Goal: Task Accomplishment & Management: Manage account settings

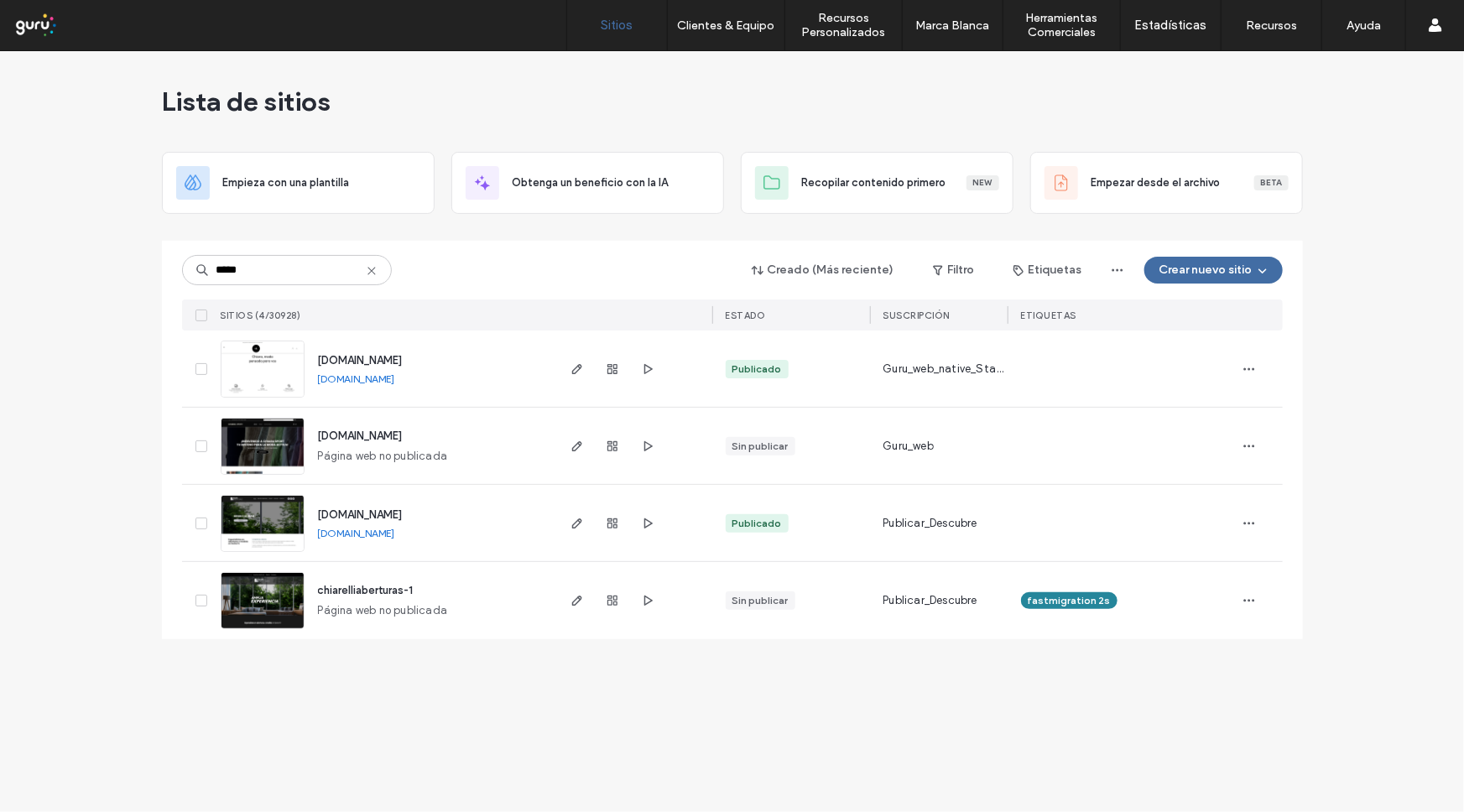
type input "*****"
click at [403, 362] on span "[DOMAIN_NAME]" at bounding box center [360, 360] width 84 height 12
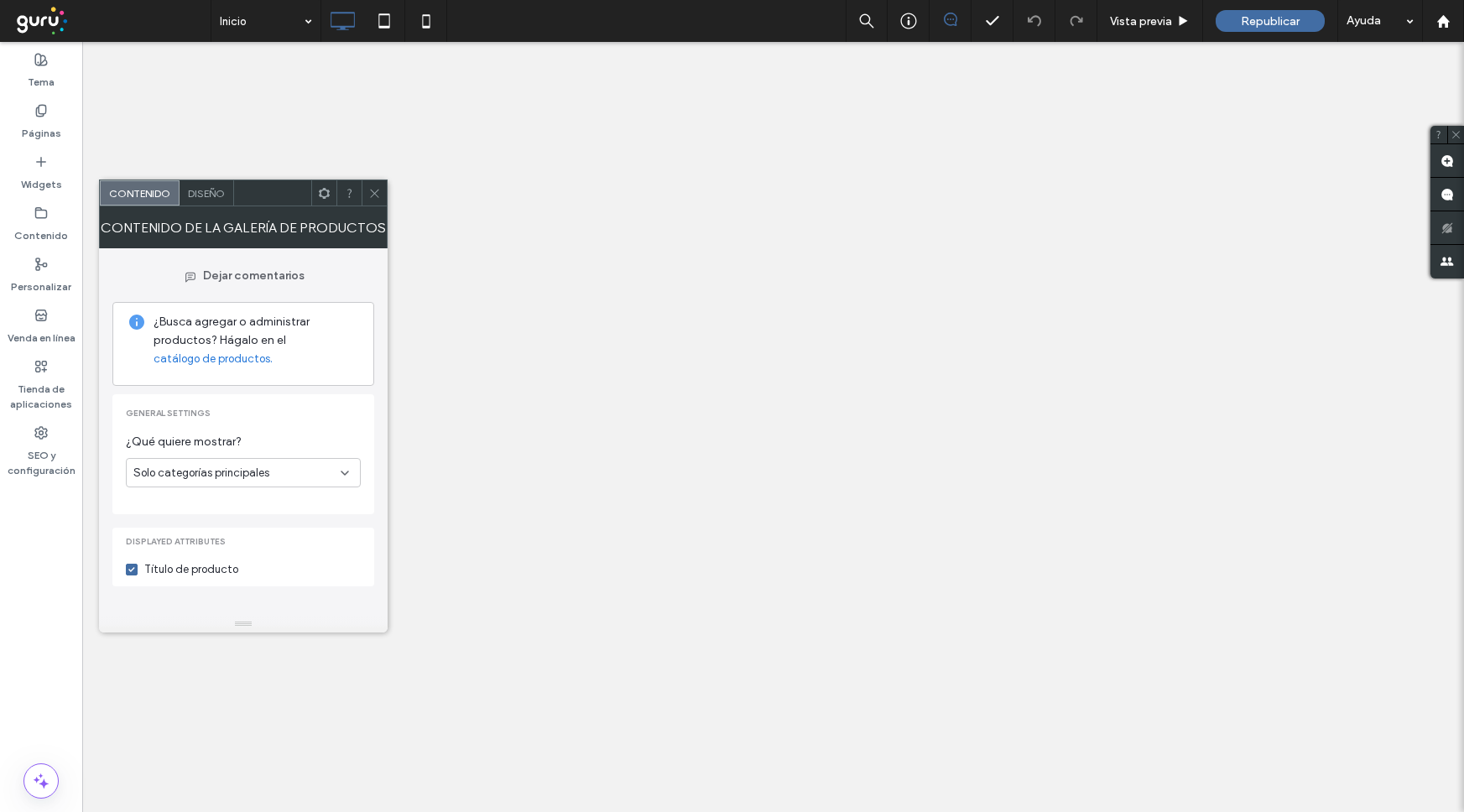
click at [217, 197] on span "Diseño" at bounding box center [206, 193] width 37 height 12
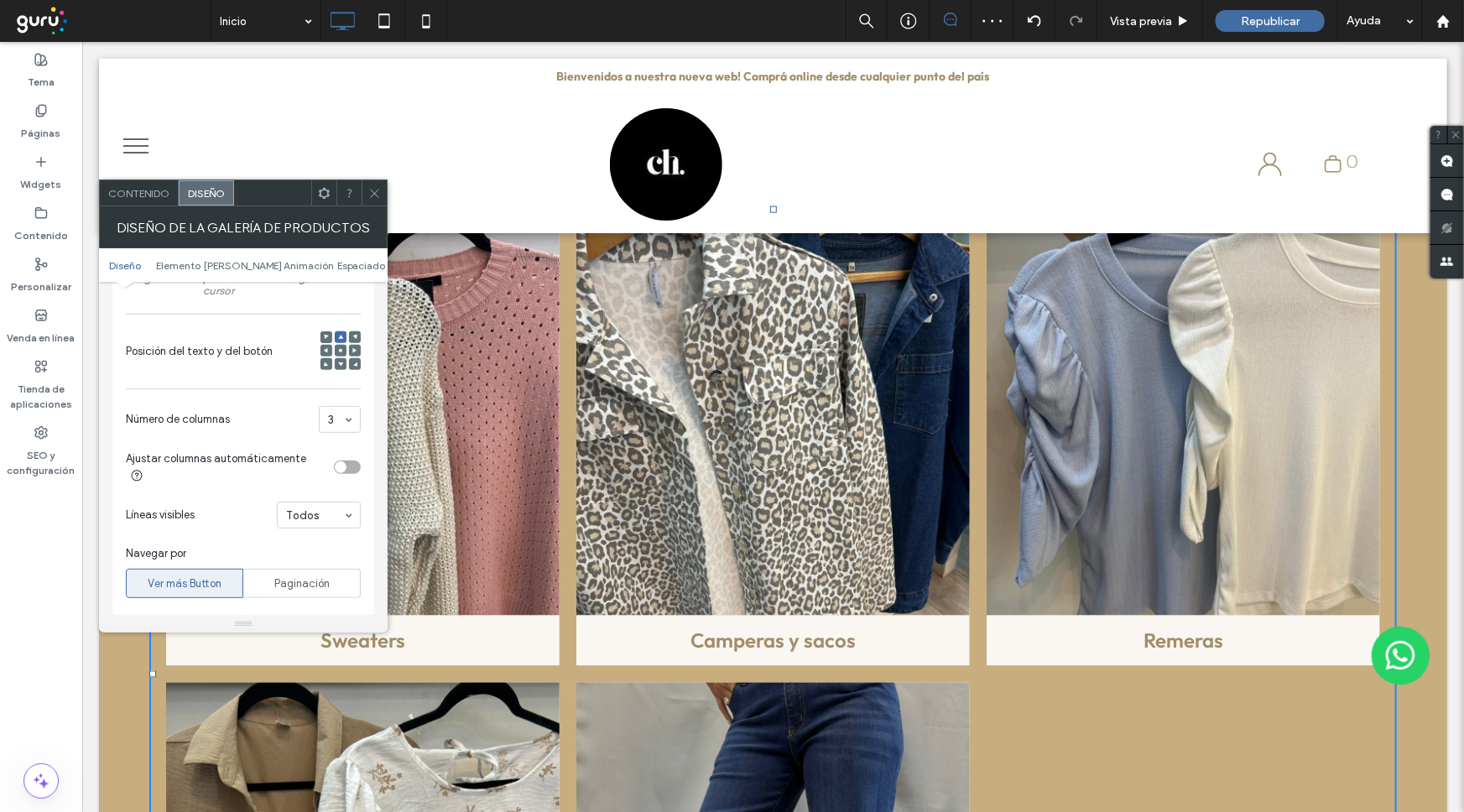
click at [363, 195] on div at bounding box center [374, 192] width 25 height 25
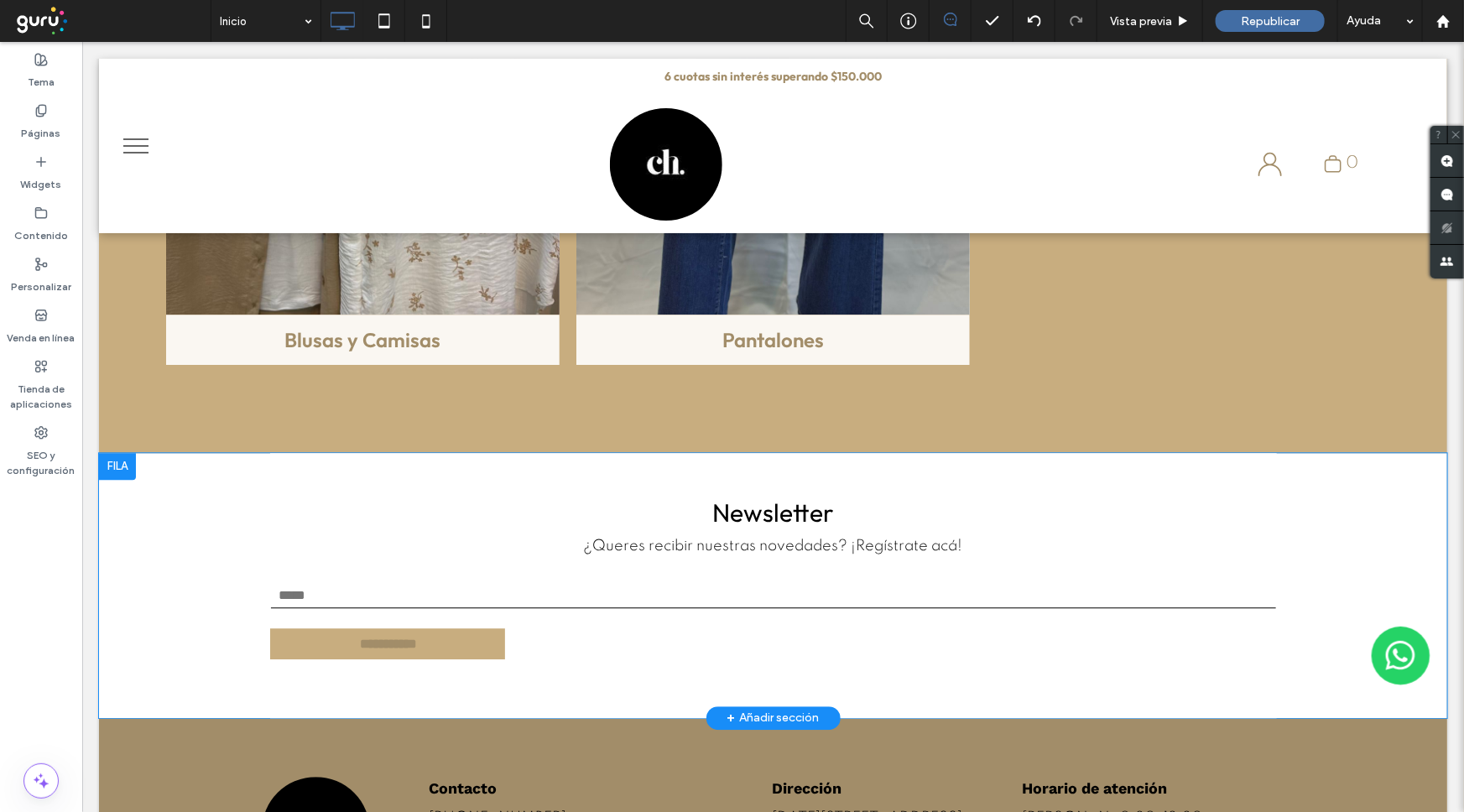
scroll to position [1829, 0]
click at [115, 451] on div at bounding box center [117, 464] width 37 height 27
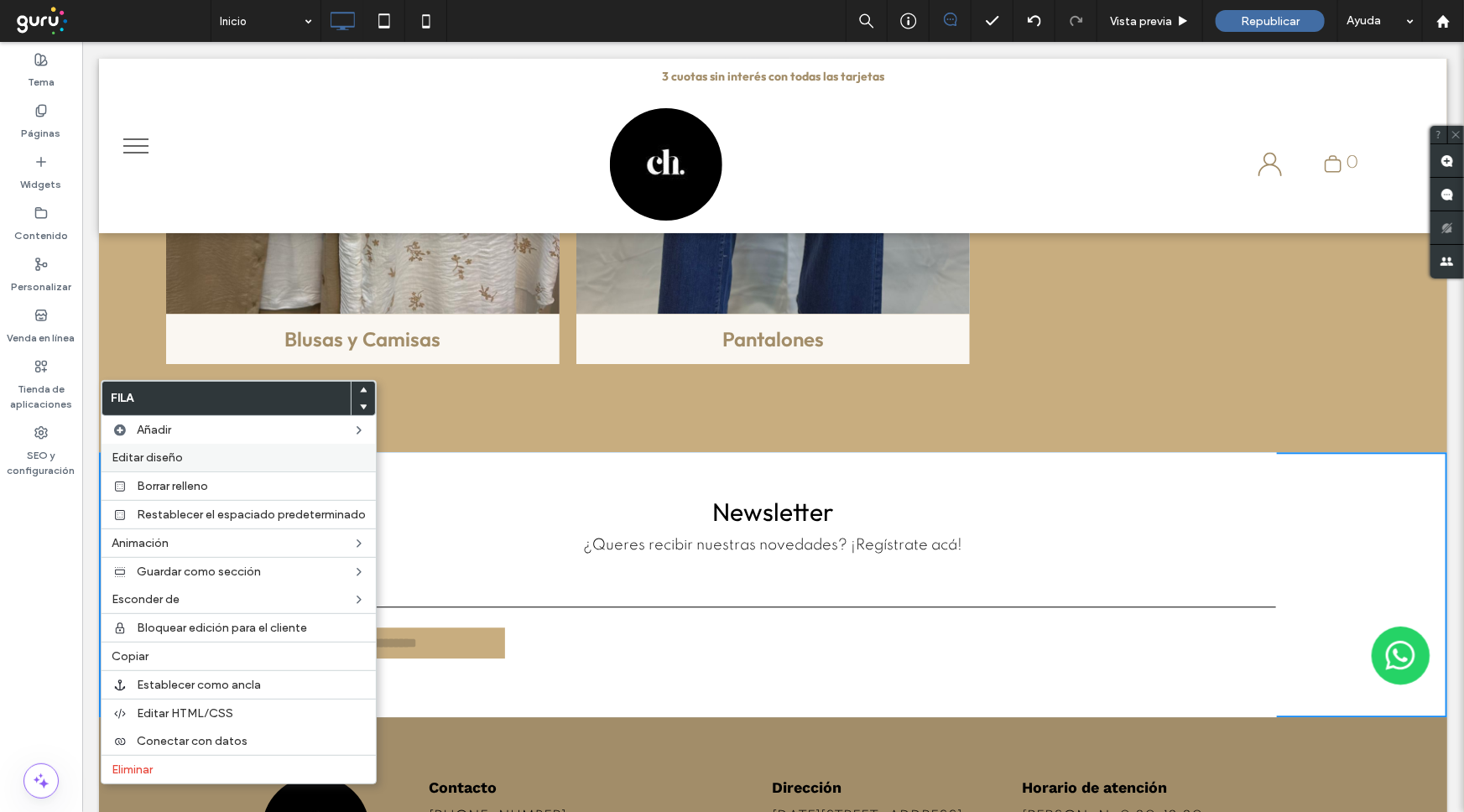
click at [234, 465] on div "Editar diseño" at bounding box center [239, 457] width 274 height 28
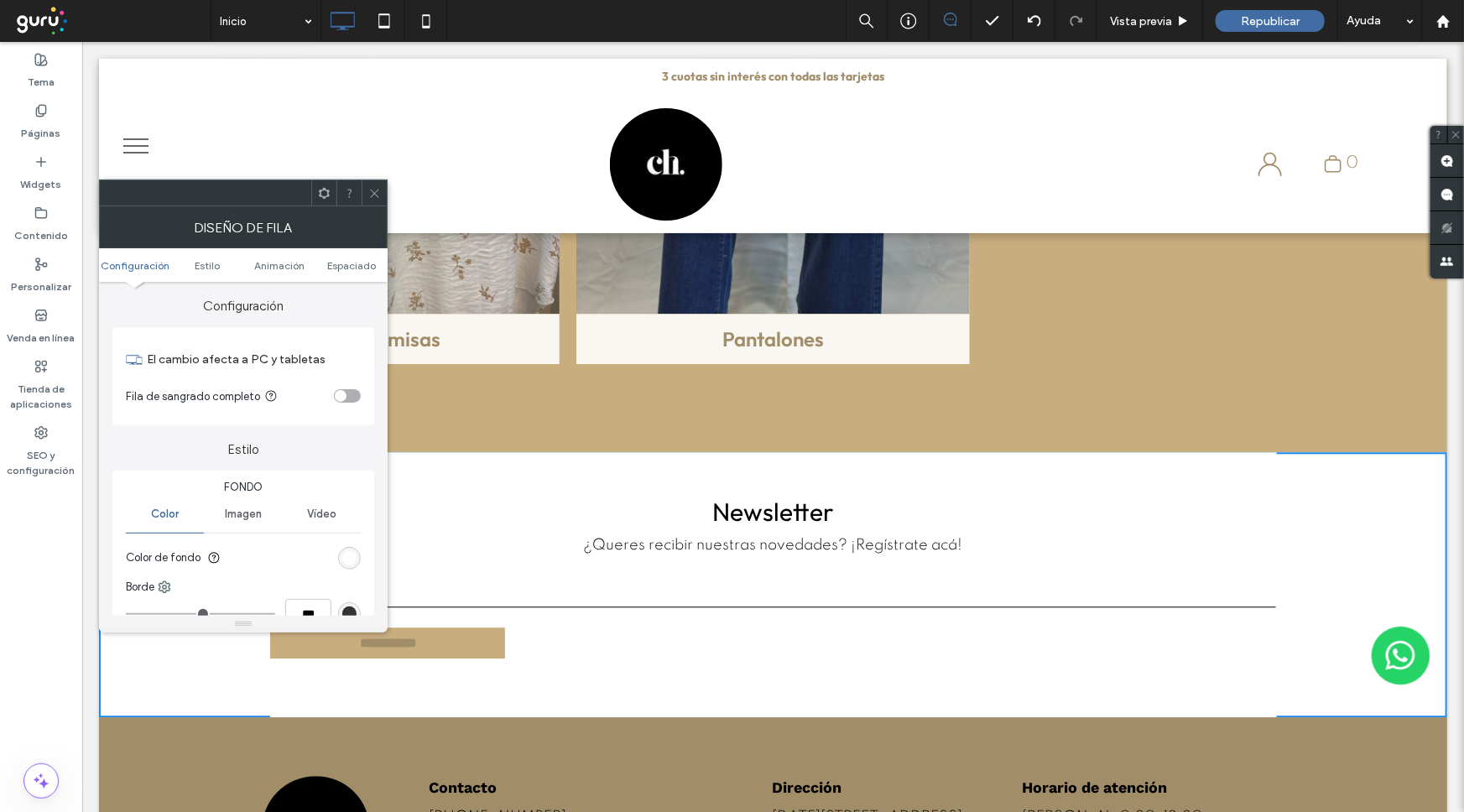
click at [350, 567] on div "rgb(255, 255, 255)" at bounding box center [350, 558] width 23 height 23
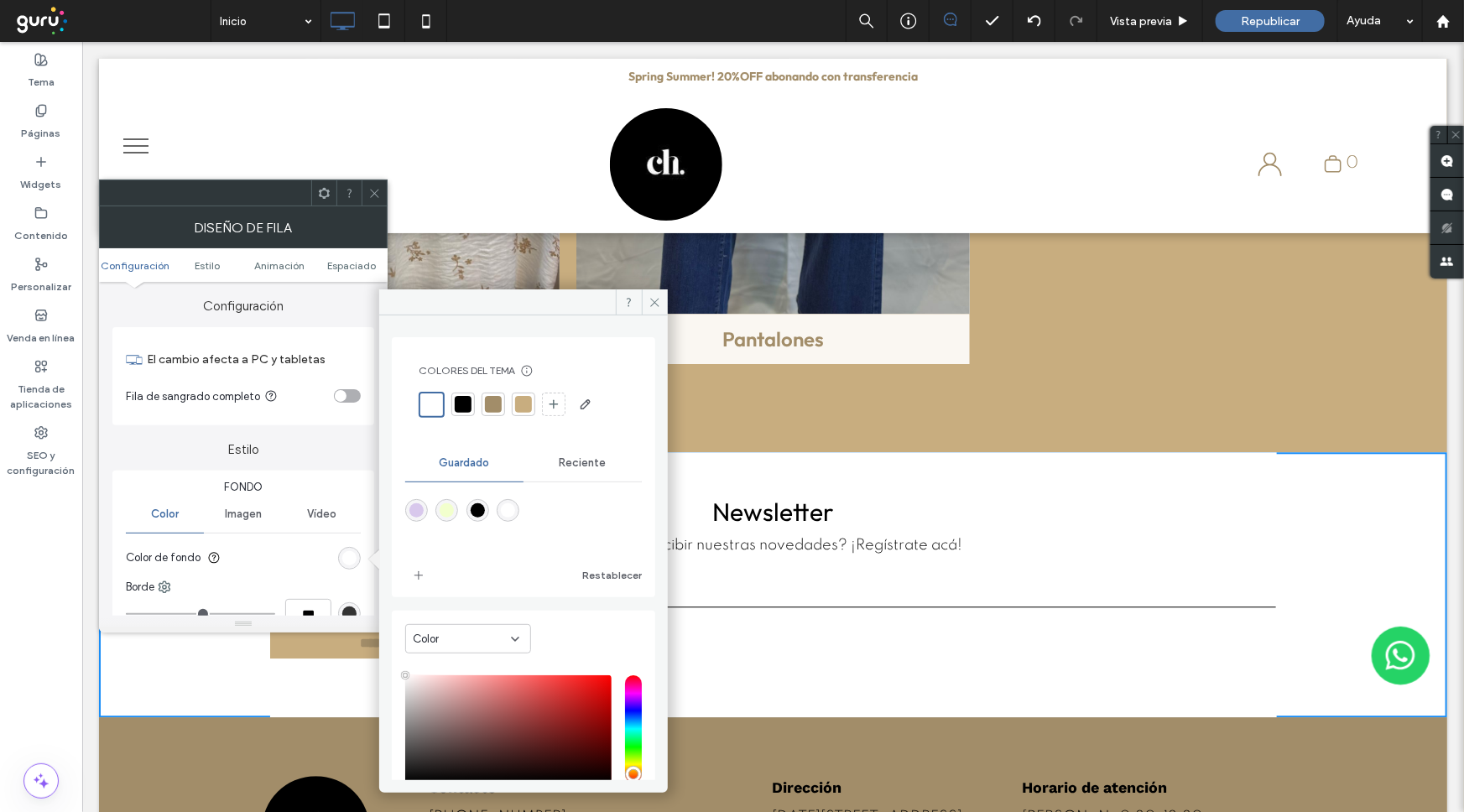
click at [520, 410] on div at bounding box center [523, 404] width 17 height 17
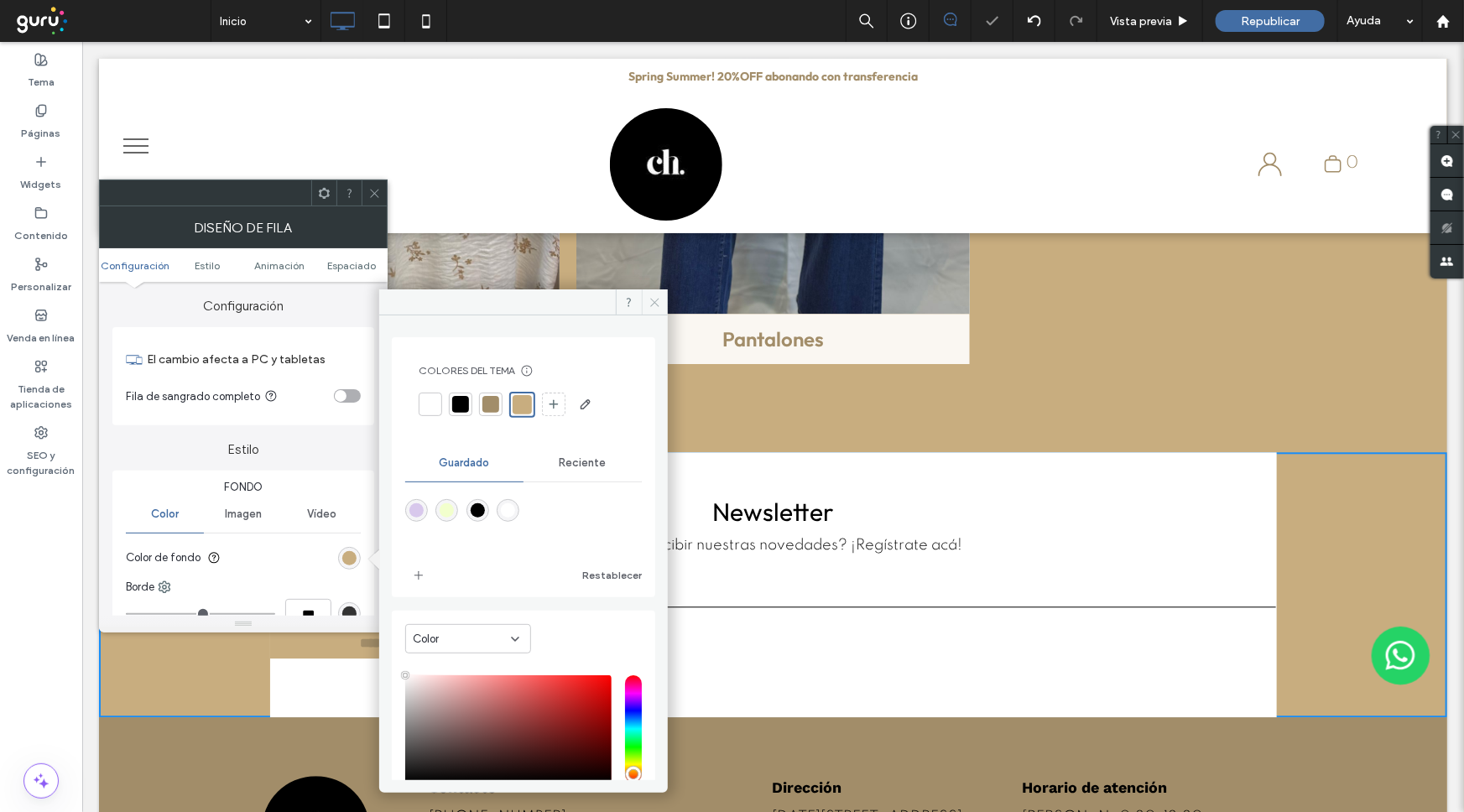
click at [656, 310] on span at bounding box center [655, 302] width 26 height 25
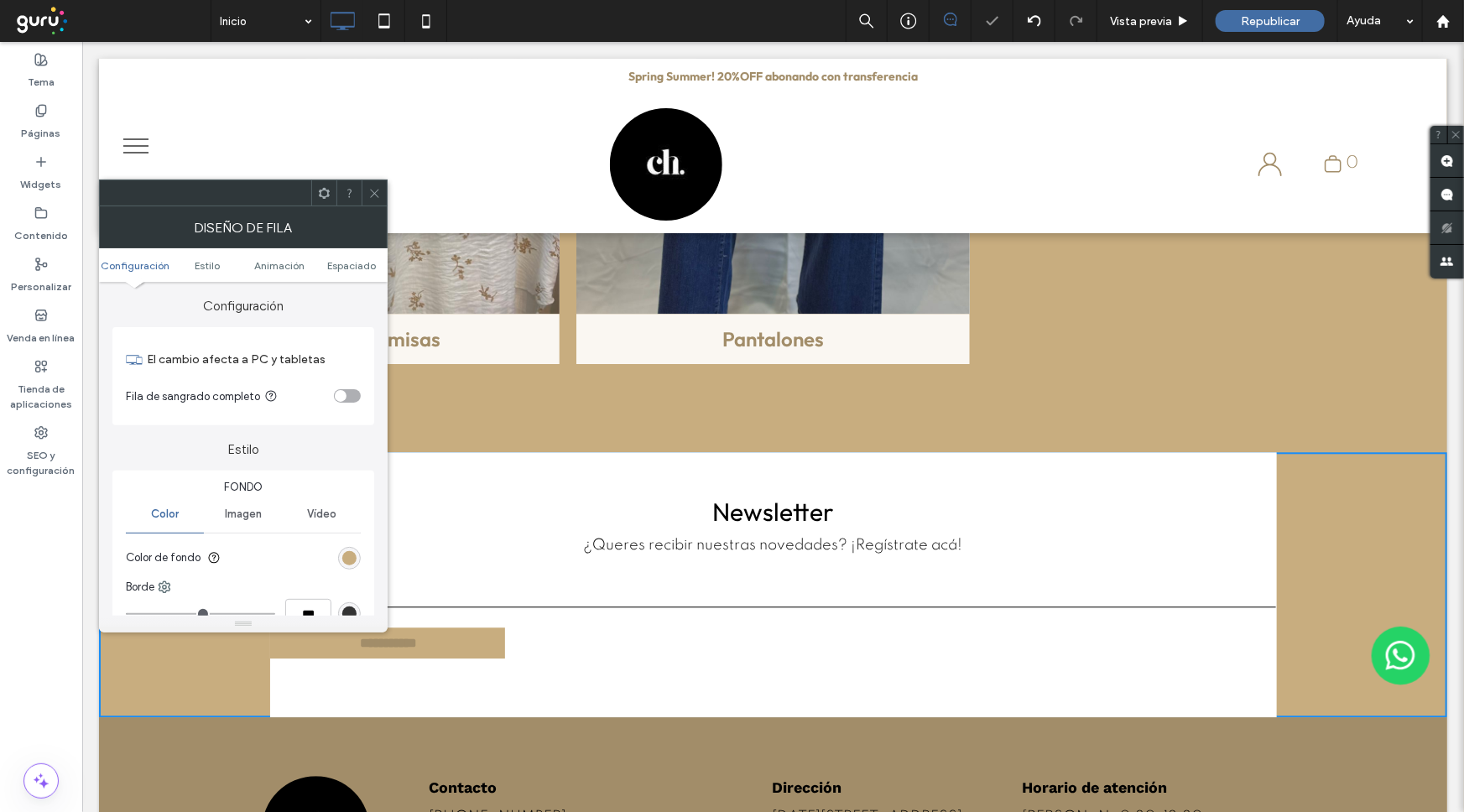
click at [379, 197] on icon at bounding box center [374, 193] width 12 height 12
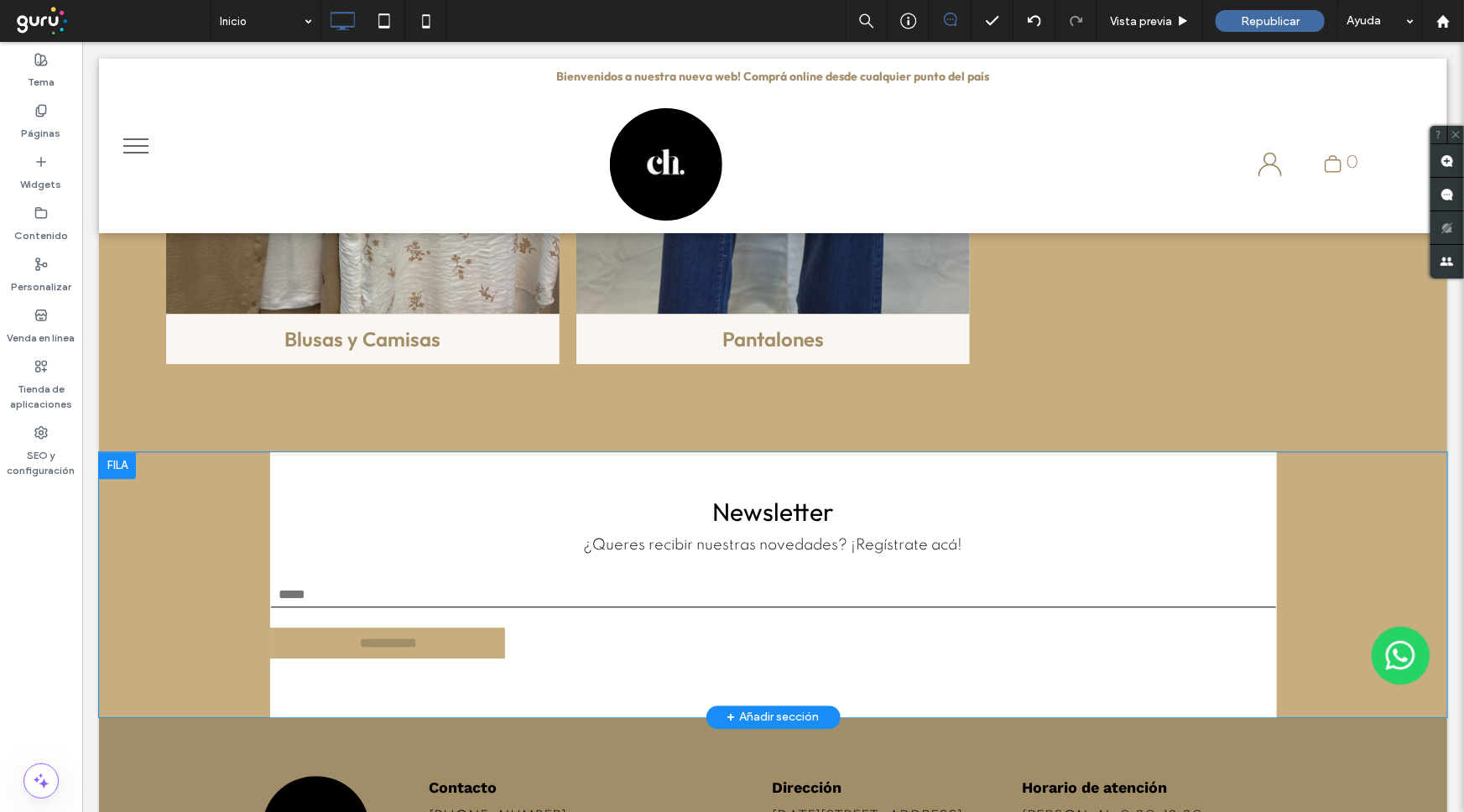
click at [342, 451] on div "**********" at bounding box center [773, 584] width 1006 height 265
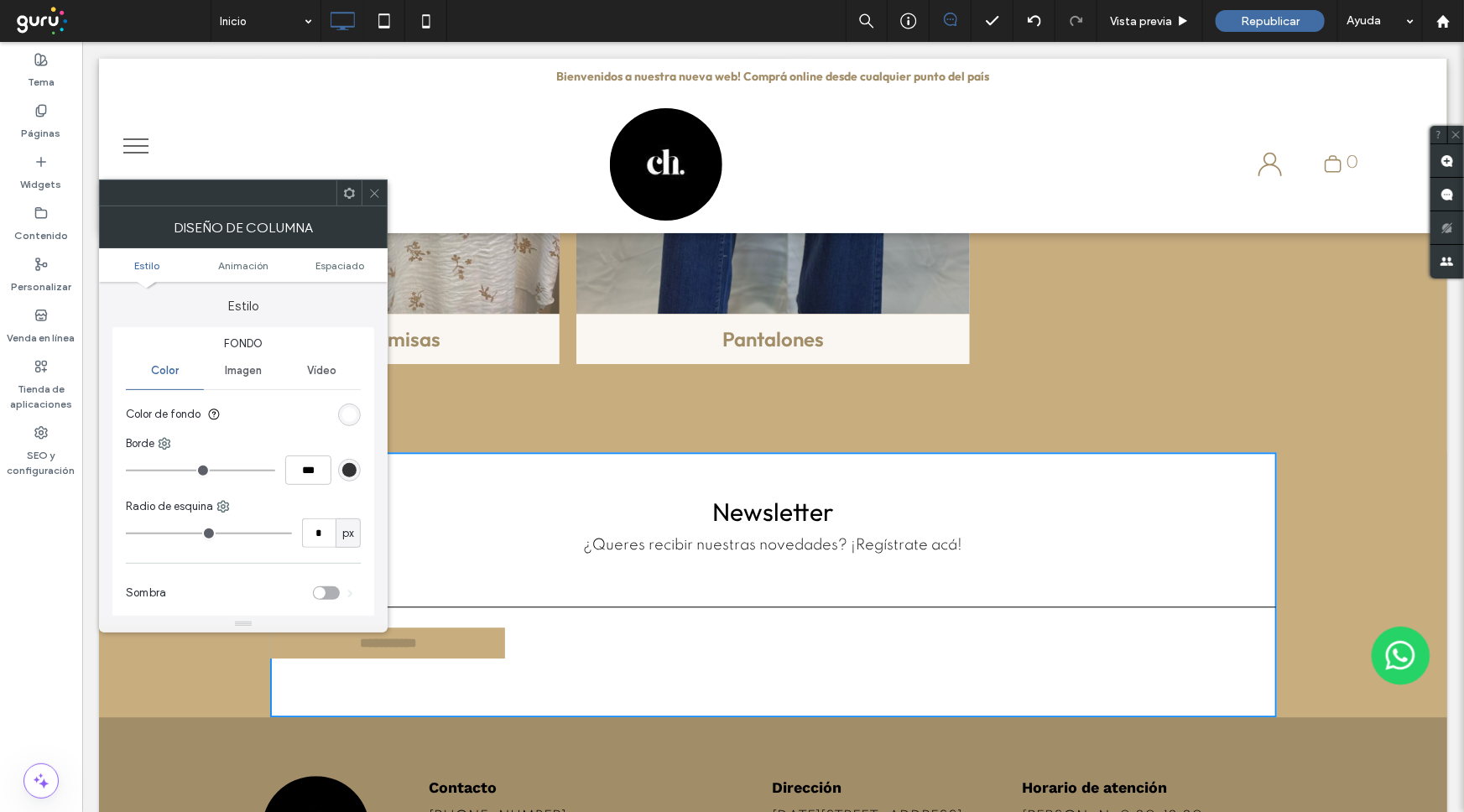
click at [347, 420] on div "rgb(255, 255, 255)" at bounding box center [350, 414] width 14 height 14
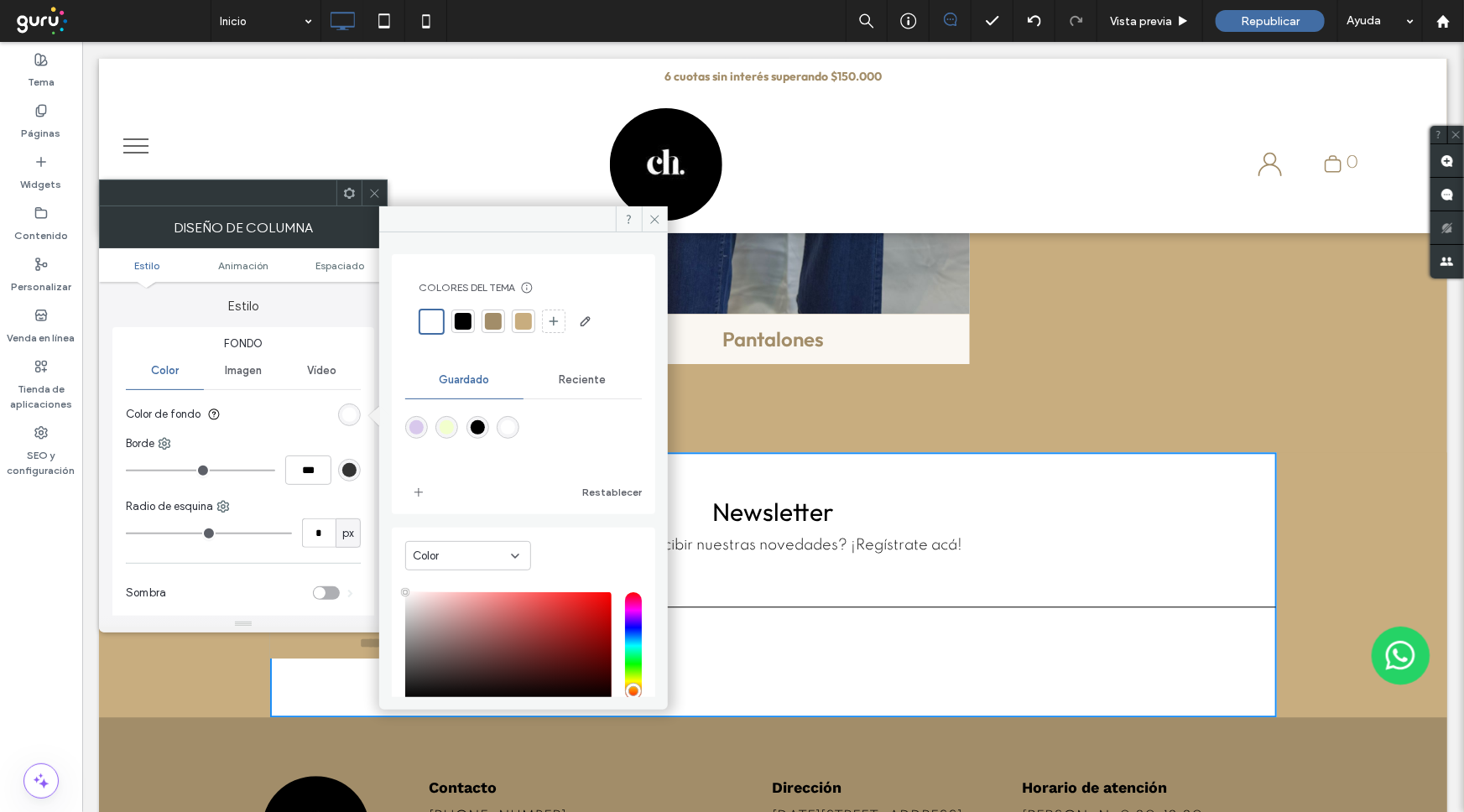
click at [529, 318] on div at bounding box center [523, 320] width 17 height 17
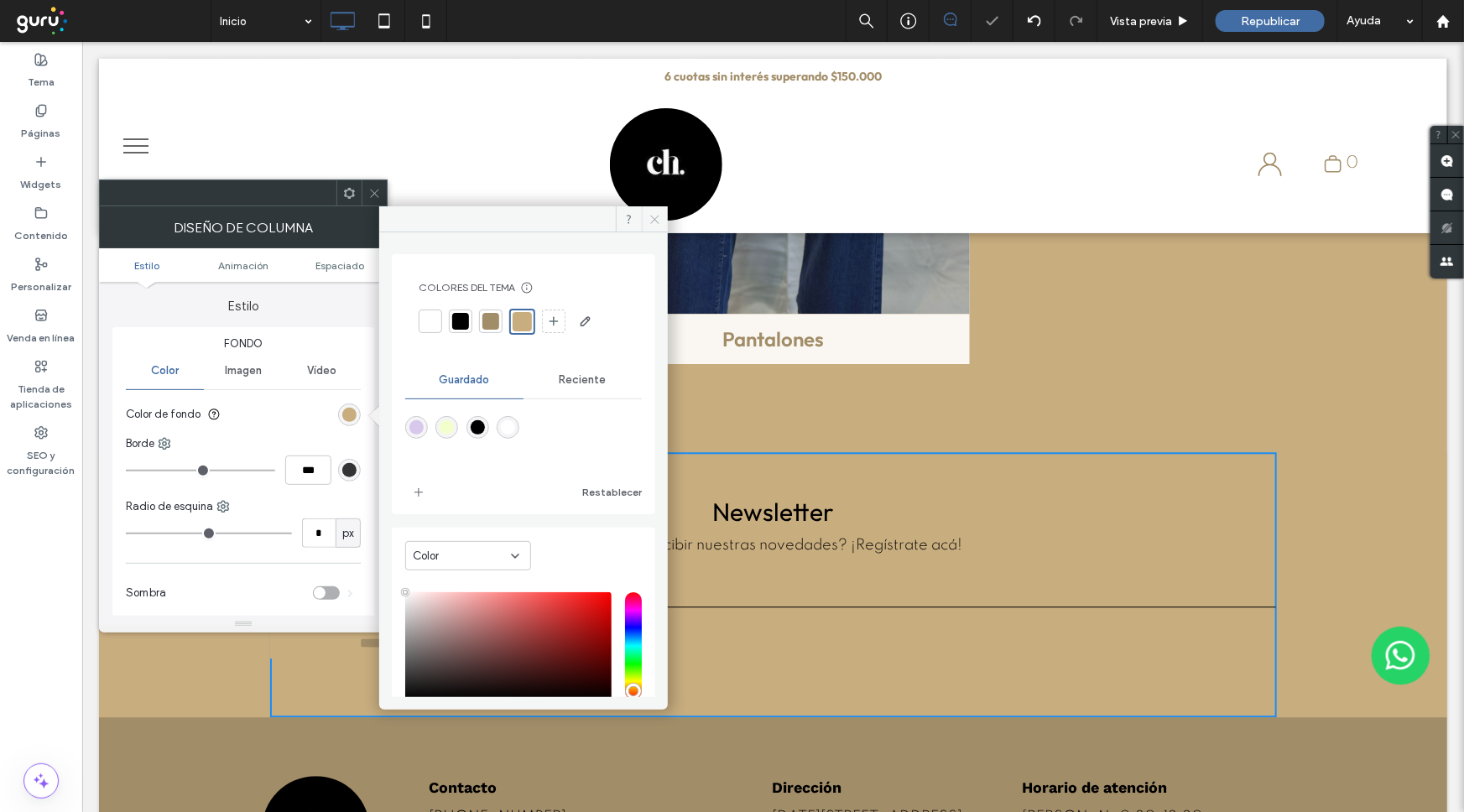
click at [660, 222] on icon at bounding box center [654, 219] width 12 height 12
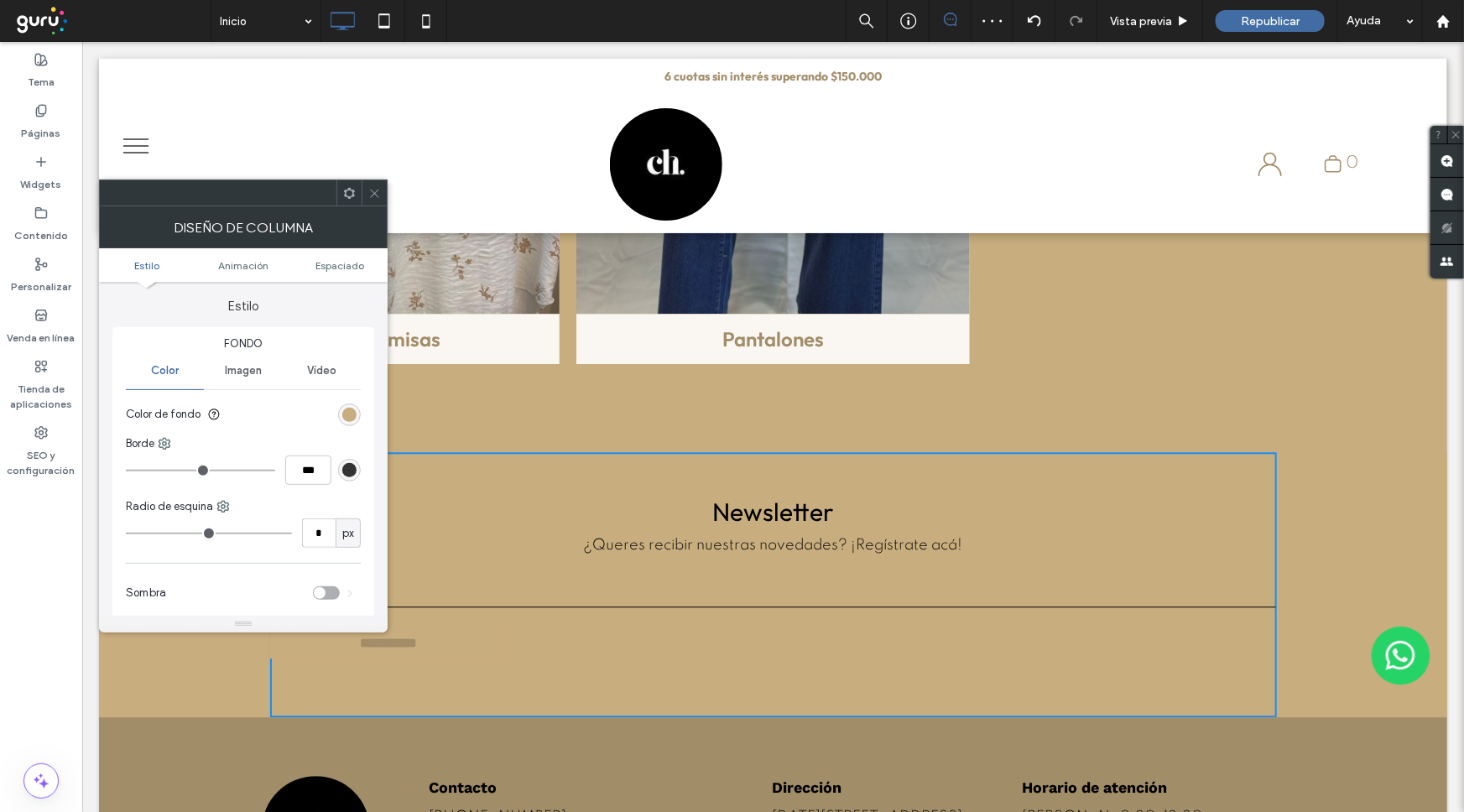
click at [377, 195] on icon at bounding box center [374, 193] width 12 height 12
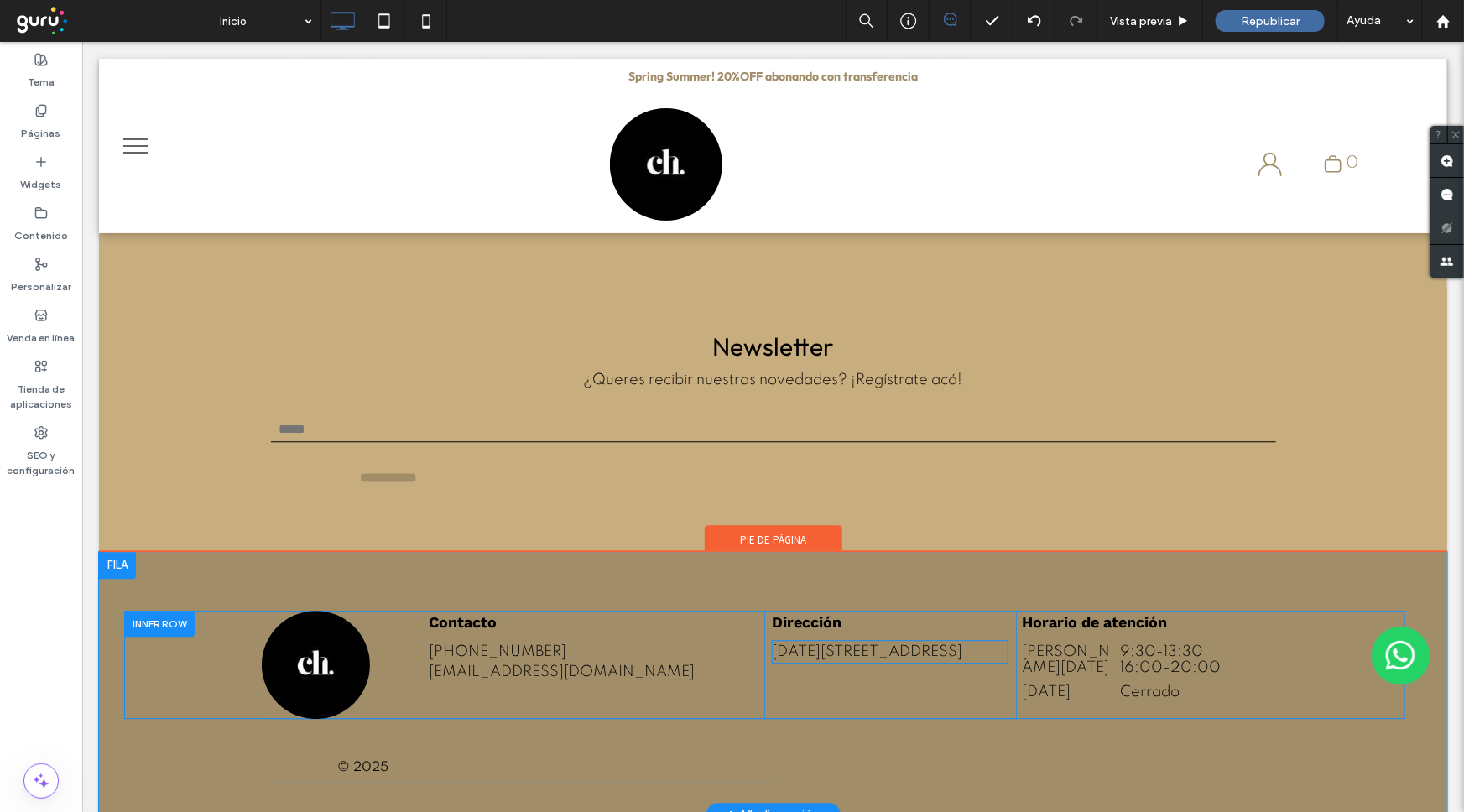
scroll to position [2013, 0]
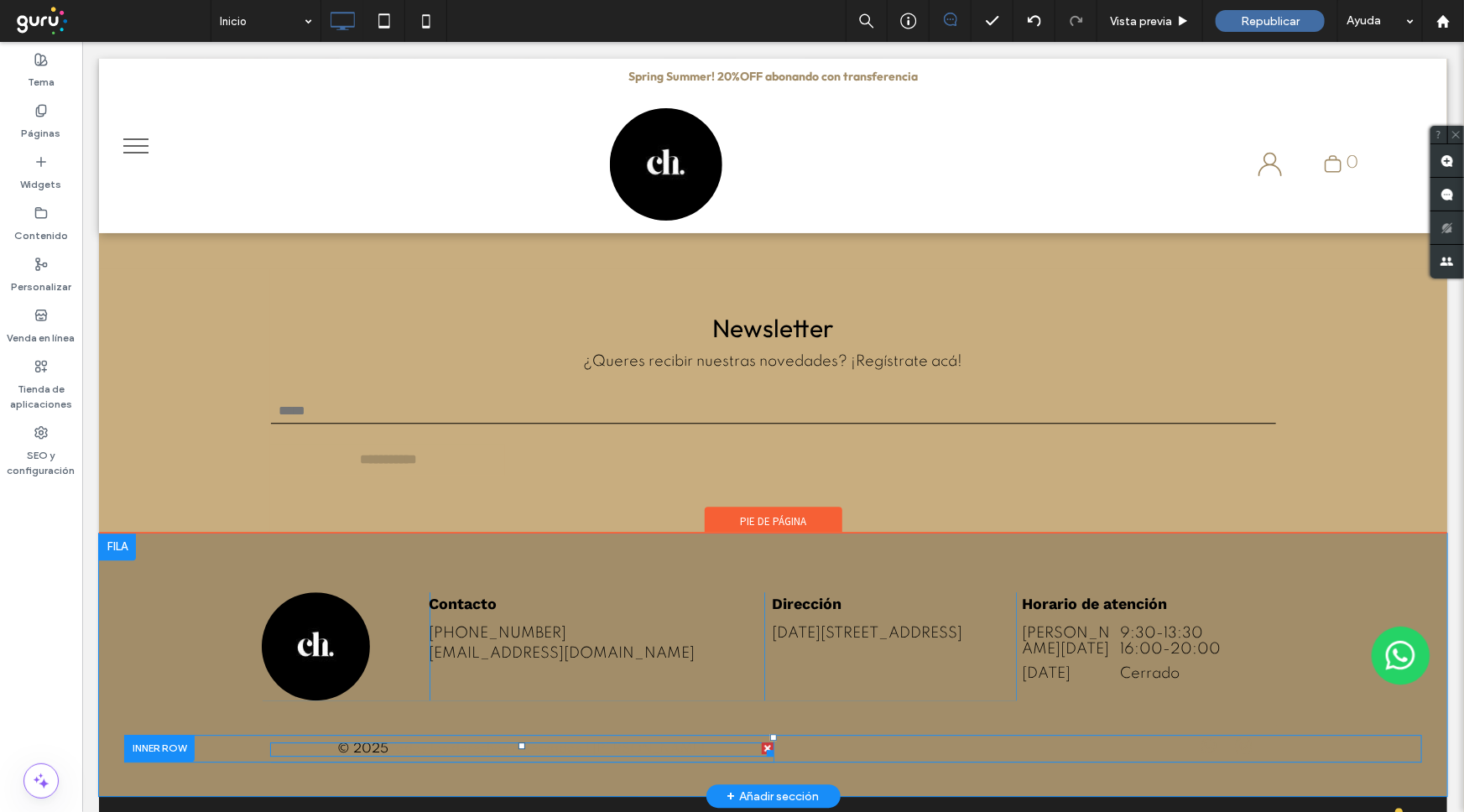
click at [577, 741] on span at bounding box center [521, 748] width 503 height 14
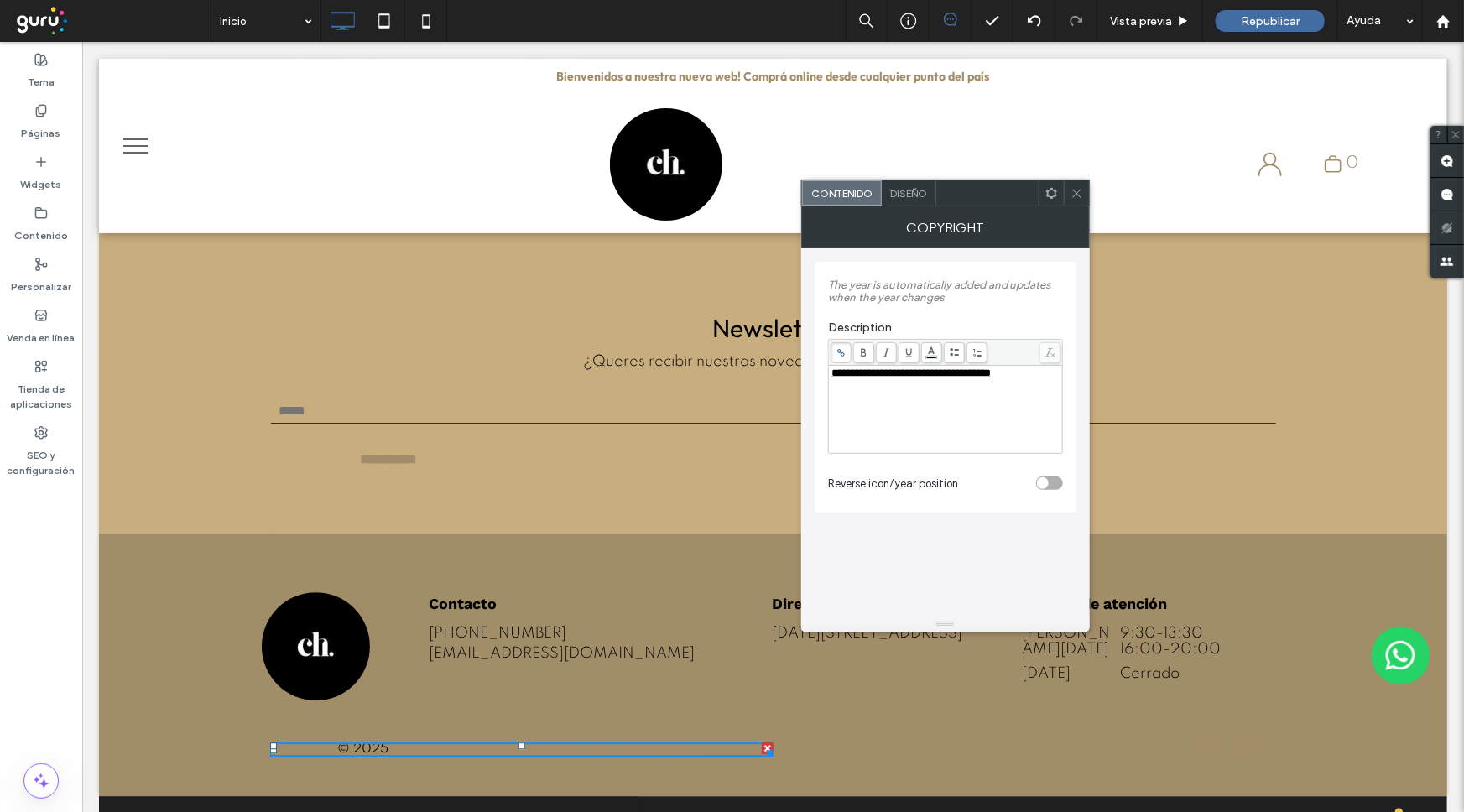
click at [927, 192] on div "Diseño" at bounding box center [909, 192] width 54 height 25
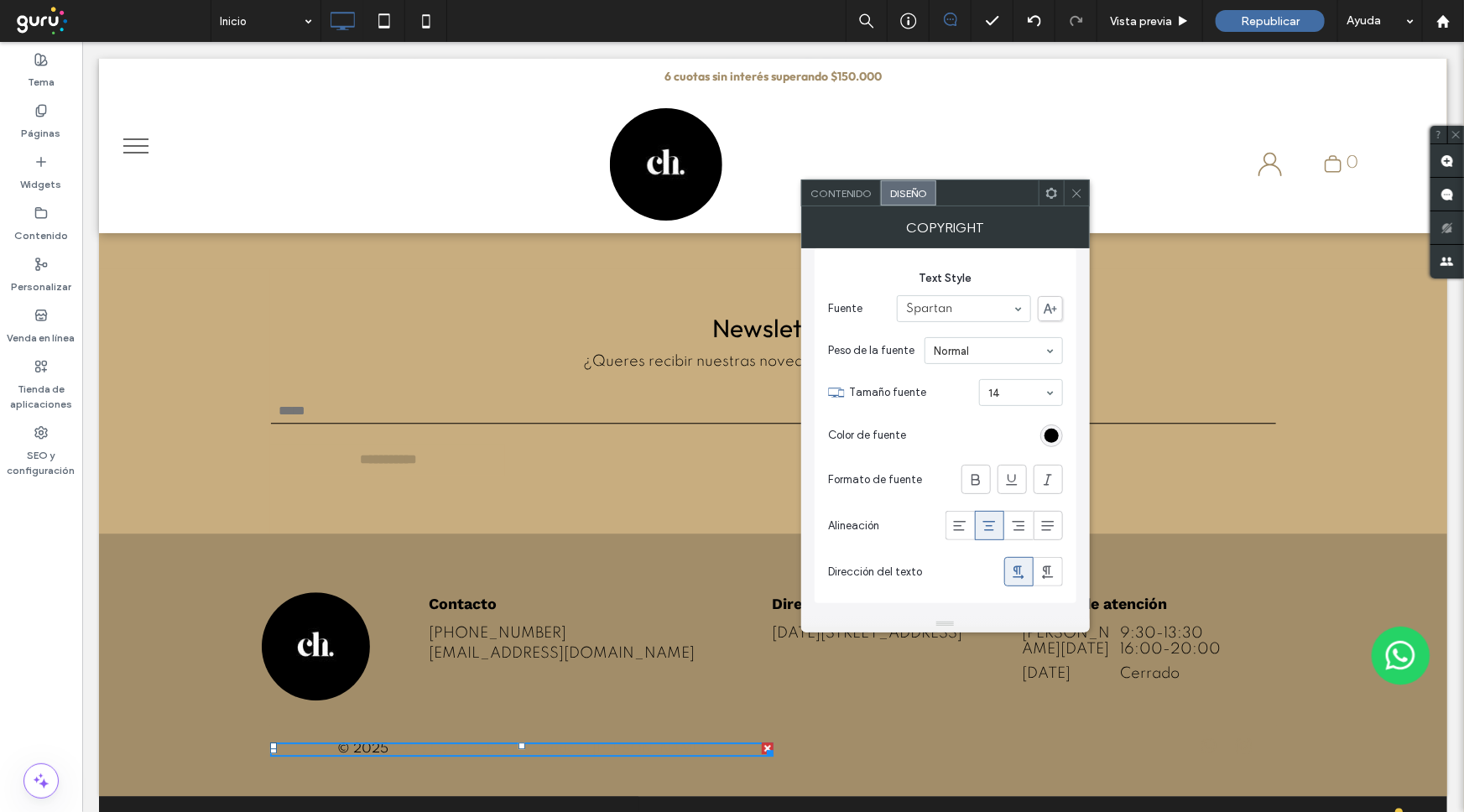
scroll to position [0, 0]
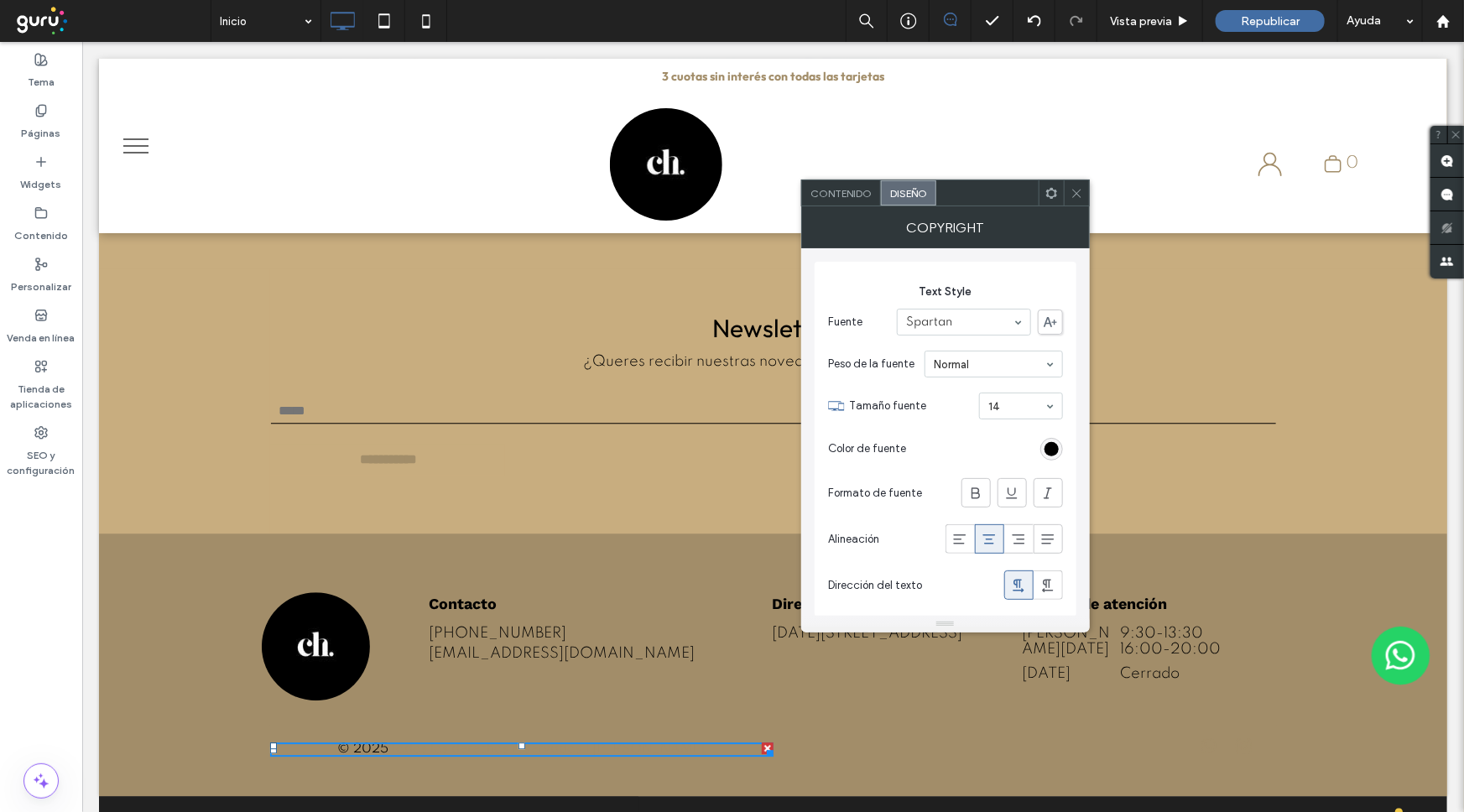
click at [862, 194] on span "Contenido" at bounding box center [841, 193] width 61 height 12
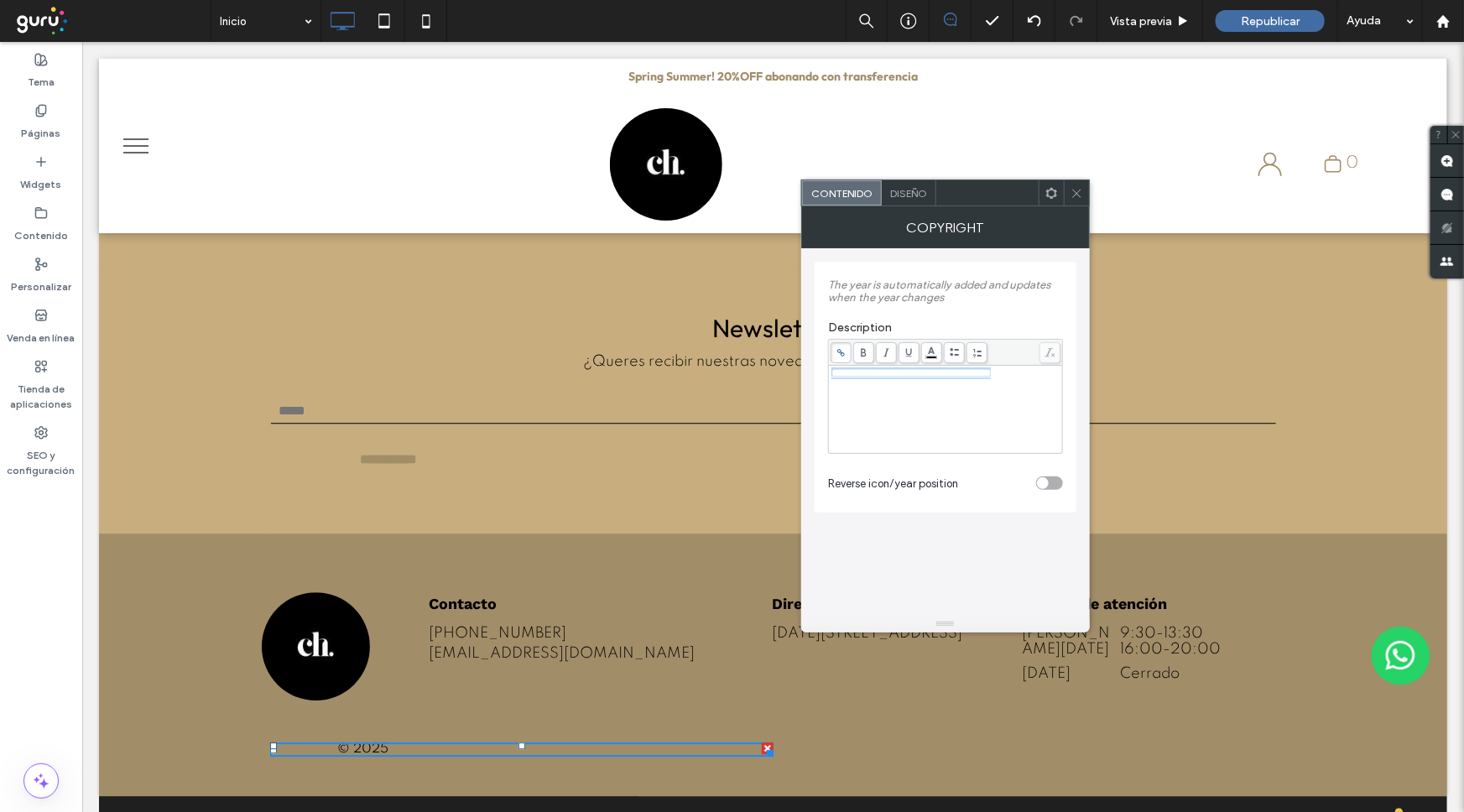
drag, startPoint x: 1041, startPoint y: 371, endPoint x: 804, endPoint y: 374, distance: 237.0
click at [804, 374] on div "**********" at bounding box center [945, 432] width 289 height 367
click at [908, 205] on div "Diseño" at bounding box center [909, 192] width 54 height 25
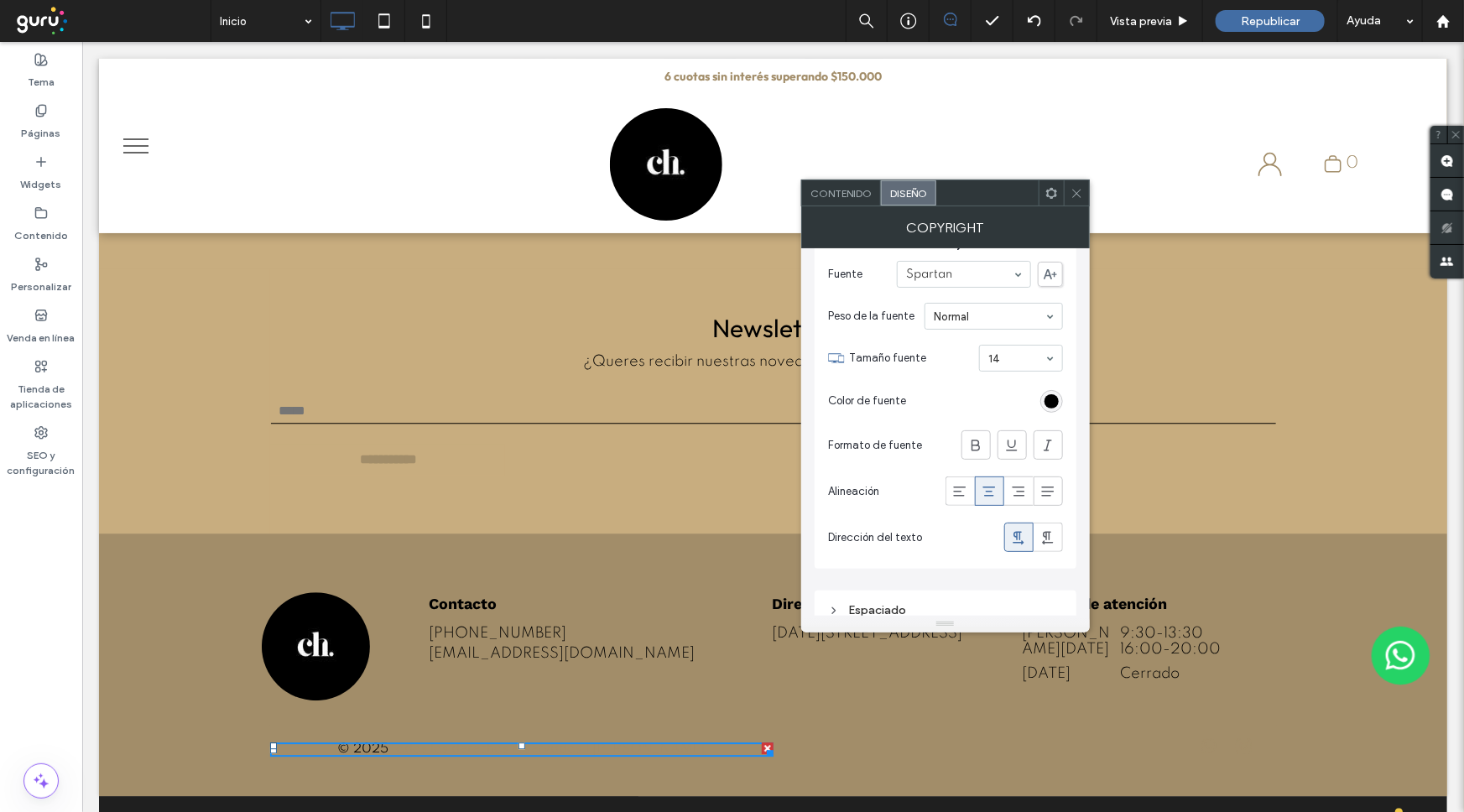
scroll to position [61, 0]
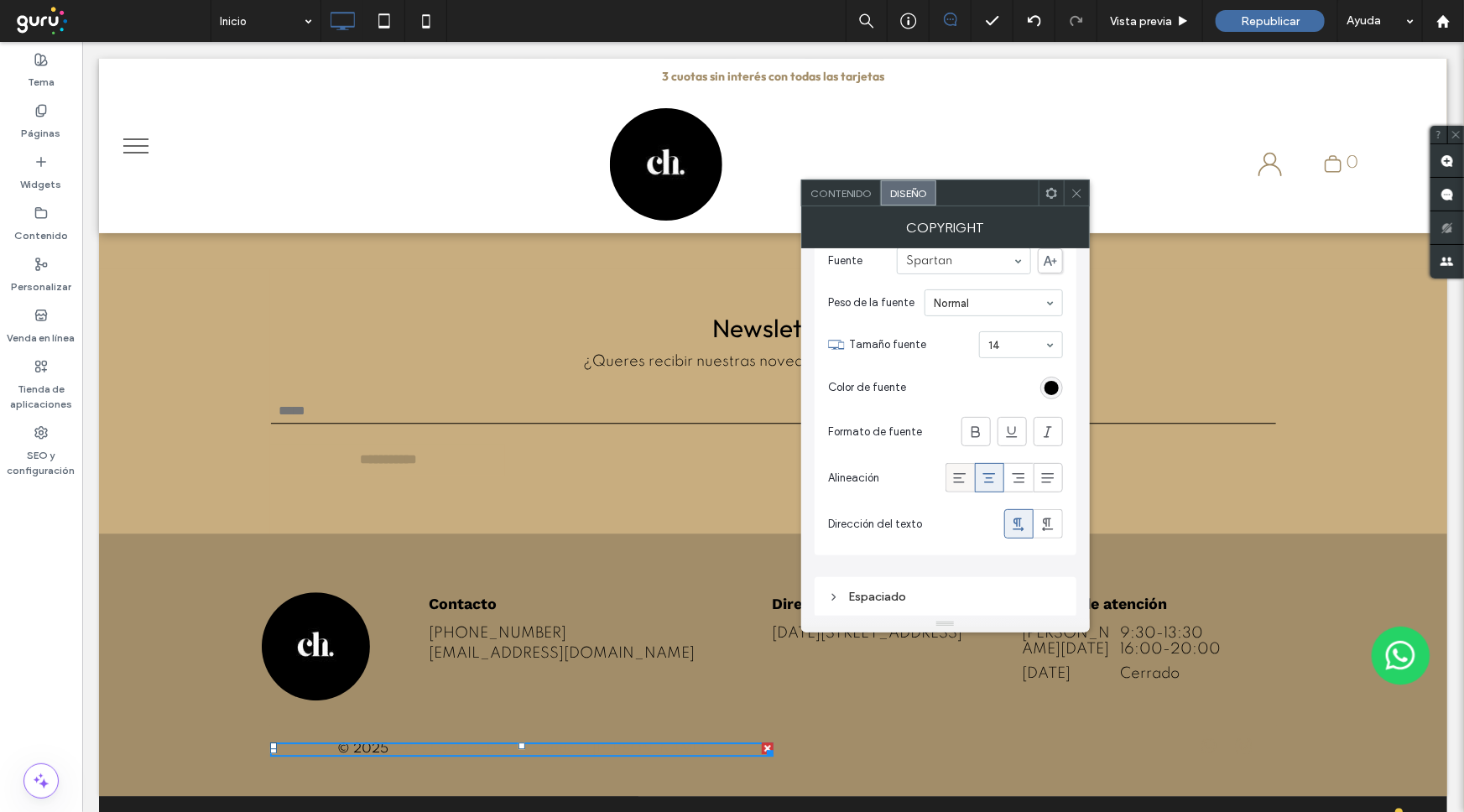
click at [963, 474] on icon at bounding box center [959, 478] width 17 height 17
click at [992, 478] on icon at bounding box center [989, 478] width 17 height 17
click at [583, 741] on link "Todos los derechos reservados | Chiara" at bounding box center [545, 747] width 317 height 13
click at [586, 741] on link "Todos los derechos reservados | Chiara" at bounding box center [545, 747] width 317 height 13
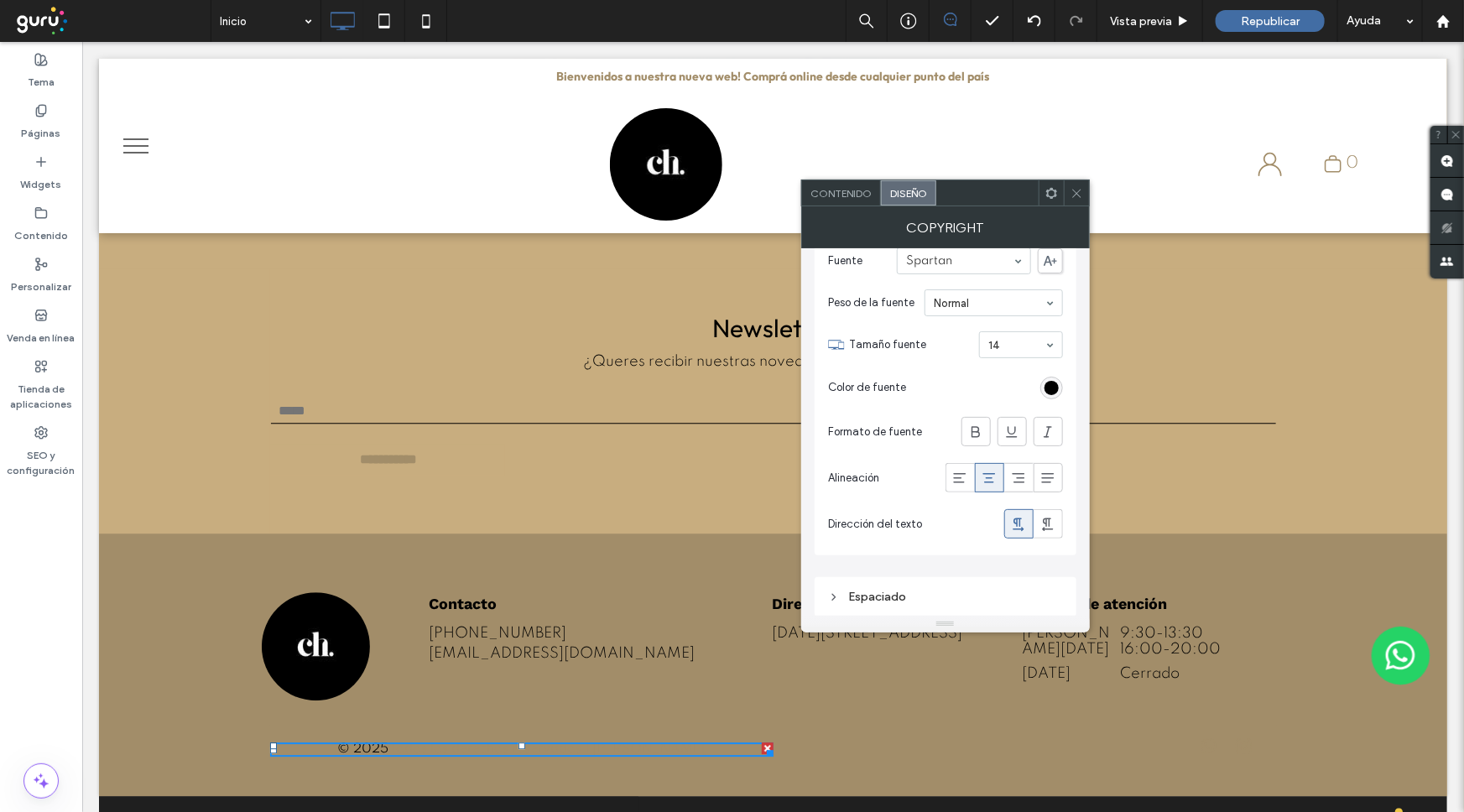
click at [833, 197] on span "Contenido" at bounding box center [841, 193] width 61 height 12
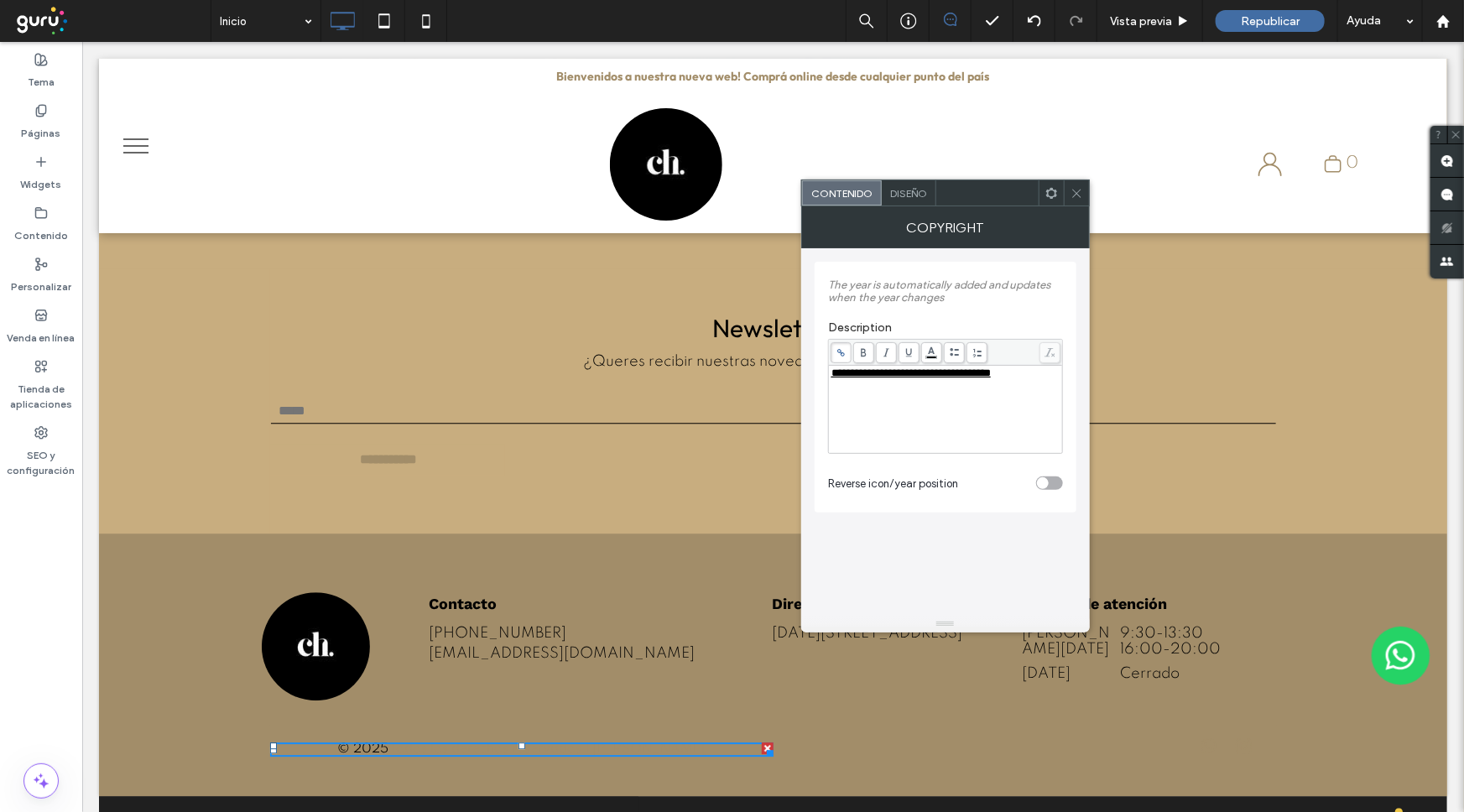
click at [1080, 201] on span at bounding box center [1077, 192] width 12 height 25
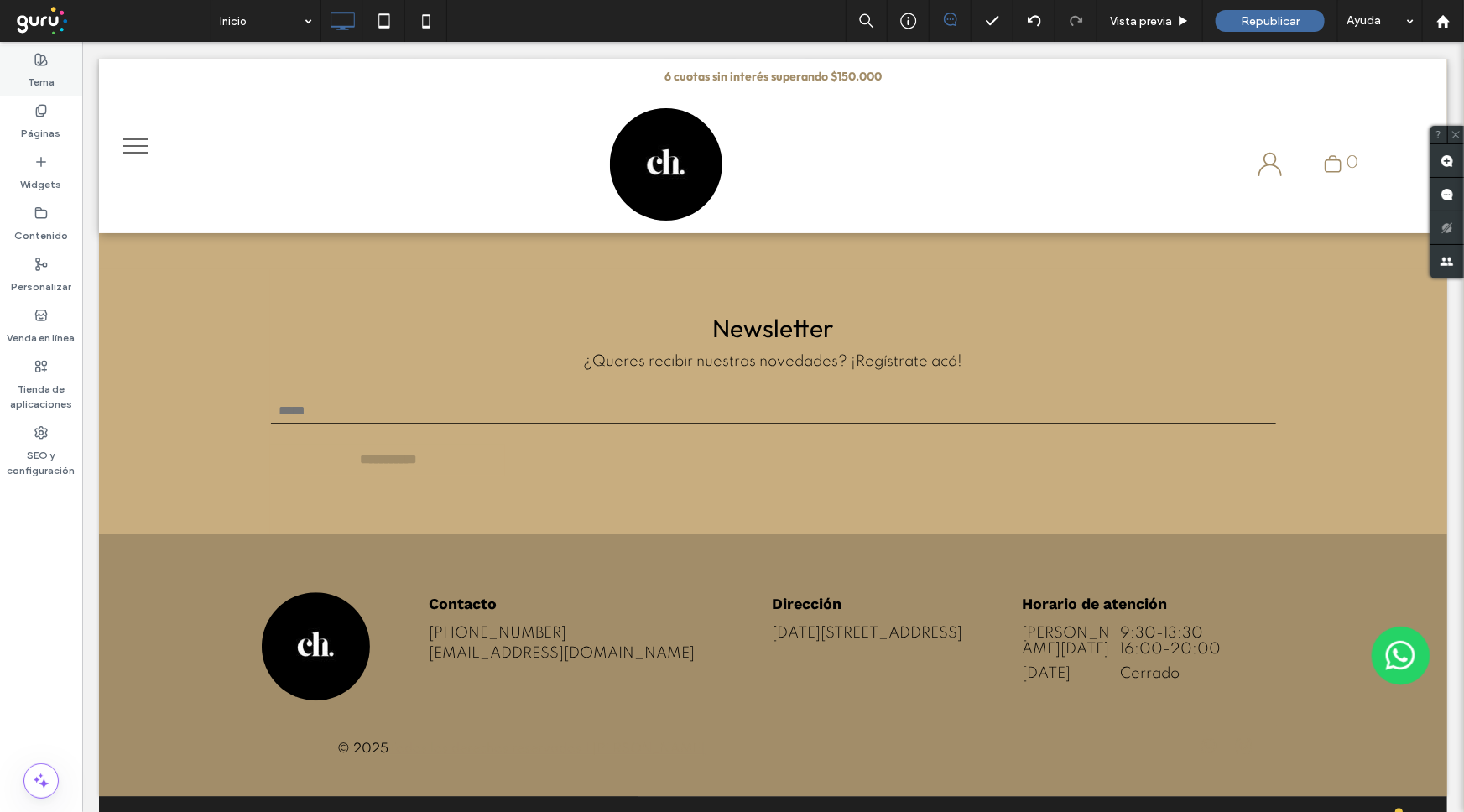
click at [48, 75] on label "Tema" at bounding box center [41, 77] width 27 height 24
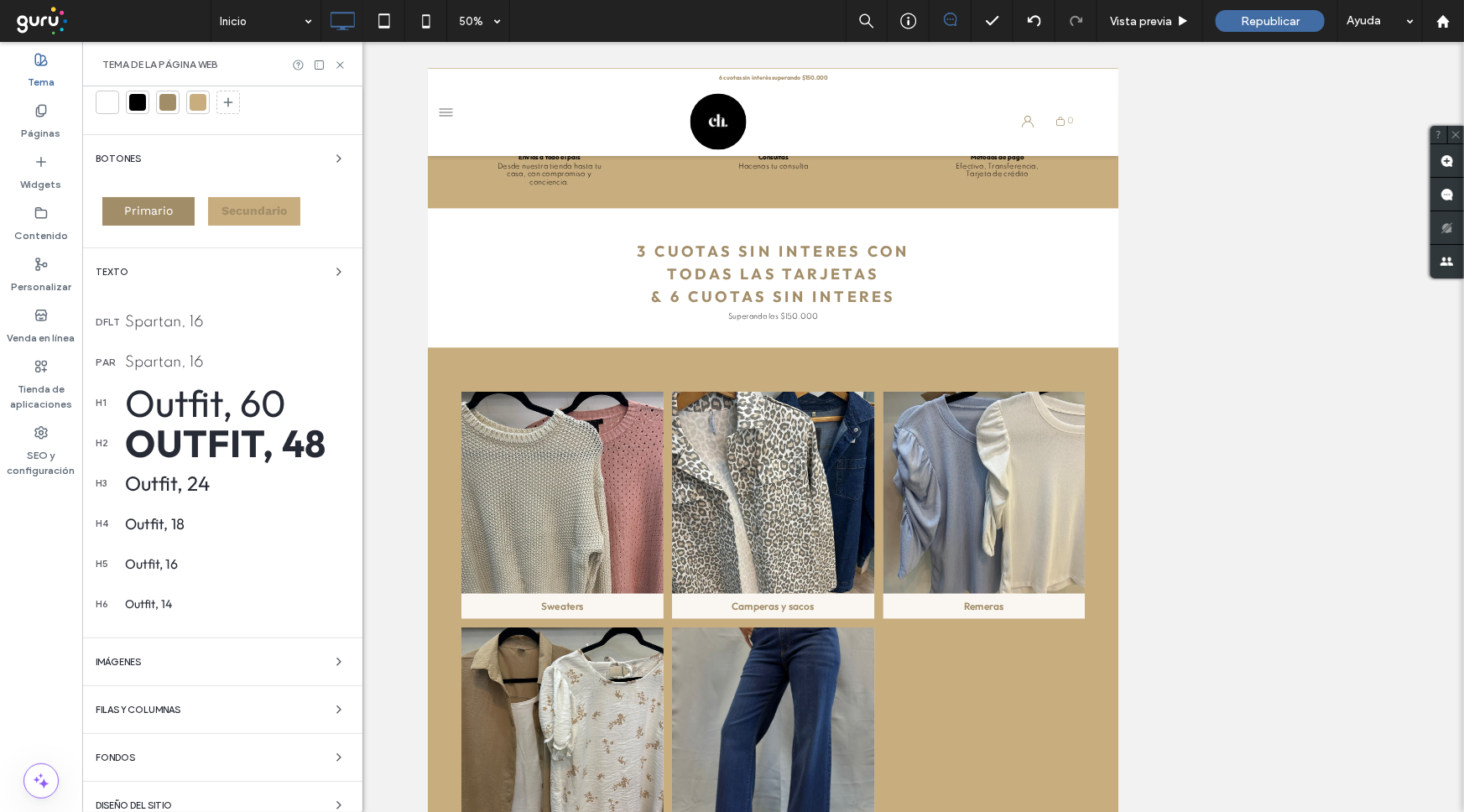
scroll to position [0, 0]
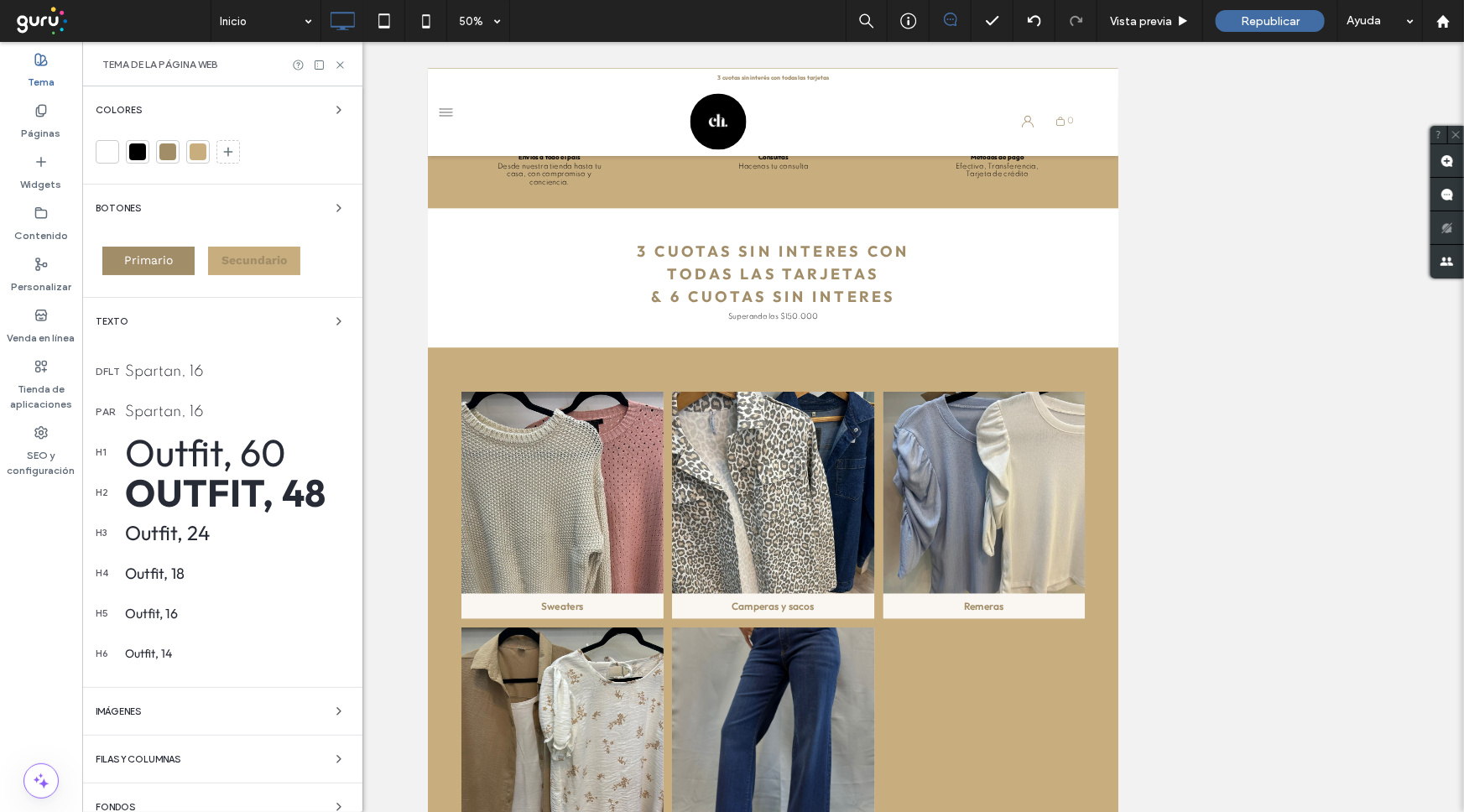
click at [315, 320] on div "Texto" at bounding box center [222, 320] width 253 height 20
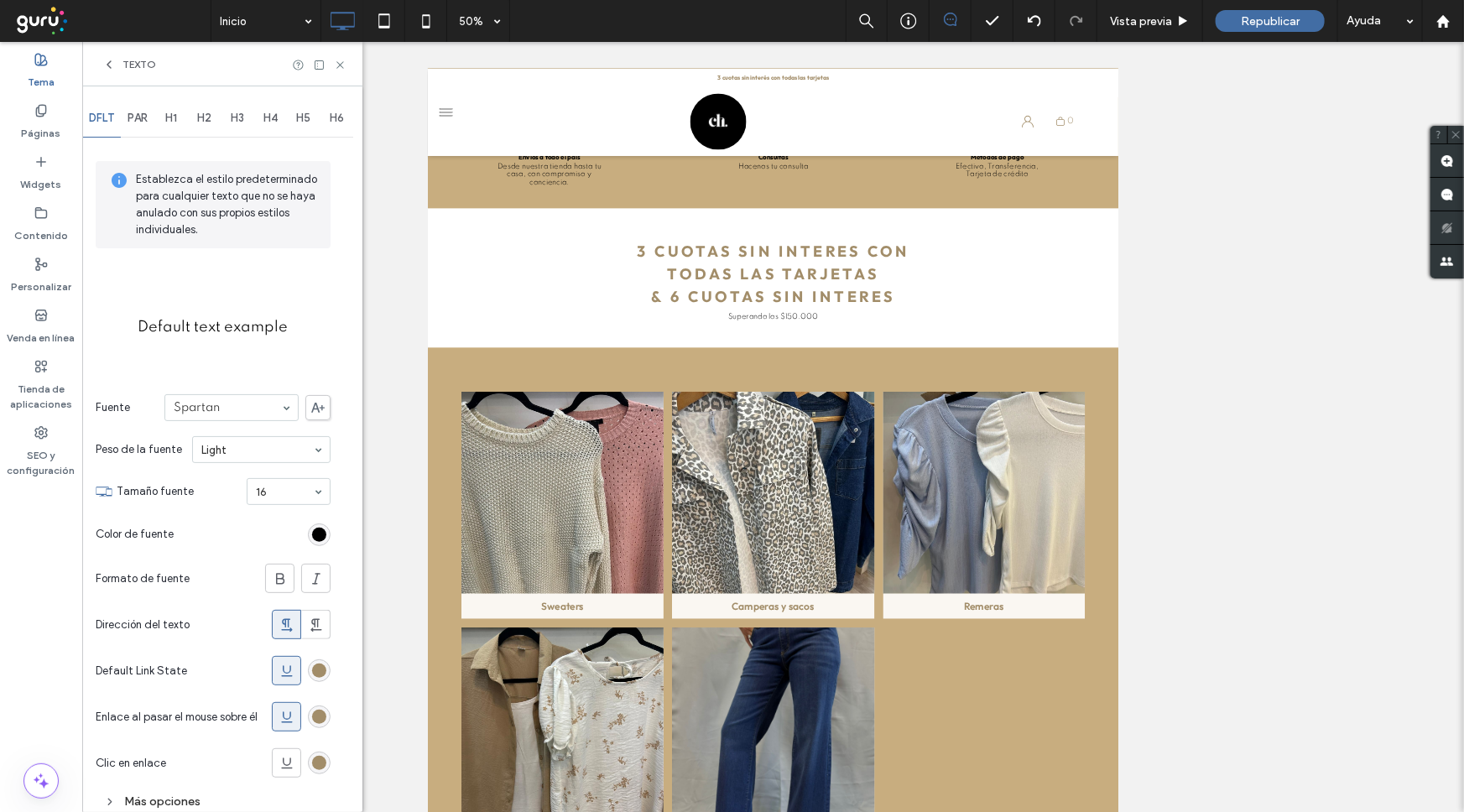
click at [328, 323] on div "Establezca el estilo predeterminado para cualquier texto que no se haya anulado…" at bounding box center [213, 488] width 234 height 696
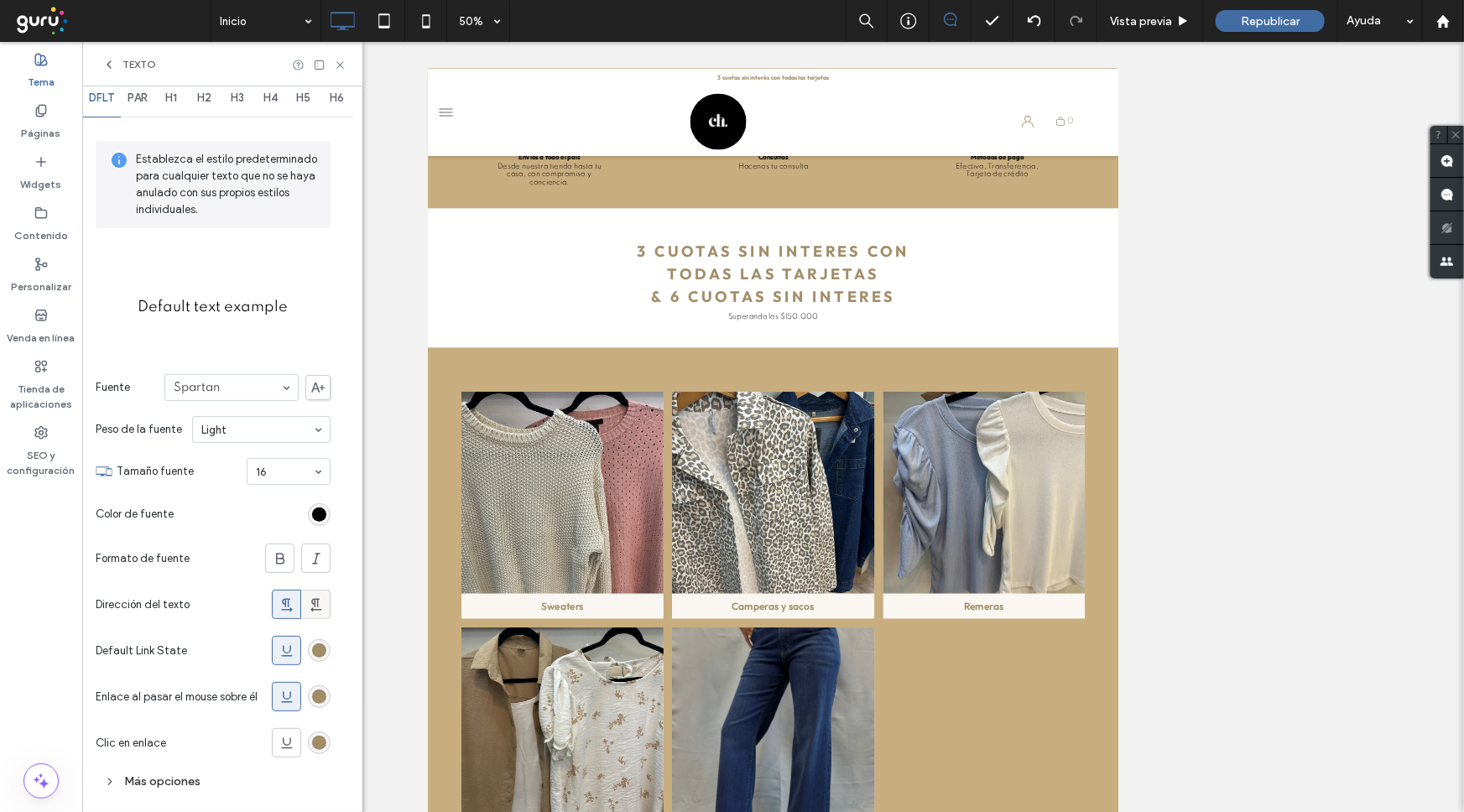
scroll to position [37, 0]
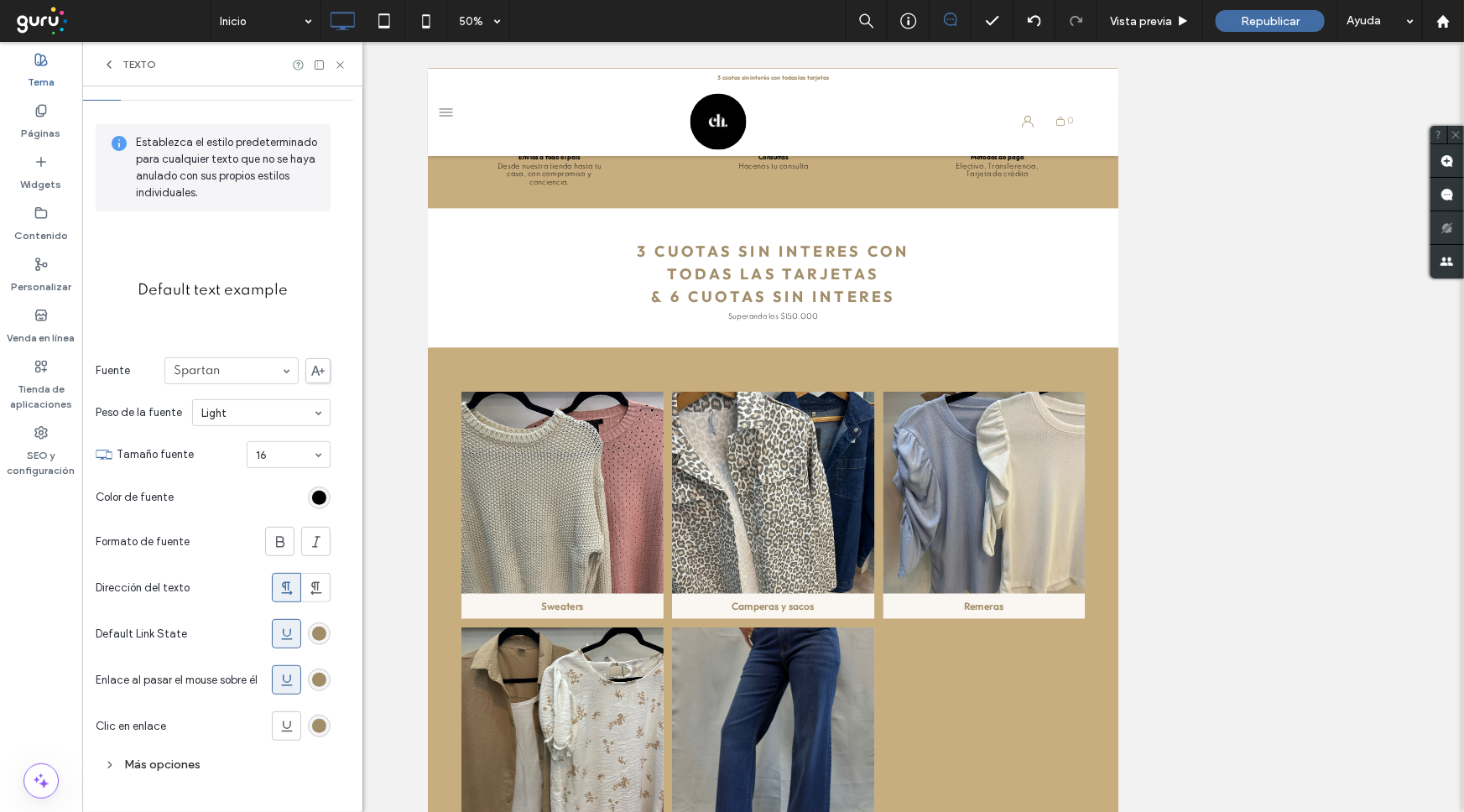
drag, startPoint x: 293, startPoint y: 672, endPoint x: 290, endPoint y: 665, distance: 7.6
click at [292, 672] on icon at bounding box center [286, 679] width 17 height 17
click at [289, 635] on icon at bounding box center [286, 634] width 17 height 17
click at [322, 630] on div "rgb(162, 141, 105)" at bounding box center [319, 634] width 14 height 14
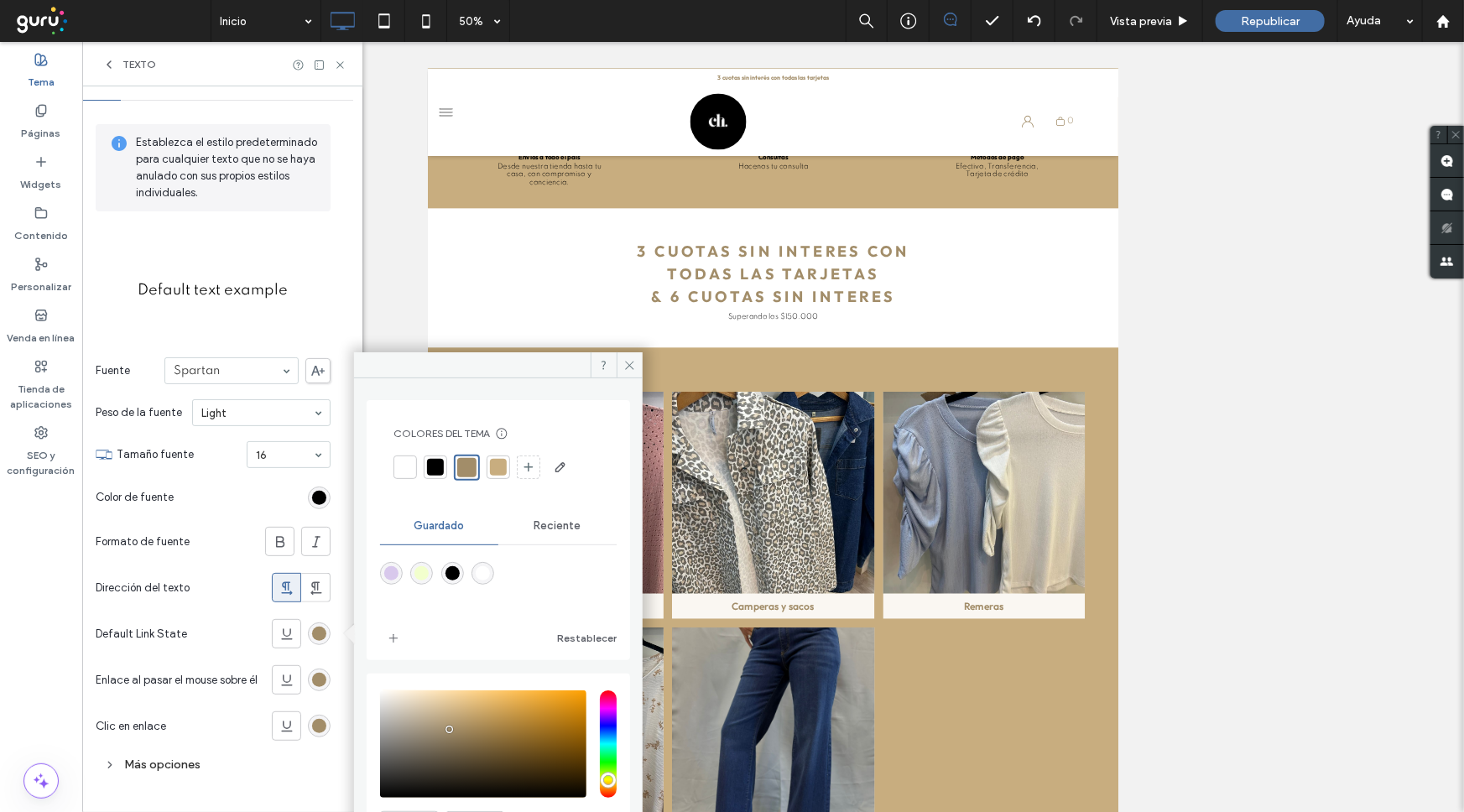
click at [440, 470] on div at bounding box center [435, 467] width 17 height 17
click at [323, 676] on div "rgb(162, 141, 105)" at bounding box center [319, 679] width 14 height 14
click at [444, 461] on div at bounding box center [435, 467] width 24 height 24
click at [326, 721] on div "rgb(162, 141, 105)" at bounding box center [319, 726] width 14 height 14
click at [442, 456] on div "Colores del tema Ahorre tiempo con los colores del tema Cree una paleta de colo…" at bounding box center [498, 454] width 236 height 81
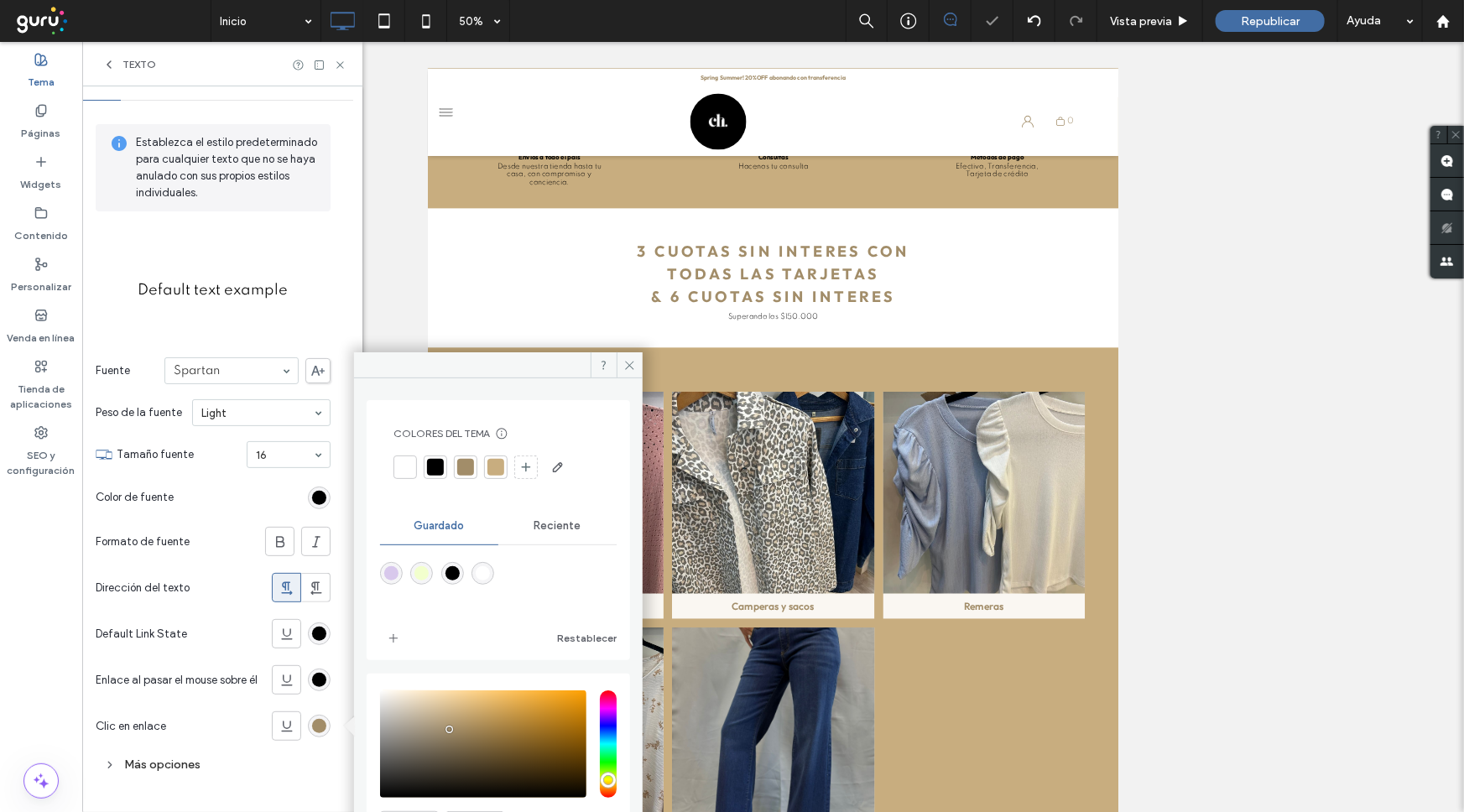
click at [440, 463] on div at bounding box center [435, 467] width 17 height 17
click at [340, 68] on icon at bounding box center [340, 65] width 12 height 12
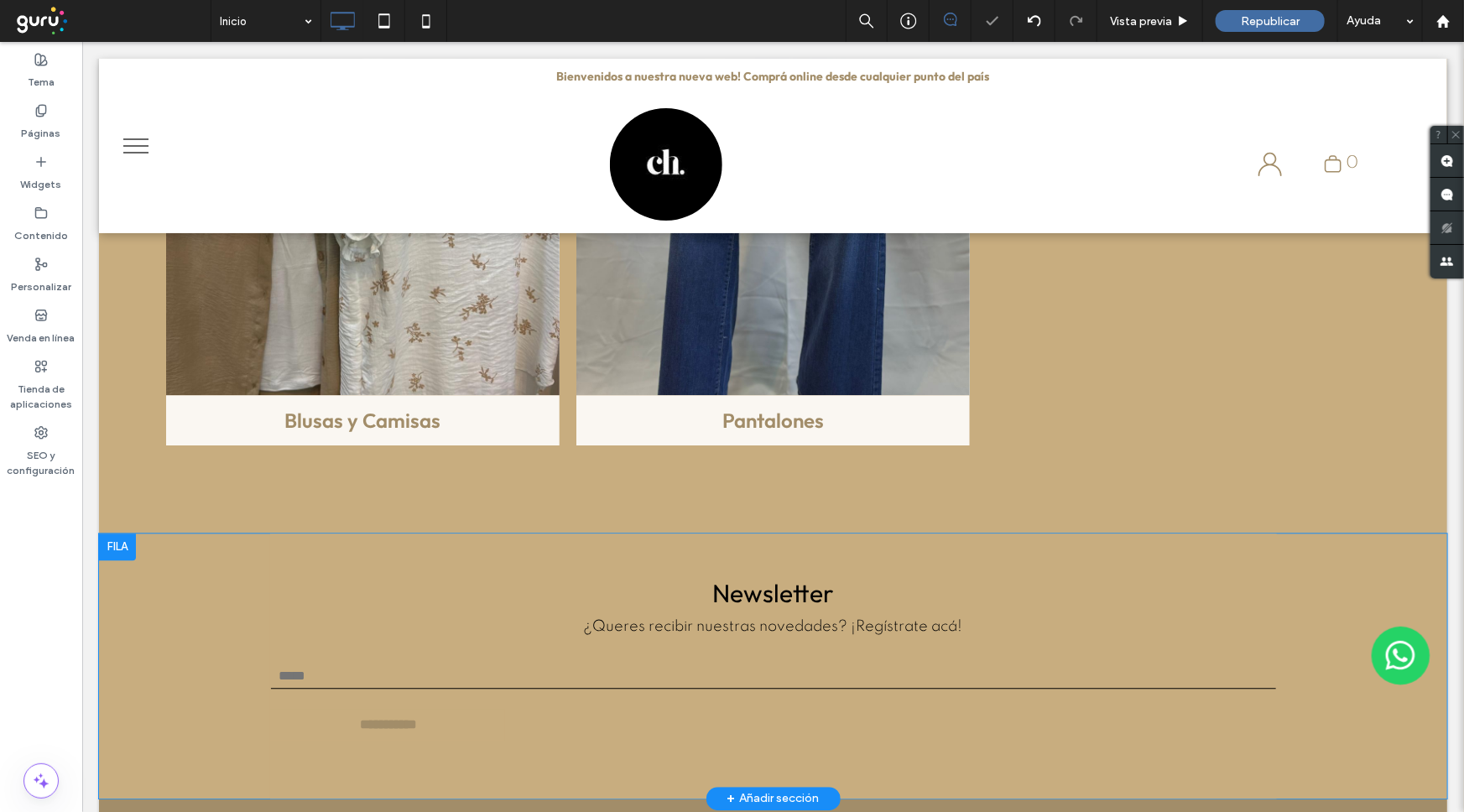
scroll to position [2013, 0]
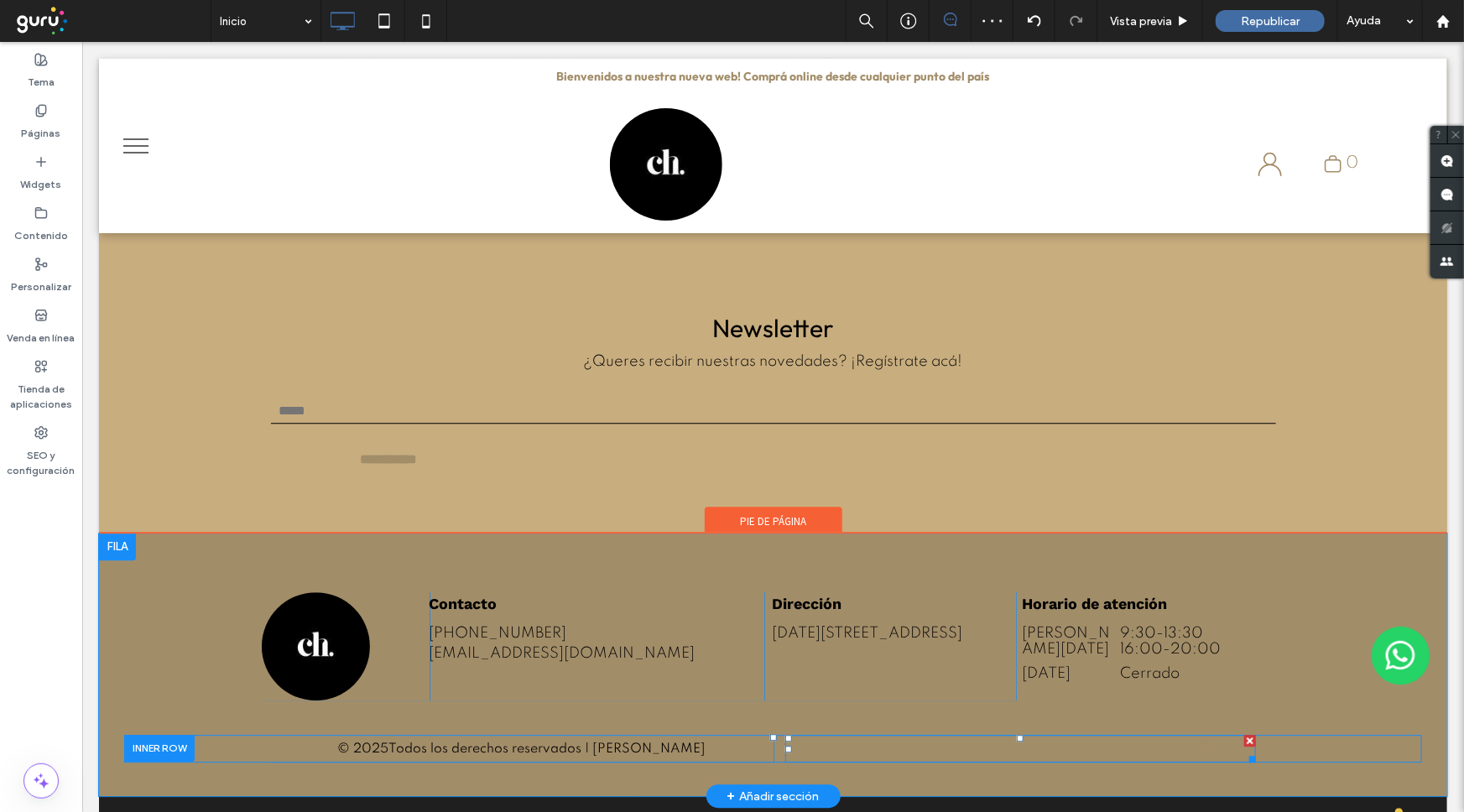
click at [966, 734] on div at bounding box center [1020, 748] width 471 height 28
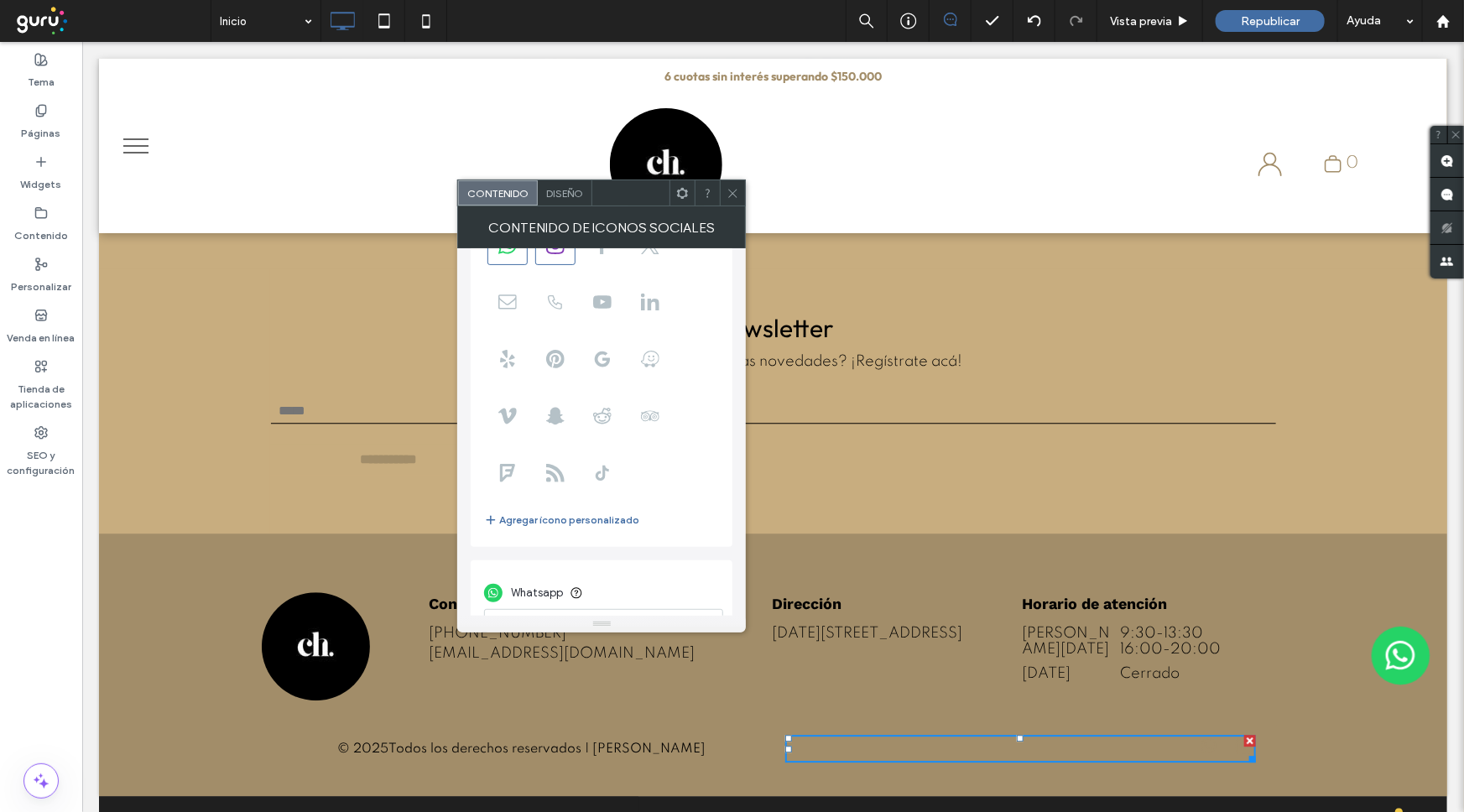
scroll to position [205, 0]
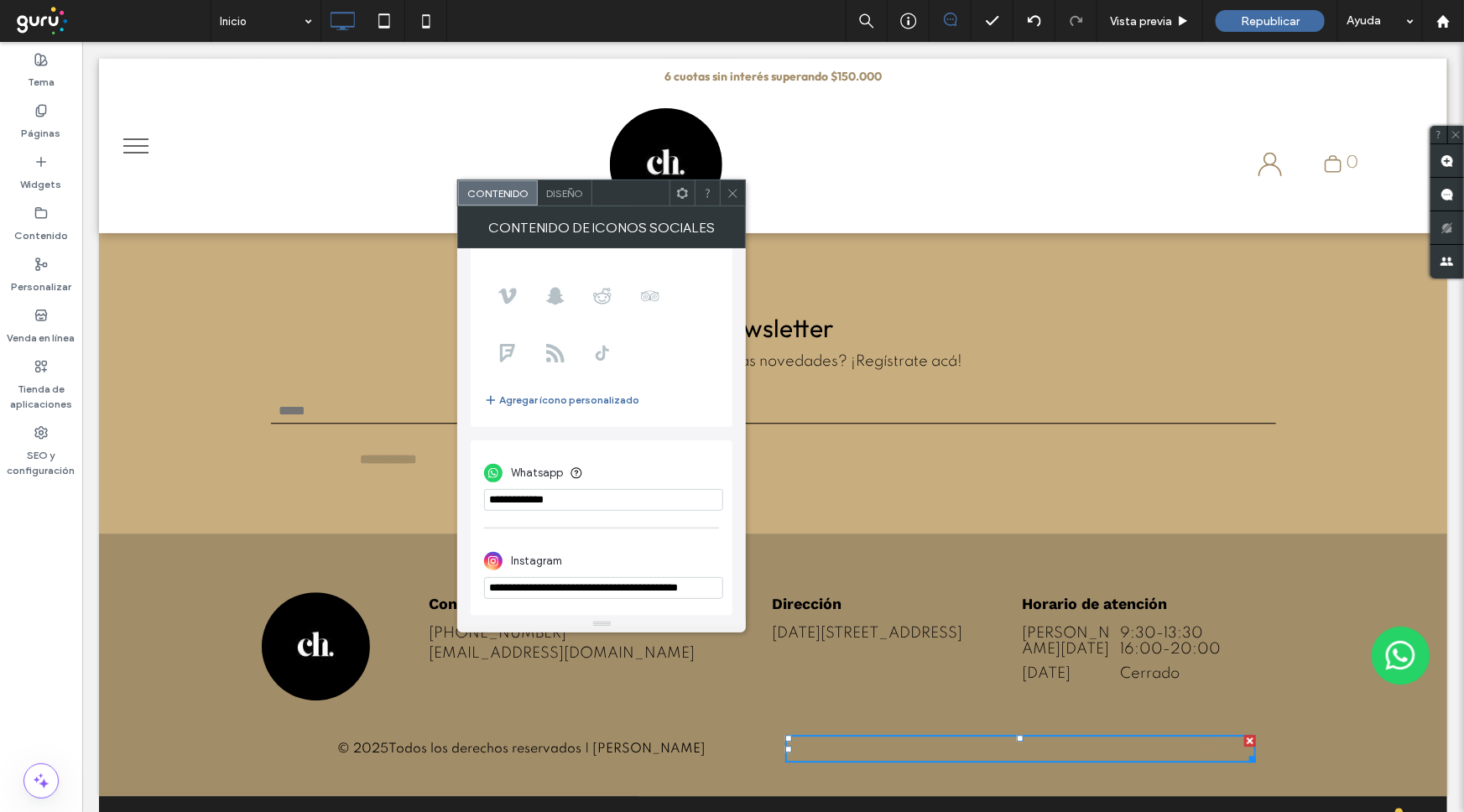
click at [571, 197] on span "Diseño" at bounding box center [565, 193] width 37 height 12
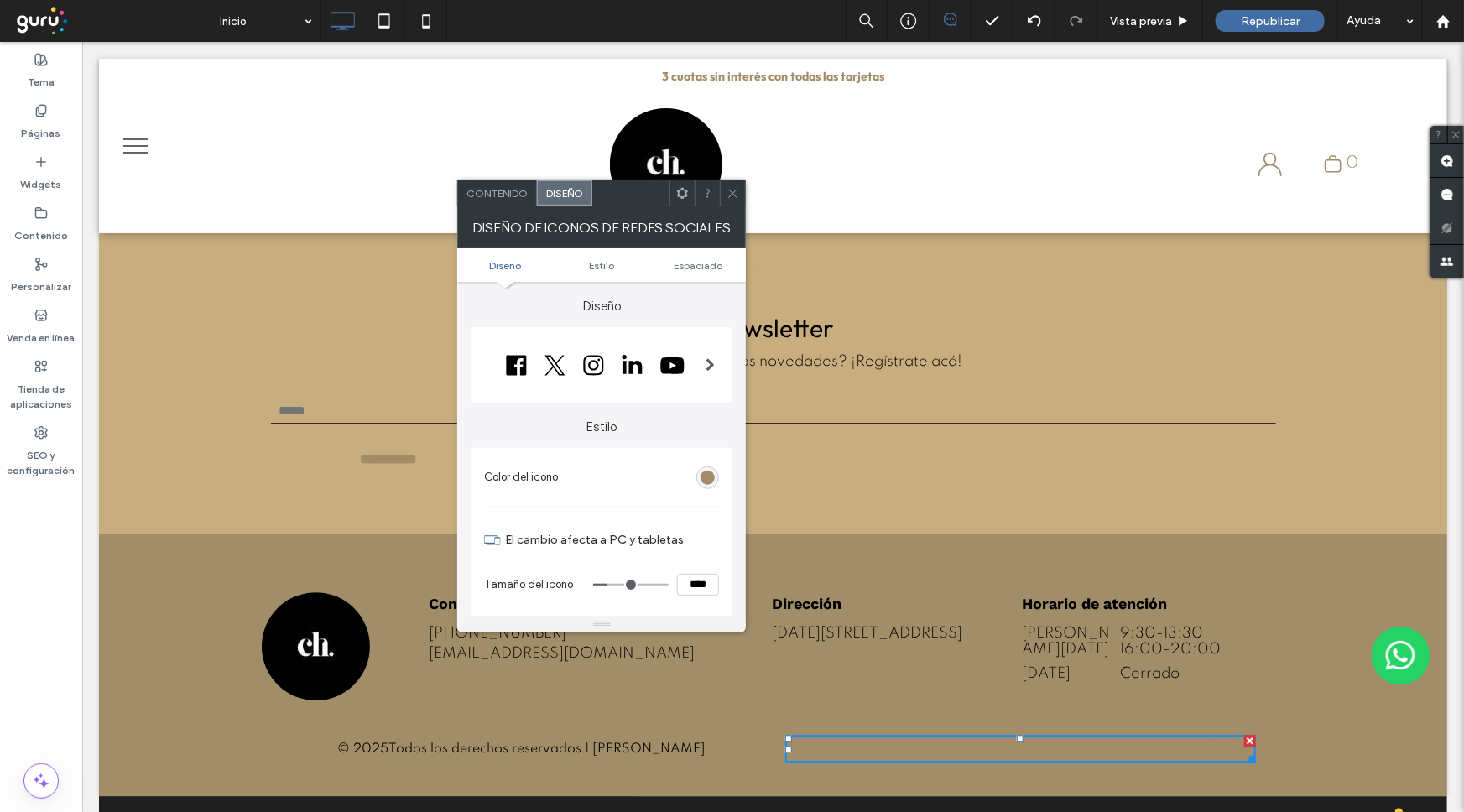
click at [715, 478] on div "rgb(162, 141, 105)" at bounding box center [708, 478] width 23 height 23
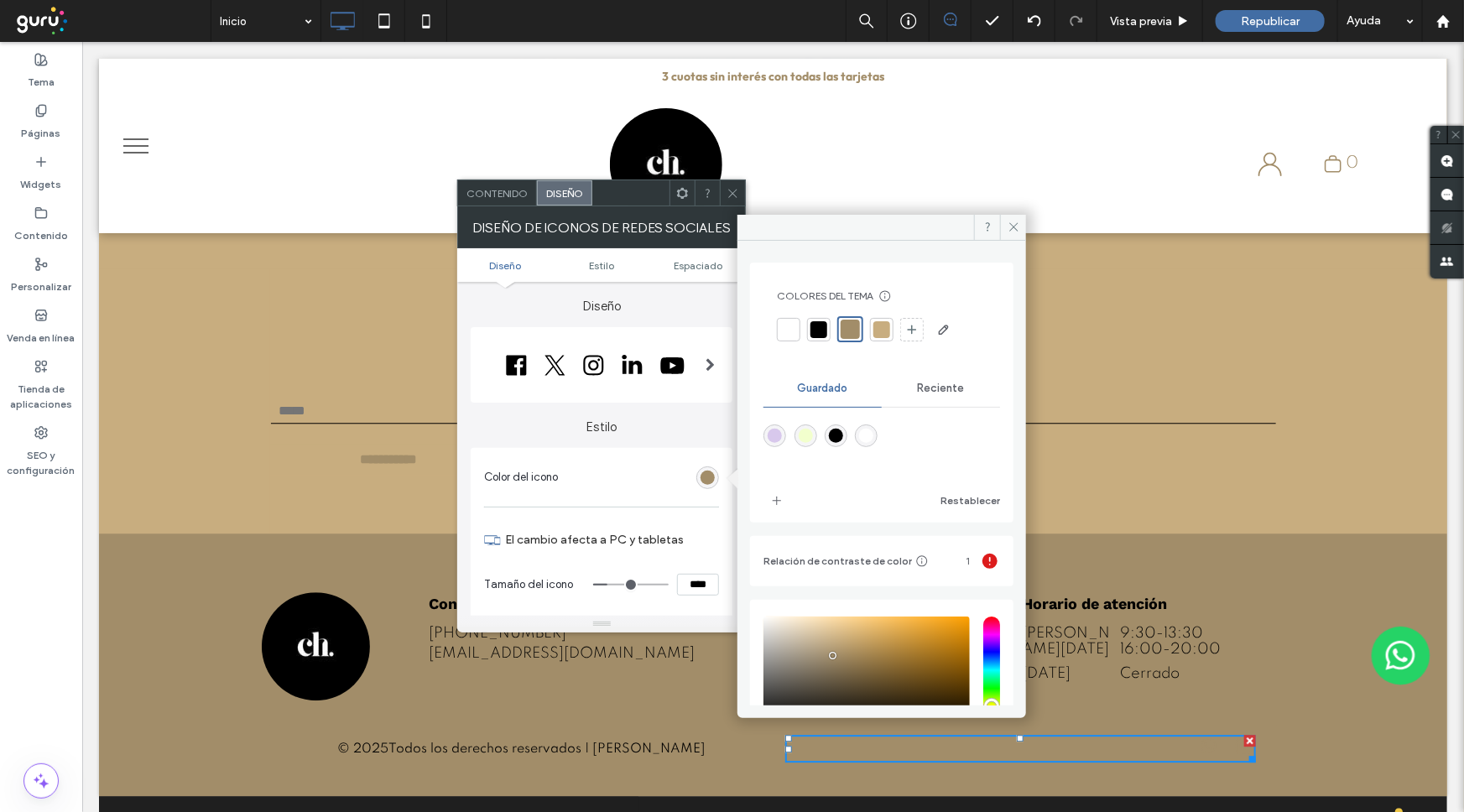
click at [819, 321] on div at bounding box center [819, 329] width 17 height 17
click at [1015, 237] on span at bounding box center [1013, 227] width 26 height 25
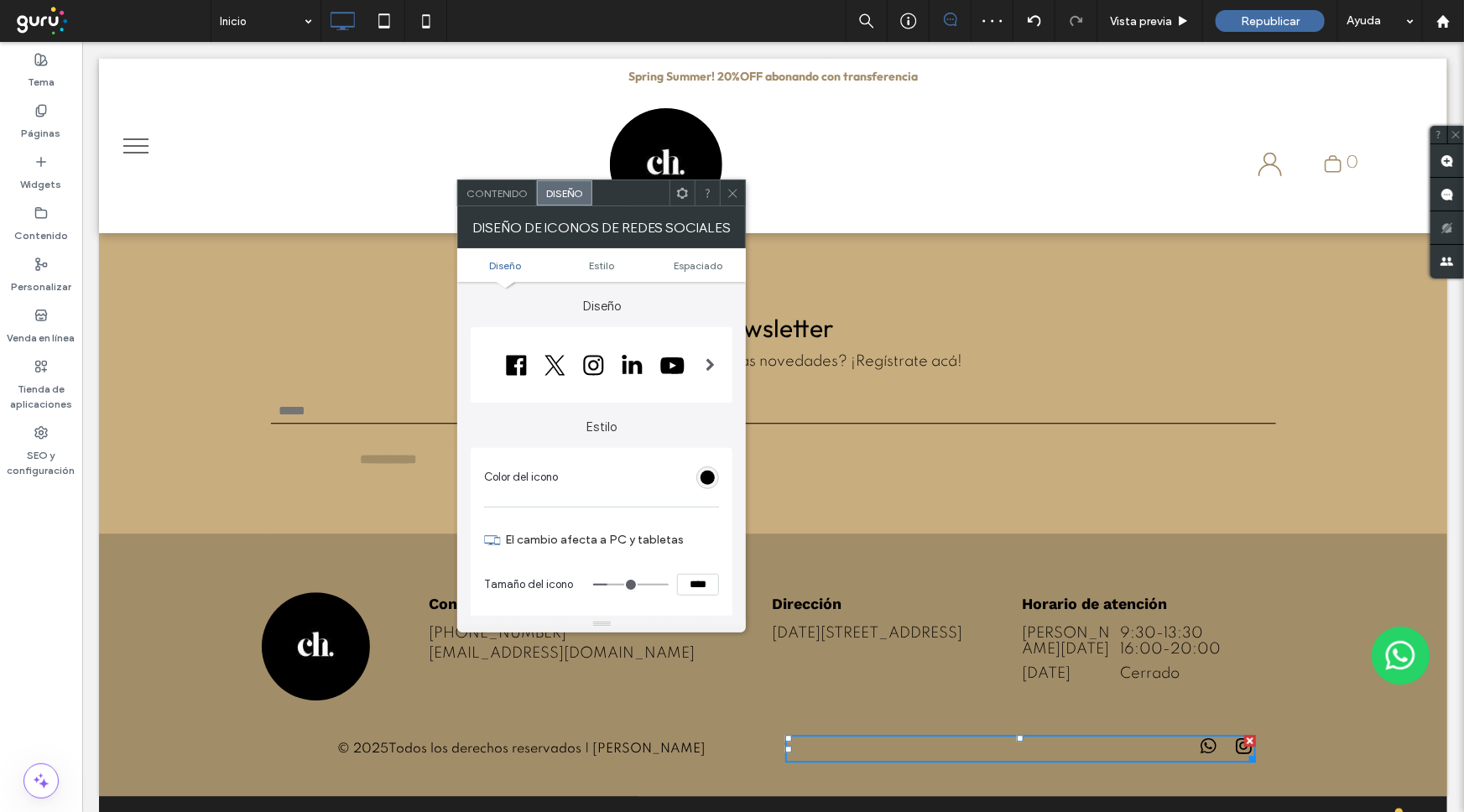
click at [726, 192] on icon at bounding box center [732, 193] width 12 height 12
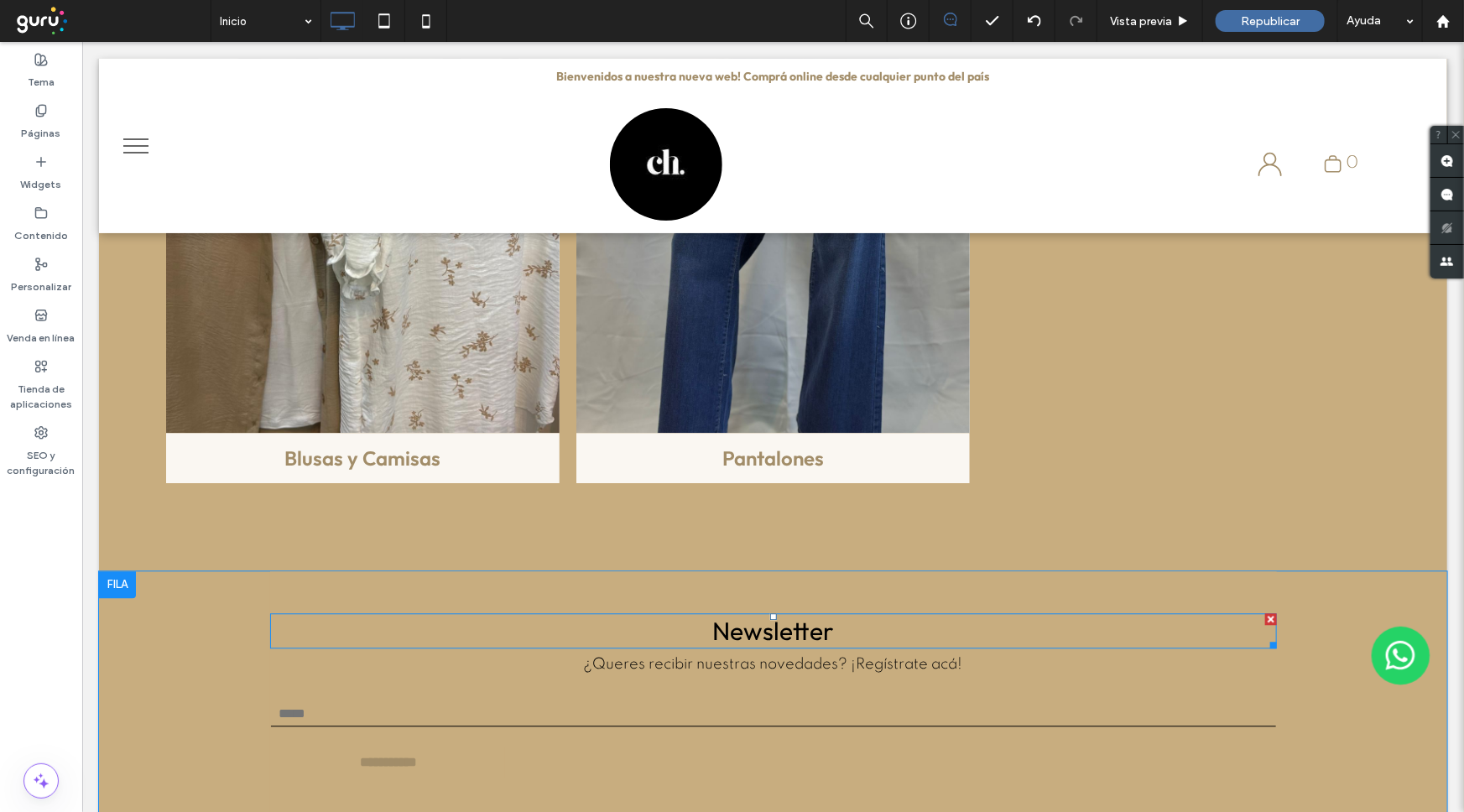
scroll to position [1478, 0]
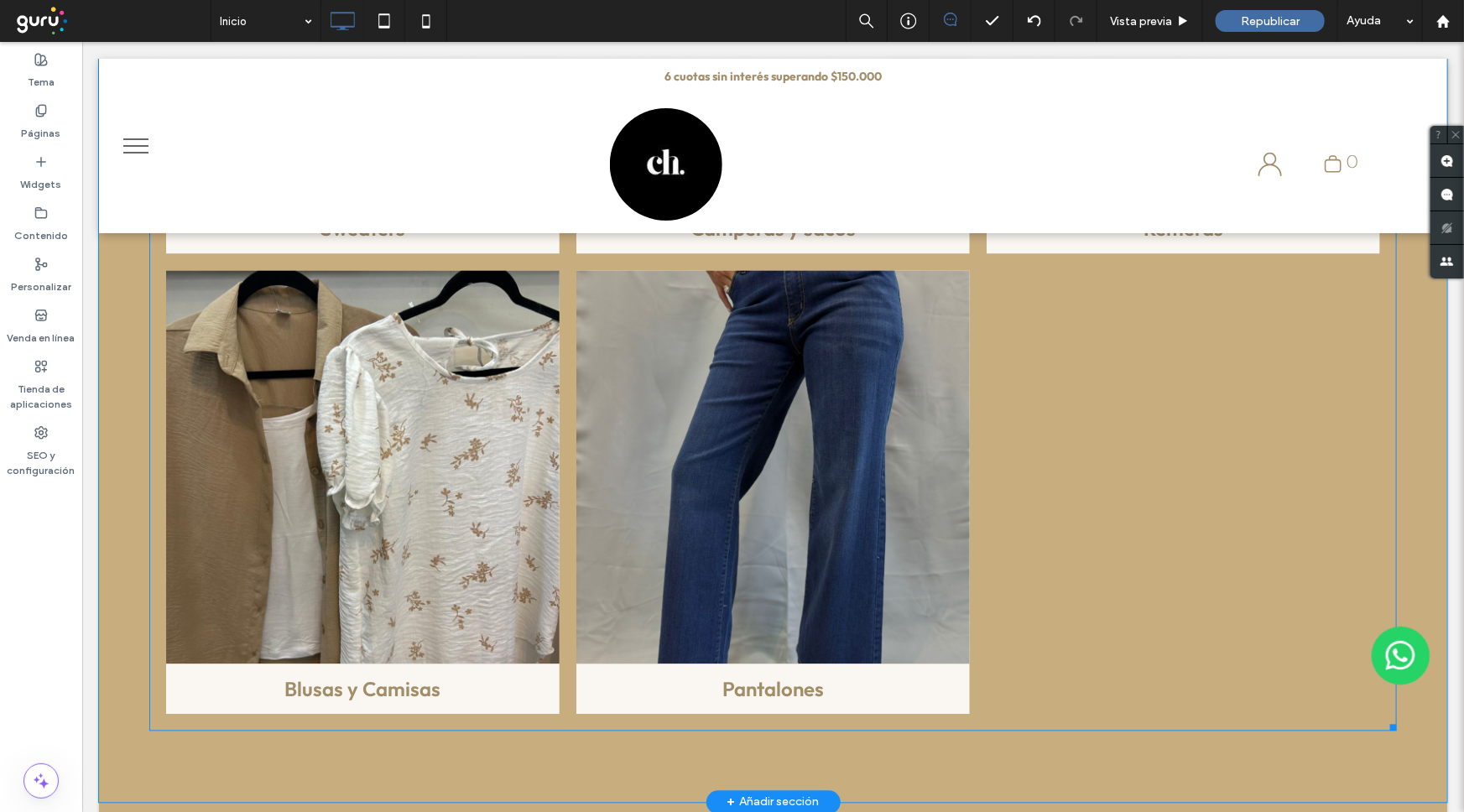
click at [981, 628] on div at bounding box center [1182, 492] width 410 height 460
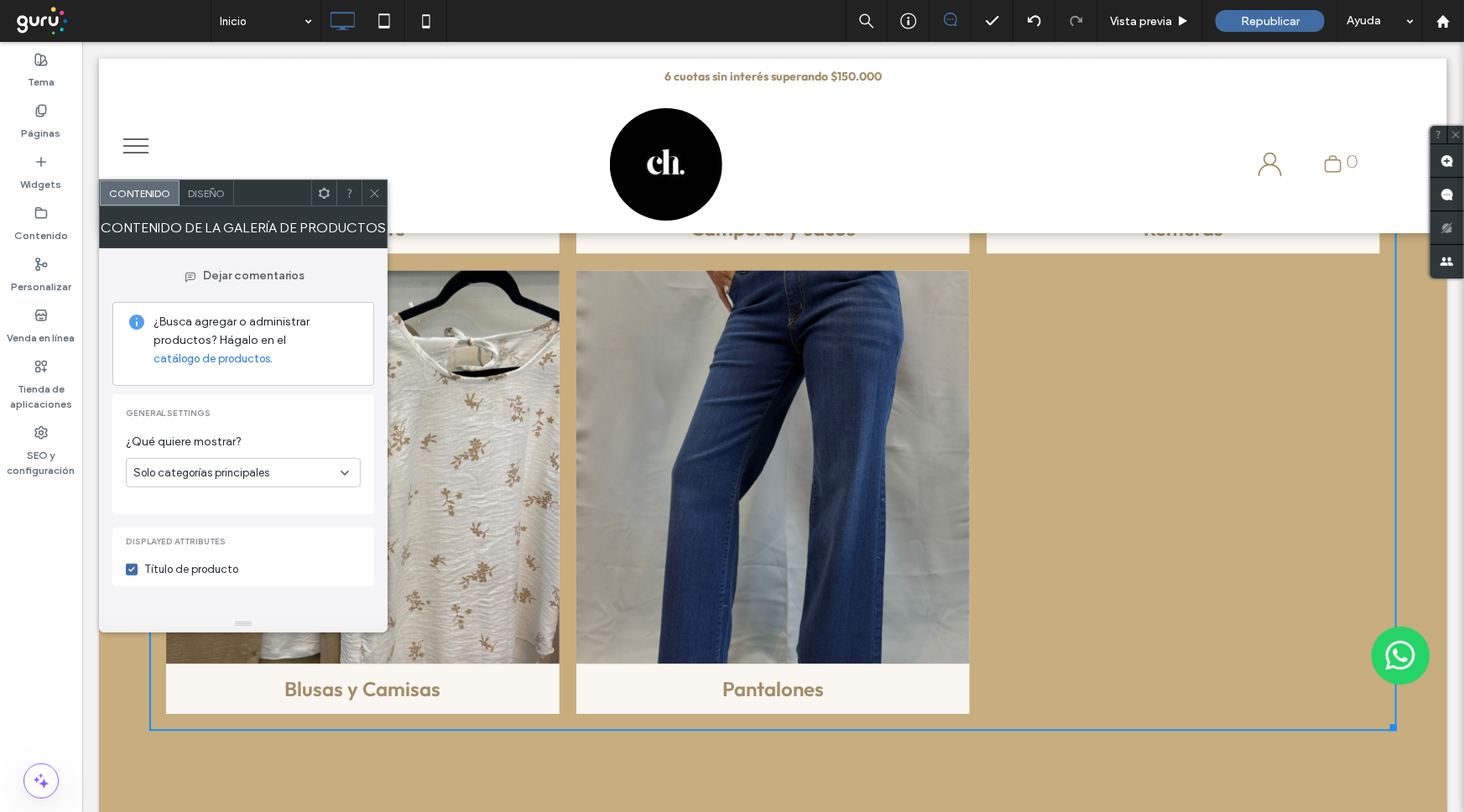
click at [190, 194] on span "Diseño" at bounding box center [206, 193] width 37 height 12
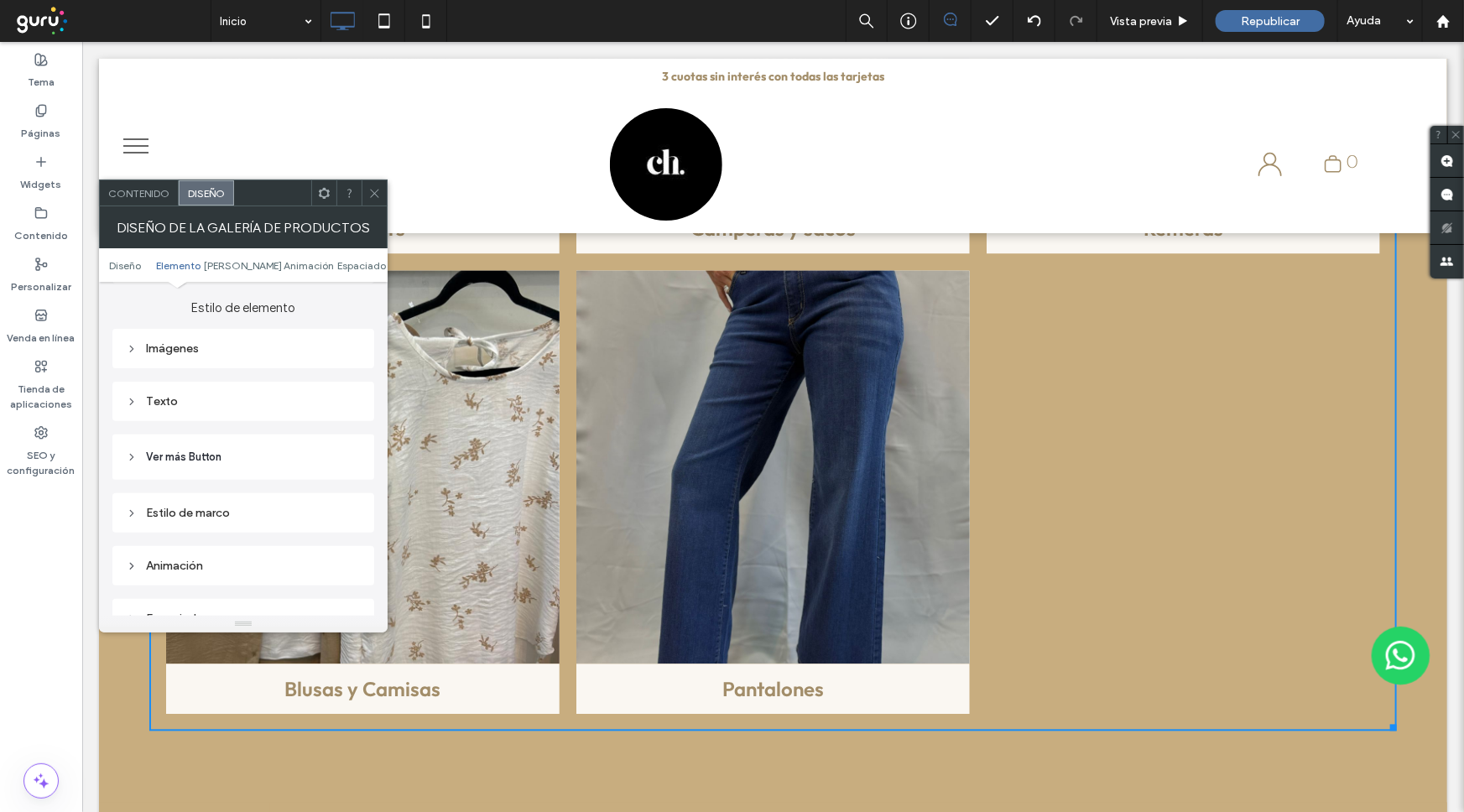
scroll to position [686, 0]
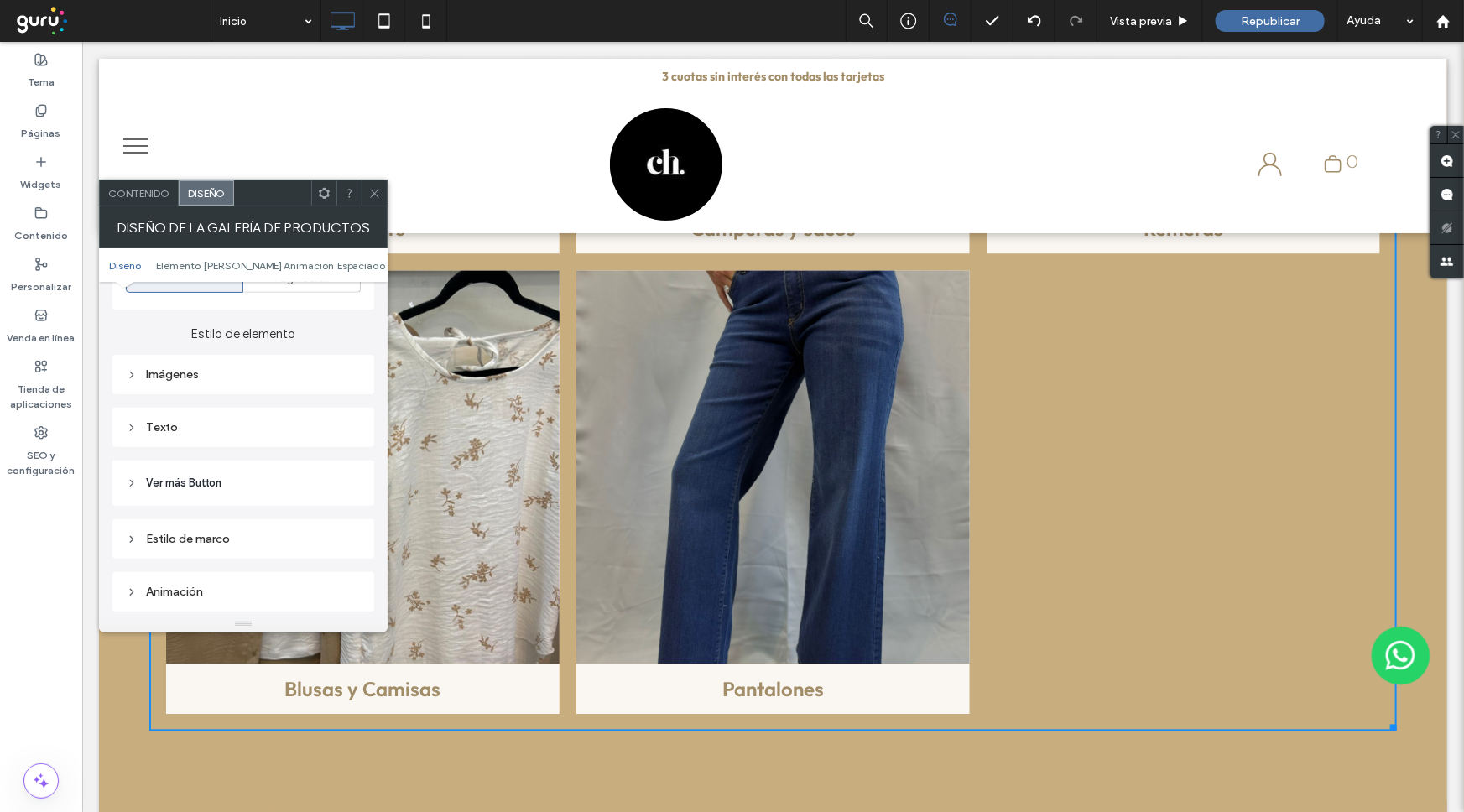
click at [172, 376] on div "Imágenes" at bounding box center [242, 375] width 234 height 23
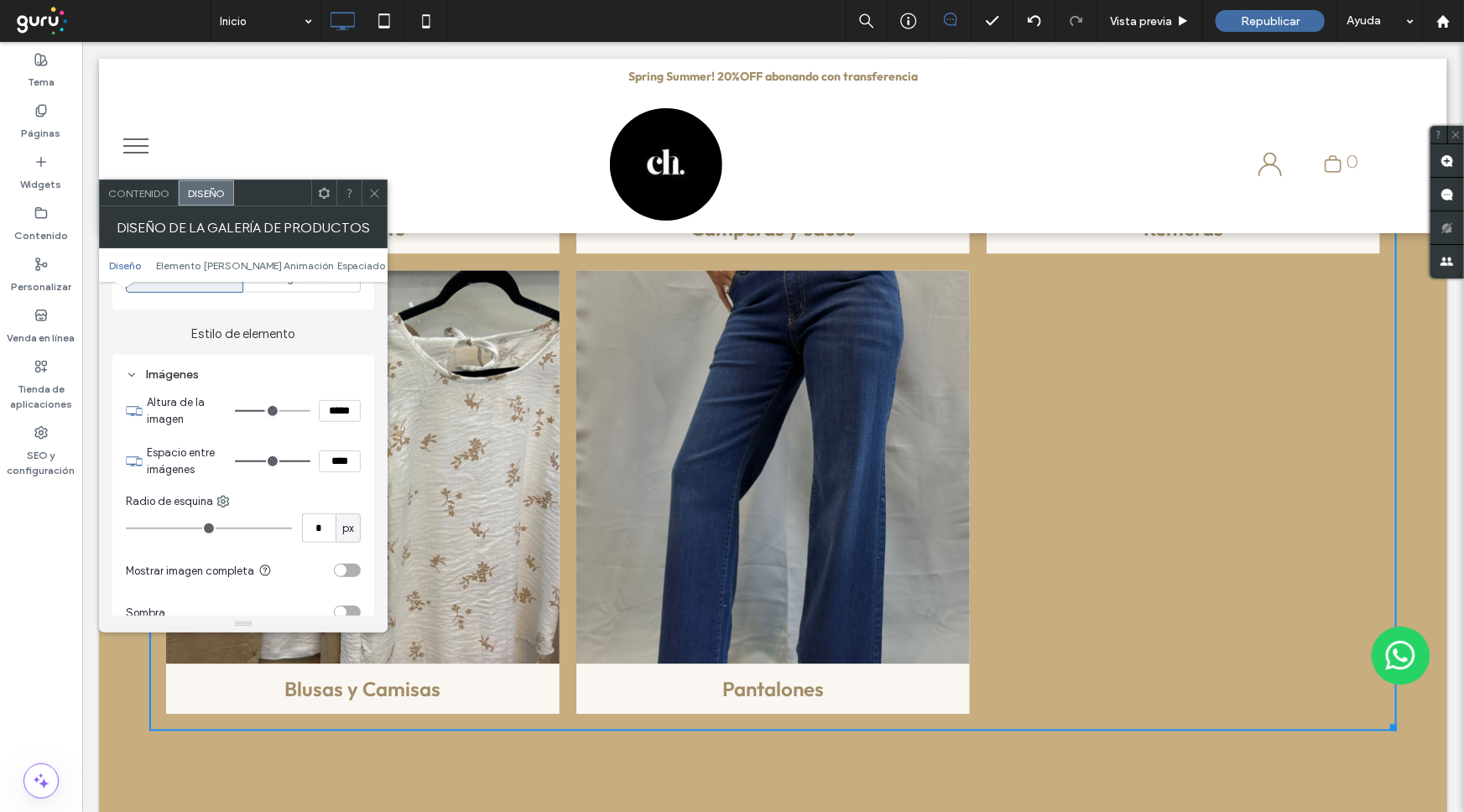
click at [141, 367] on div "Imágenes" at bounding box center [242, 374] width 234 height 14
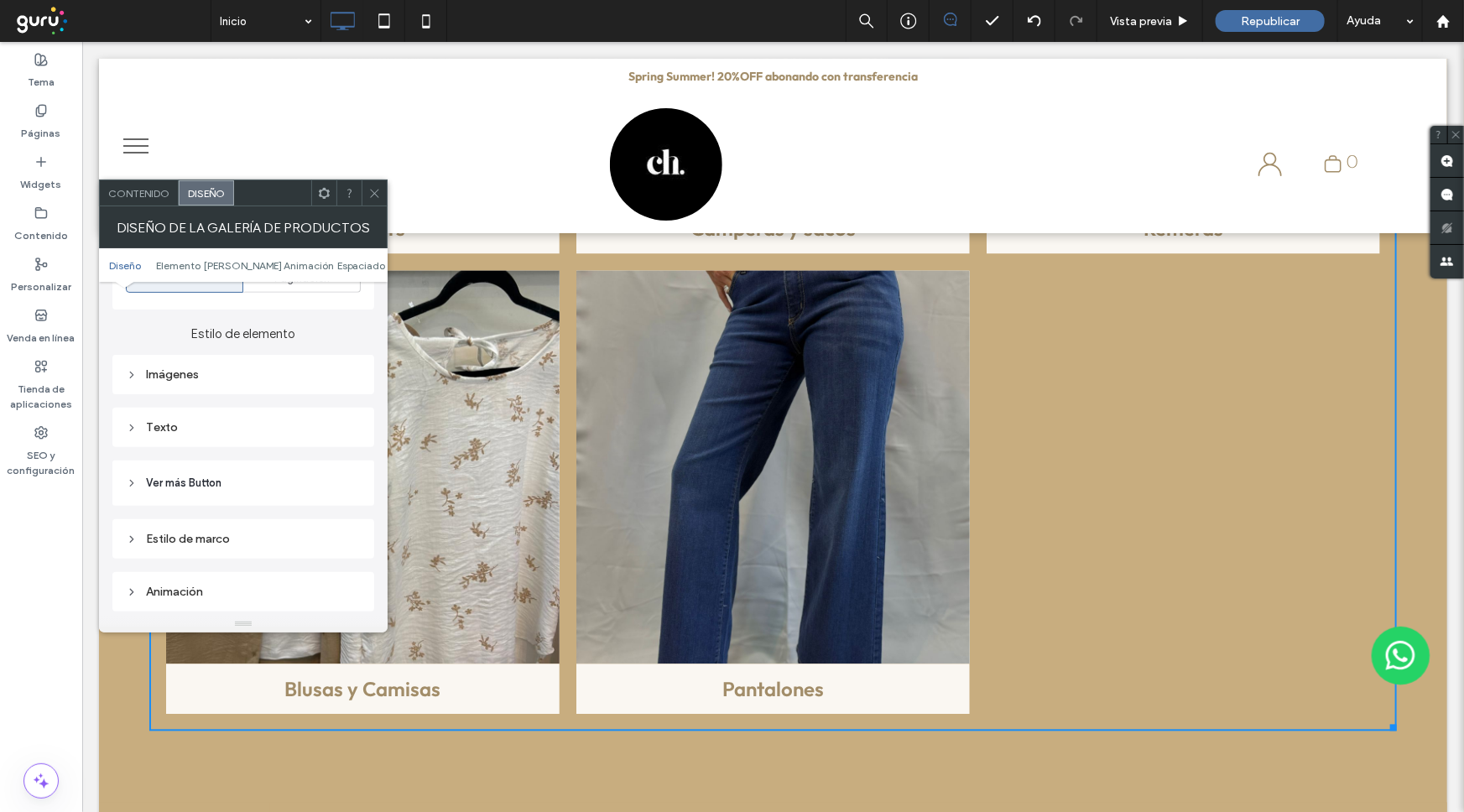
scroll to position [762, 0]
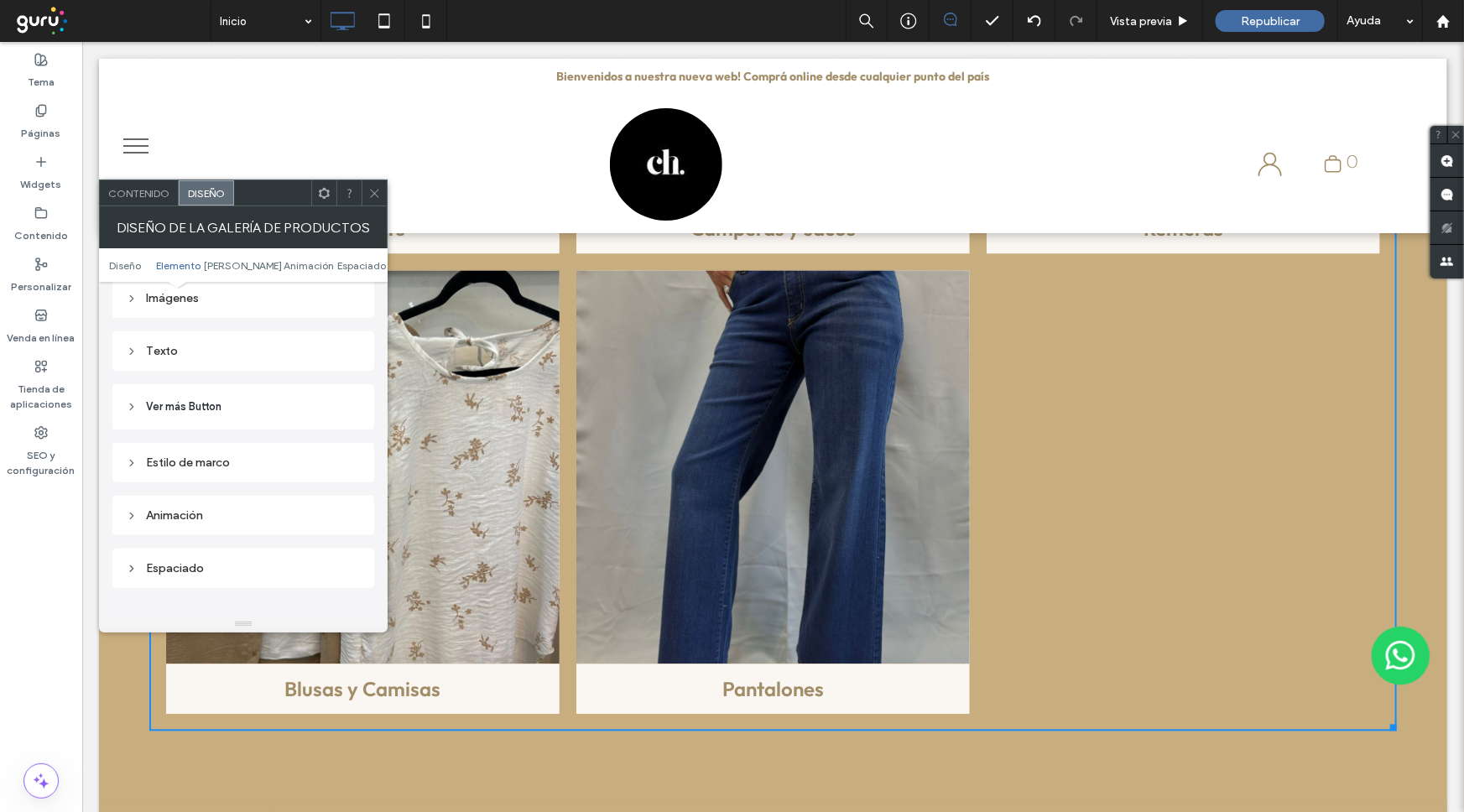
click at [171, 352] on div "Texto" at bounding box center [242, 351] width 234 height 14
click at [353, 342] on div "rgba(255, 255, 255, 0.9)" at bounding box center [350, 349] width 14 height 14
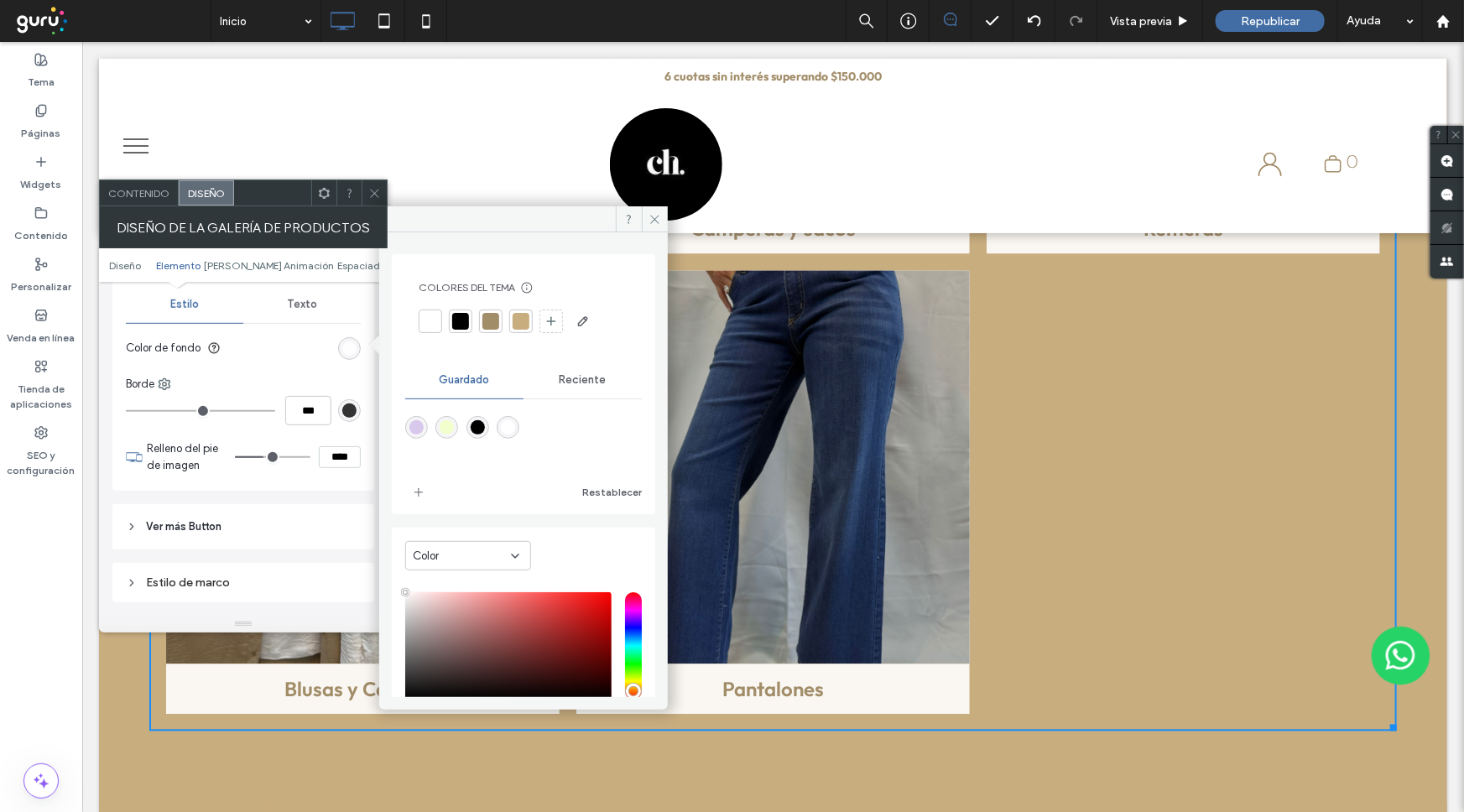
click at [584, 370] on div "Reciente" at bounding box center [582, 380] width 119 height 37
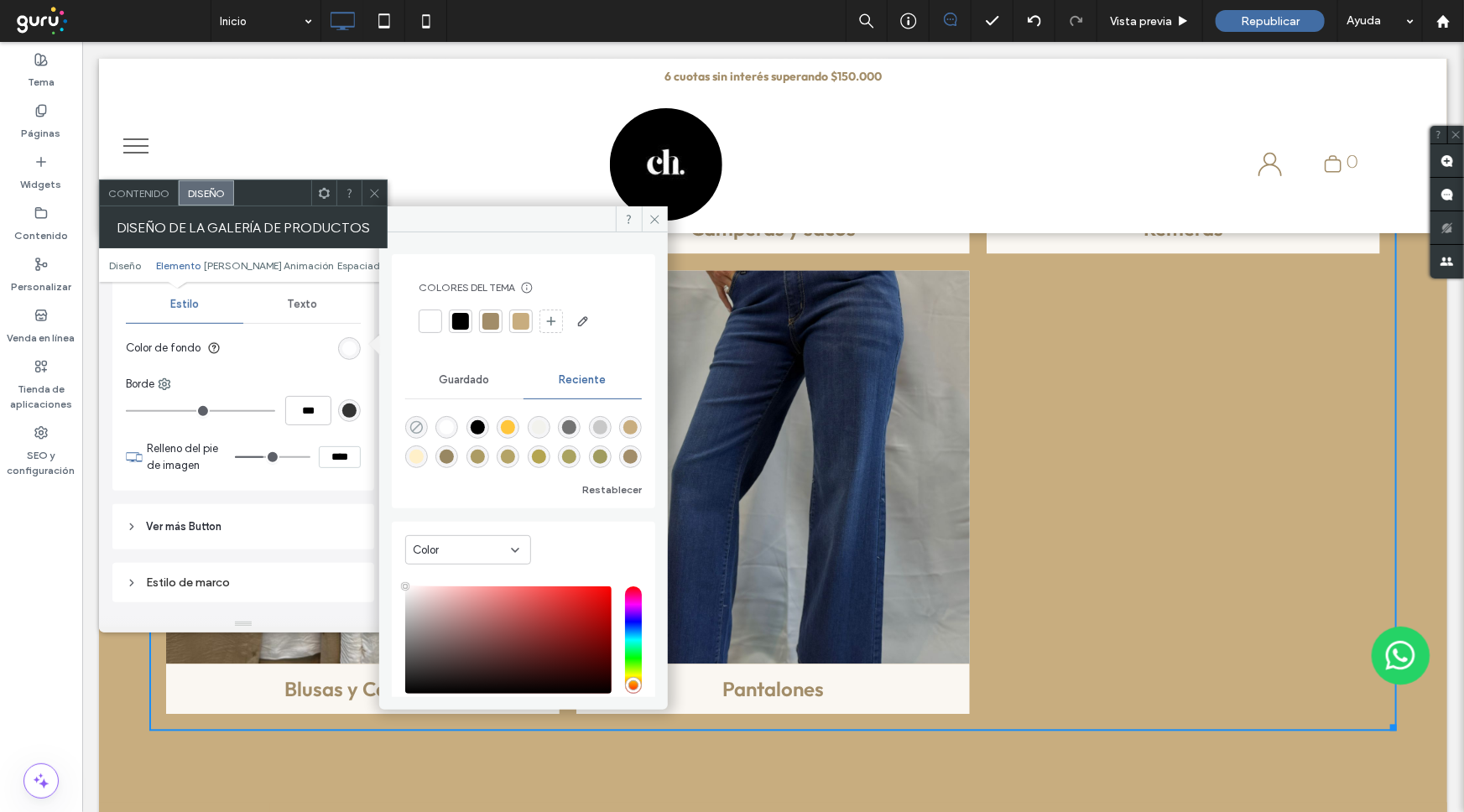
click at [422, 427] on icon "rgba(0, 0, 0, 0)" at bounding box center [416, 428] width 14 height 14
type input "*******"
type input "*"
type input "**"
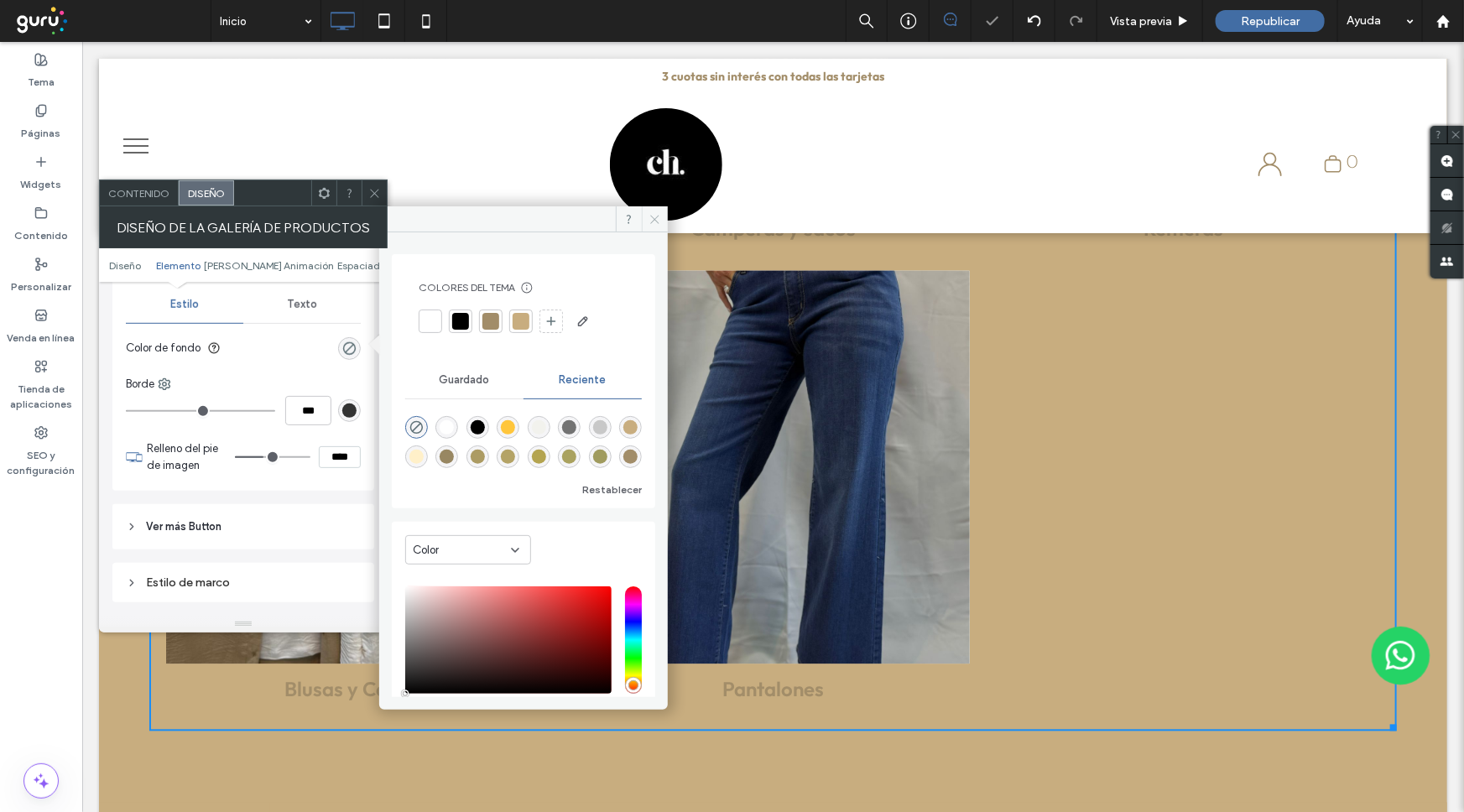
click at [648, 219] on icon at bounding box center [654, 219] width 12 height 12
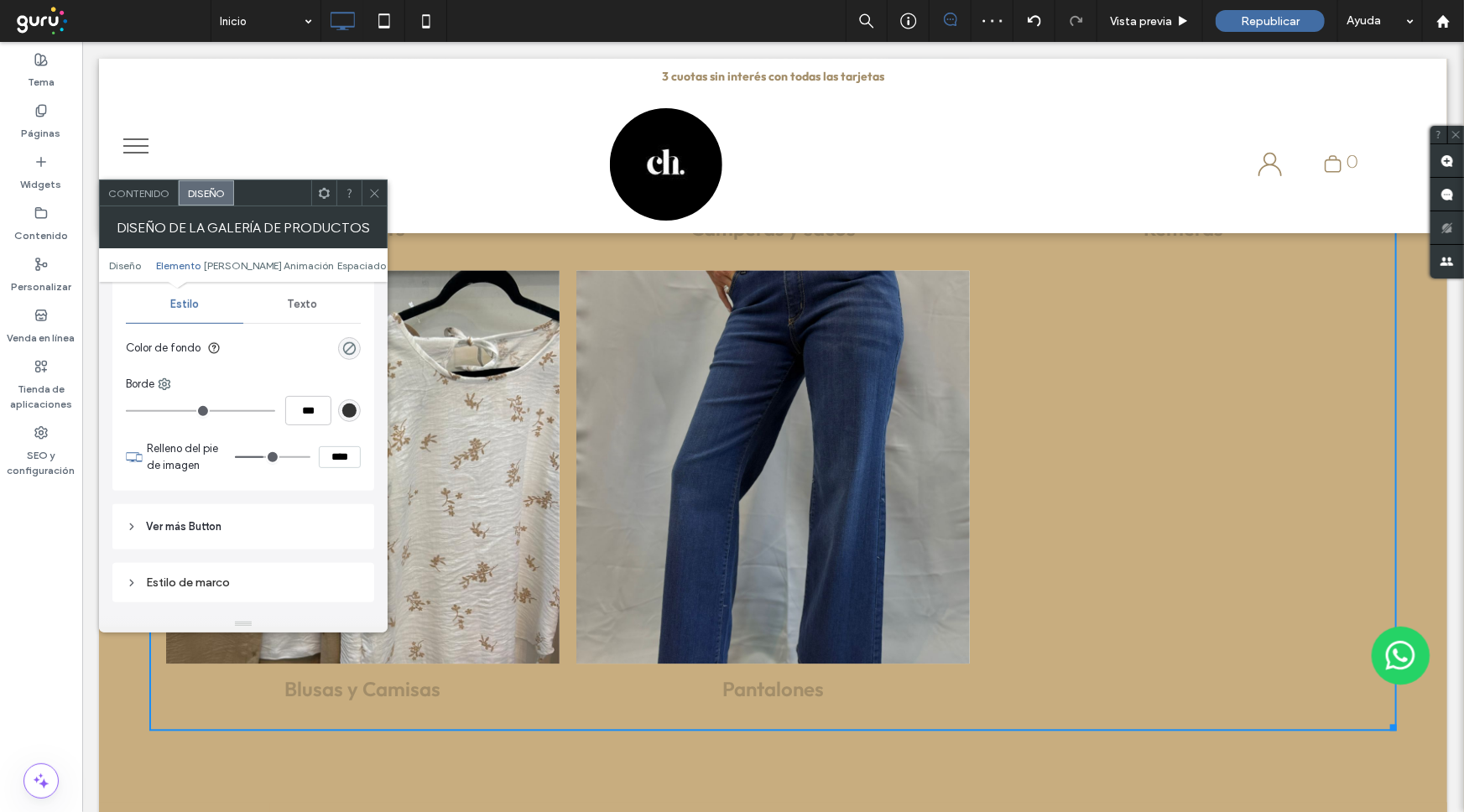
click at [284, 298] on div "Texto" at bounding box center [302, 305] width 118 height 37
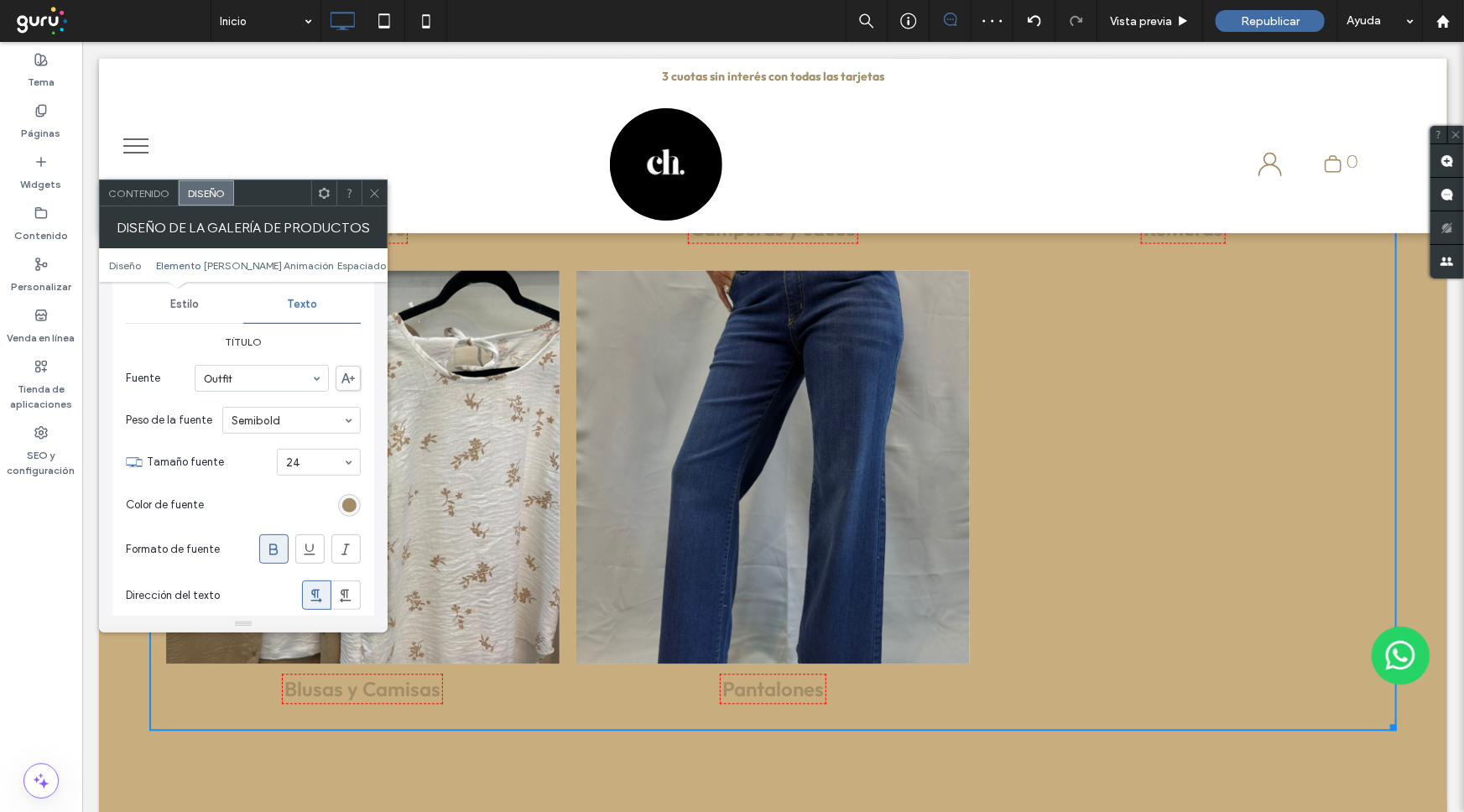
click at [352, 512] on section "Color de fuente" at bounding box center [242, 505] width 234 height 42
click at [352, 498] on div "rgb(162, 141, 105)" at bounding box center [350, 505] width 14 height 14
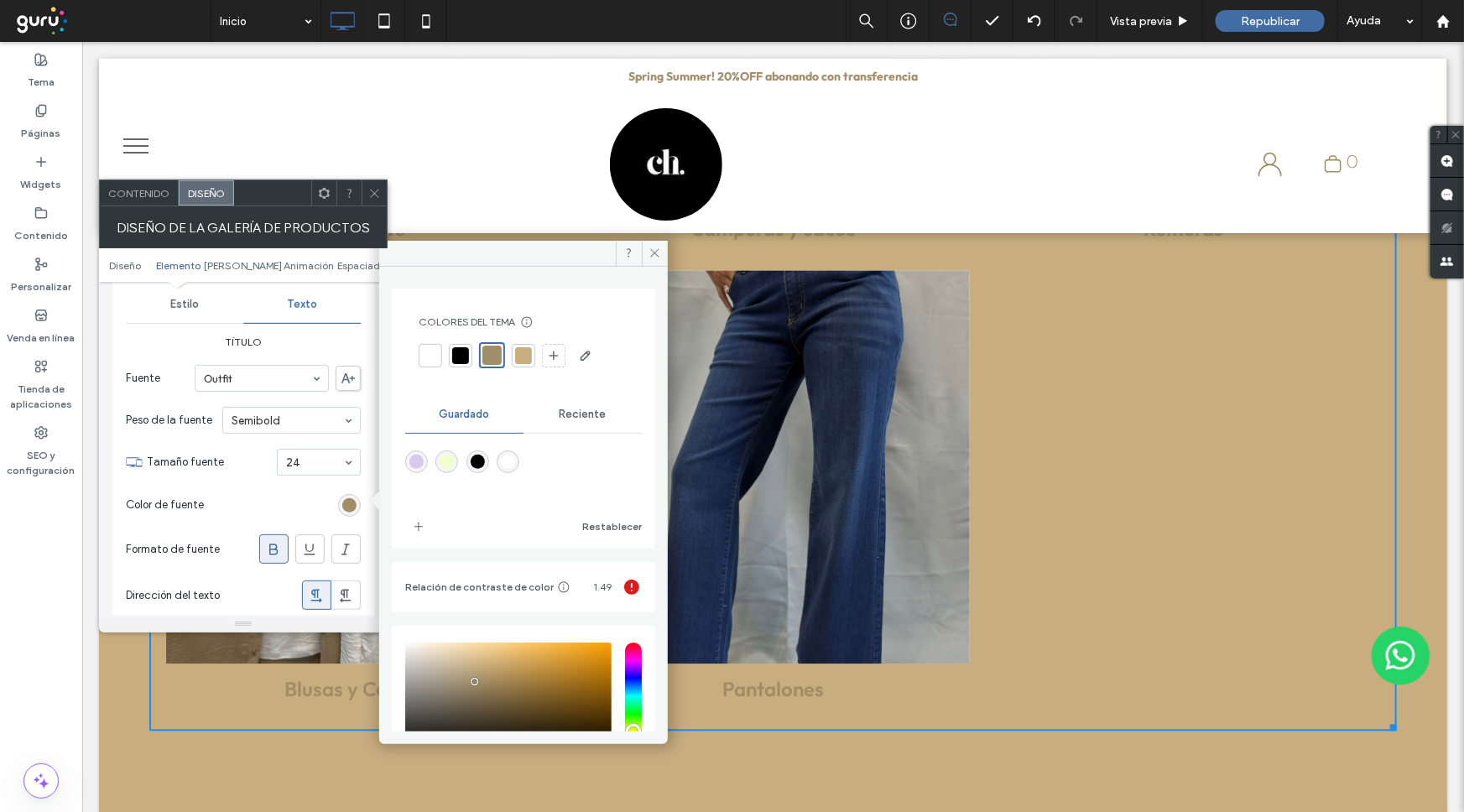
click at [465, 354] on div at bounding box center [460, 355] width 17 height 17
click at [649, 263] on span at bounding box center [655, 253] width 26 height 25
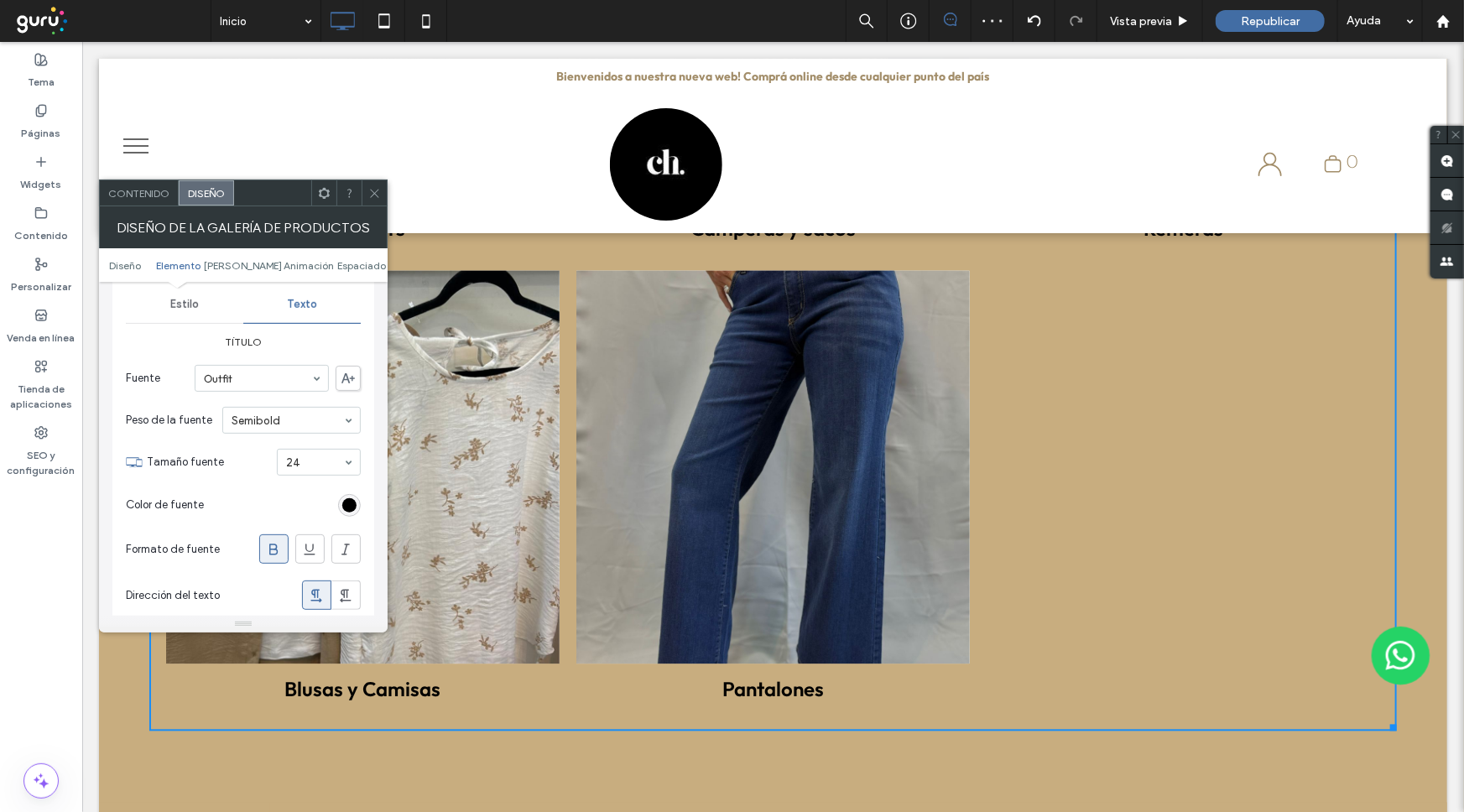
drag, startPoint x: 377, startPoint y: 199, endPoint x: 206, endPoint y: 77, distance: 210.1
click at [377, 199] on span at bounding box center [374, 192] width 12 height 25
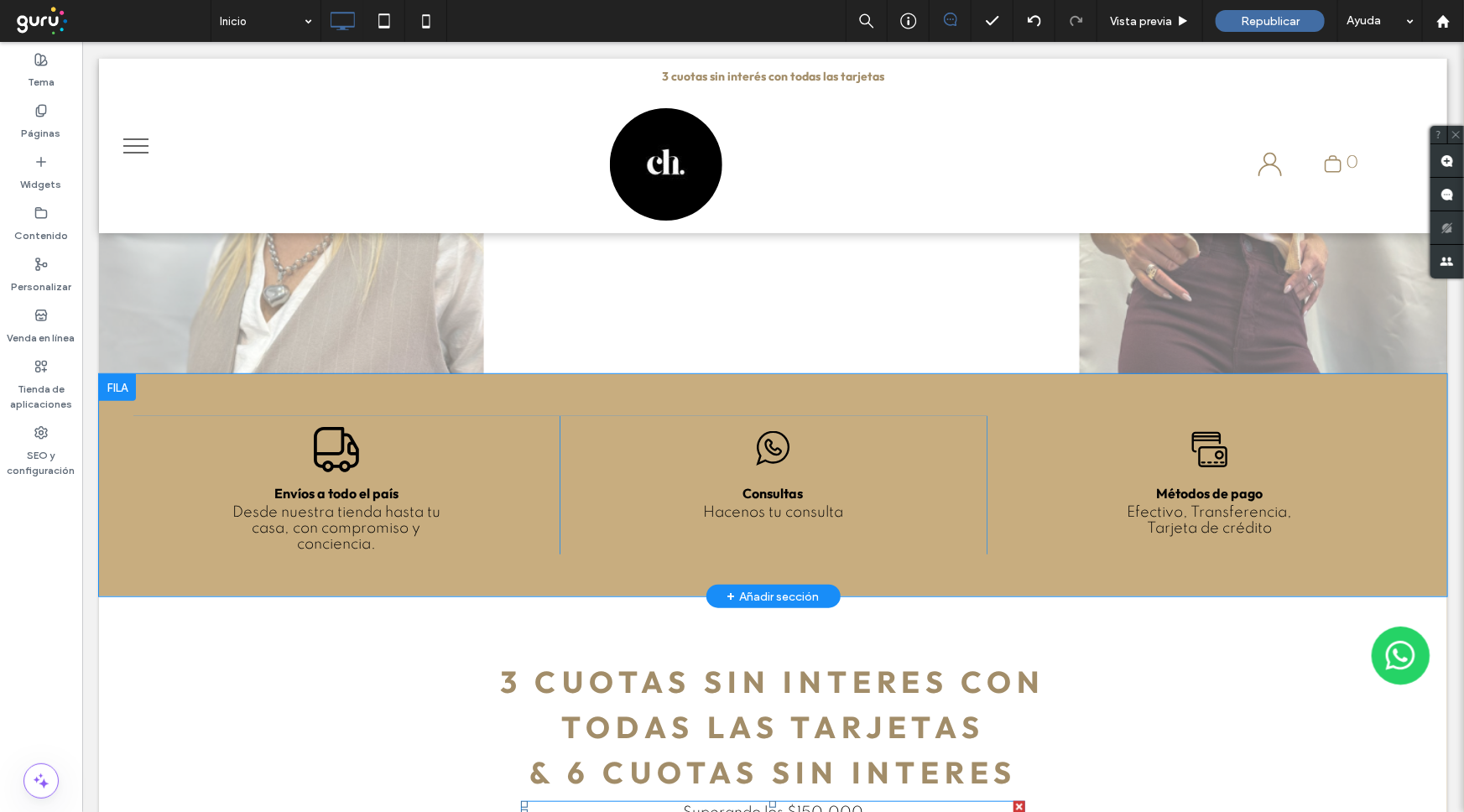
scroll to position [183, 0]
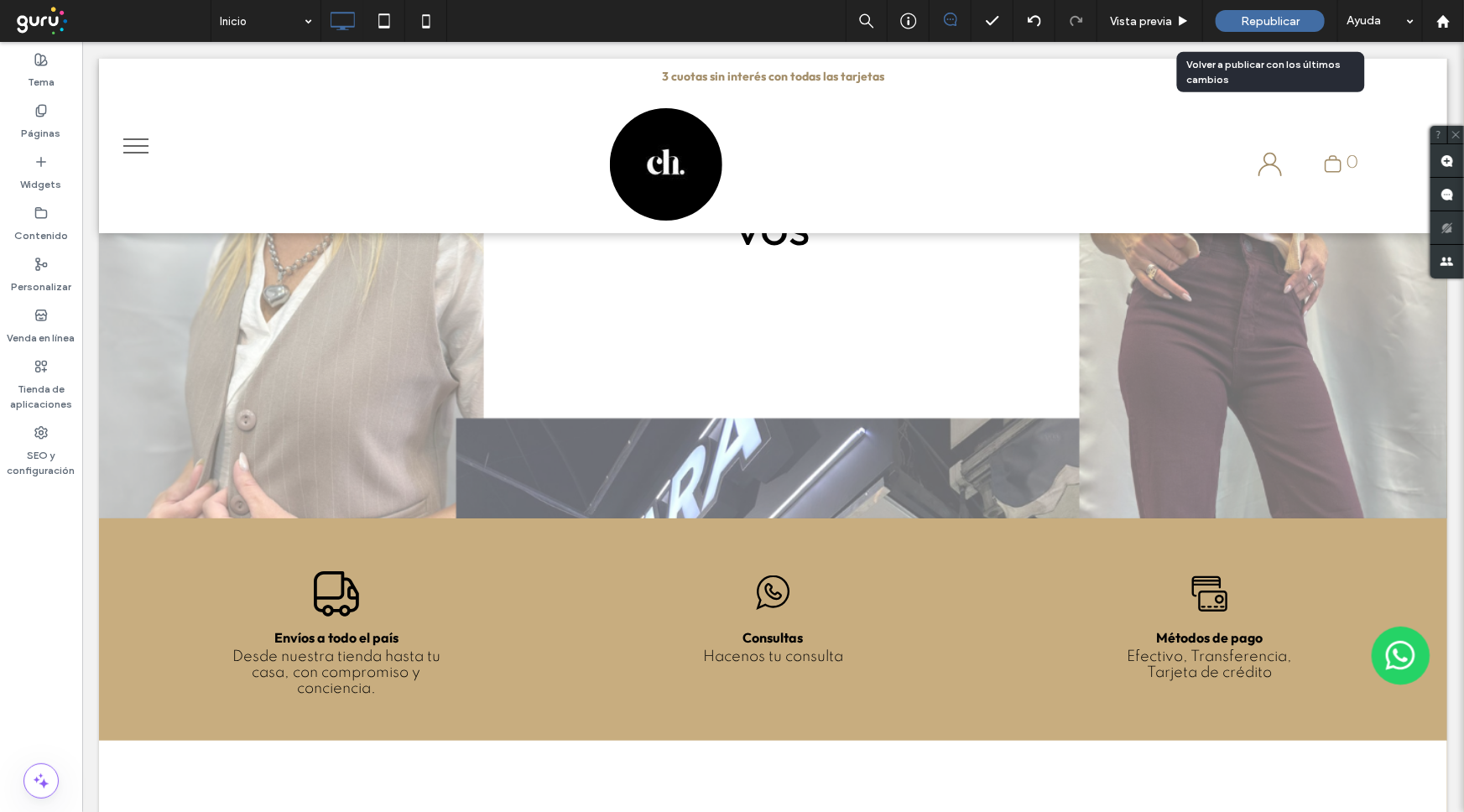
click at [1256, 22] on span "Republicar" at bounding box center [1270, 21] width 59 height 14
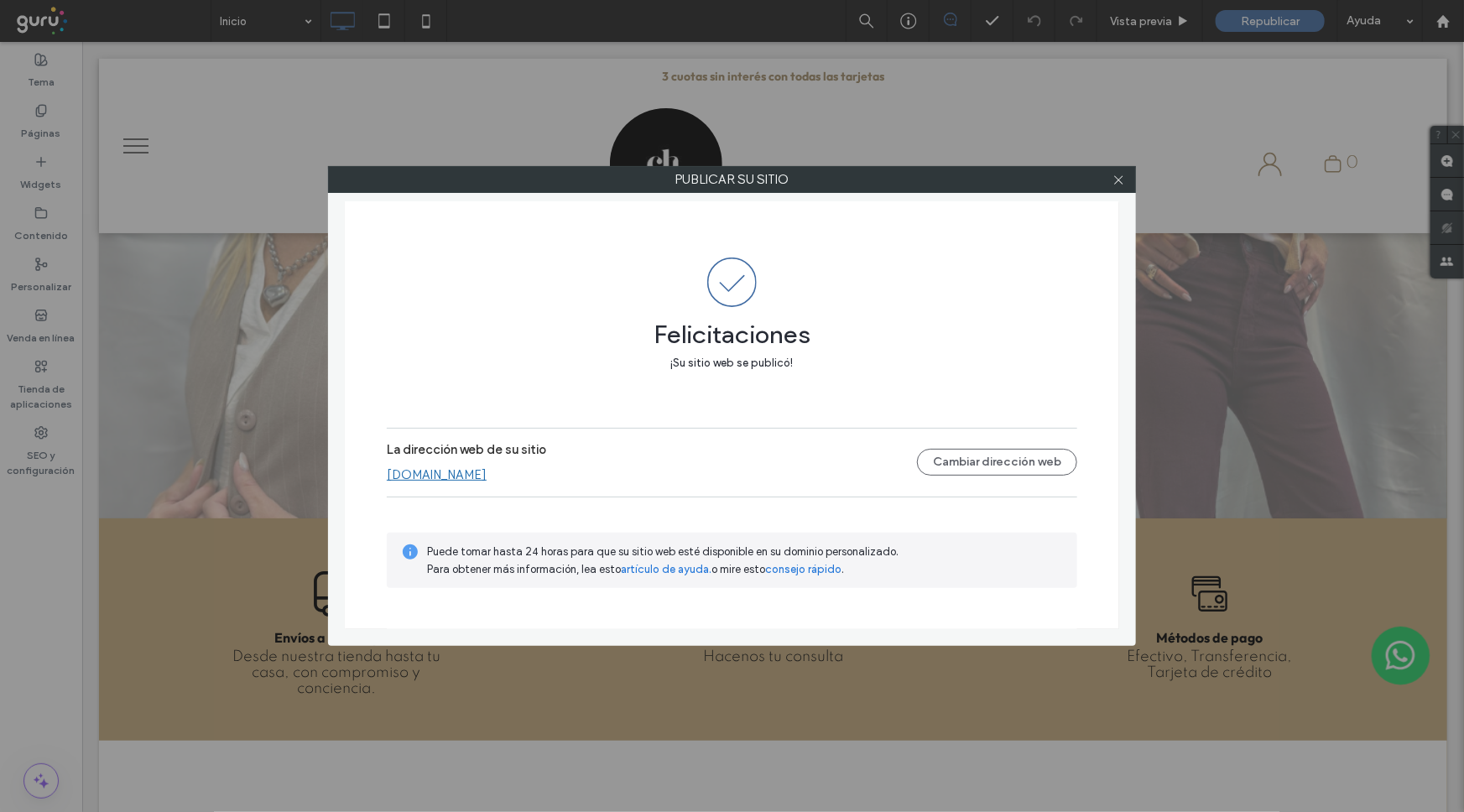
click at [1113, 178] on icon at bounding box center [1119, 180] width 12 height 12
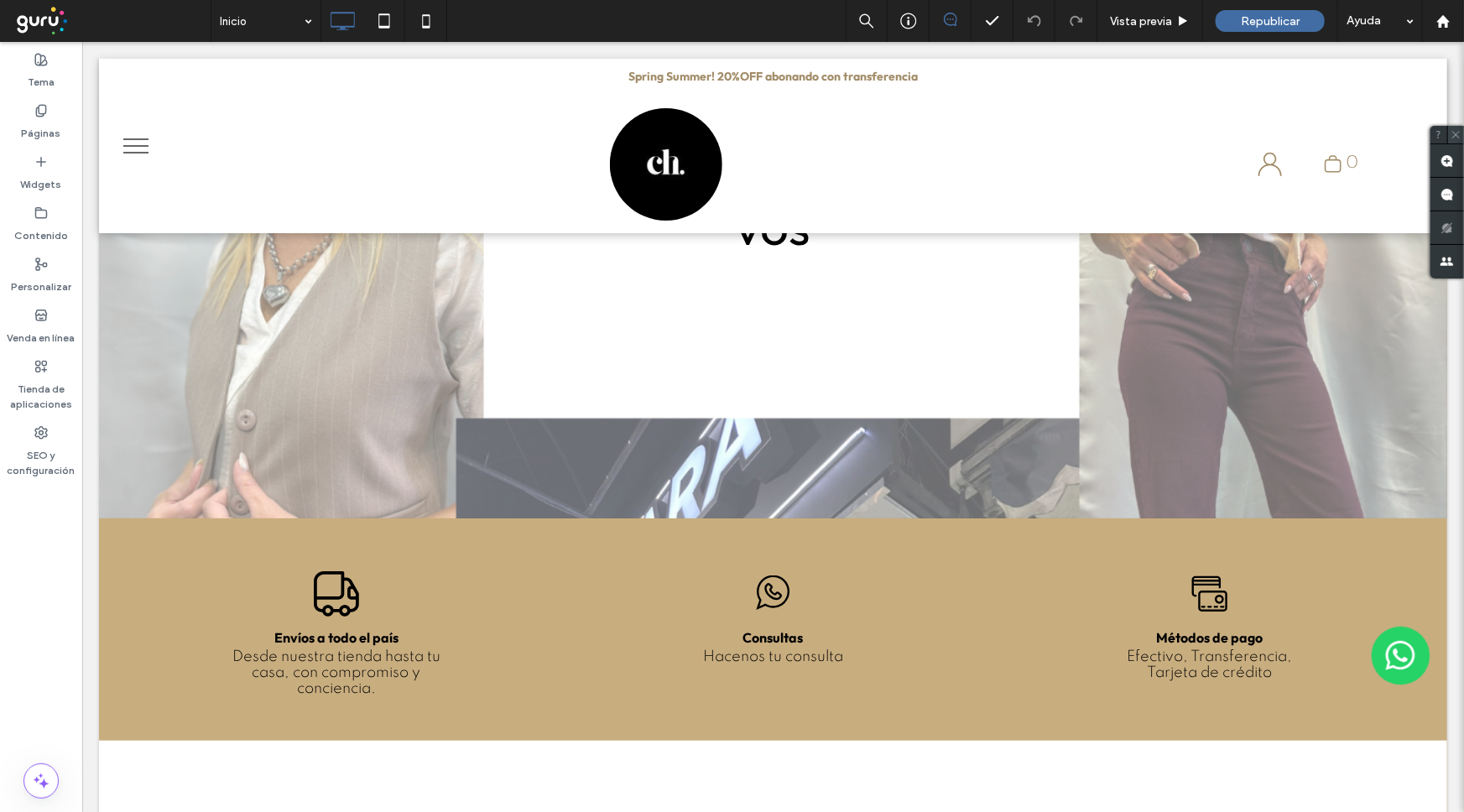
click at [1463, 134] on span at bounding box center [1456, 134] width 18 height 18
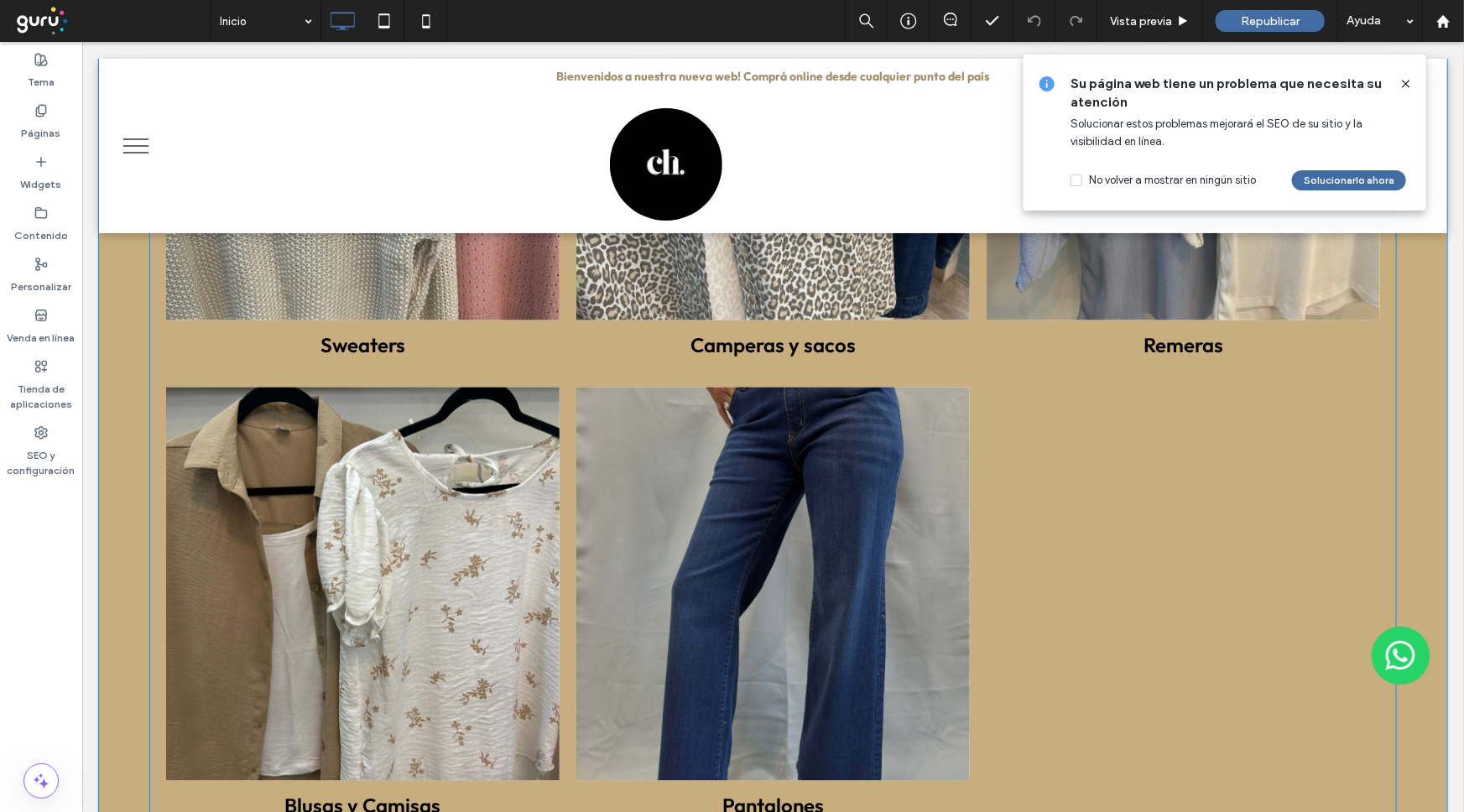
scroll to position [1372, 0]
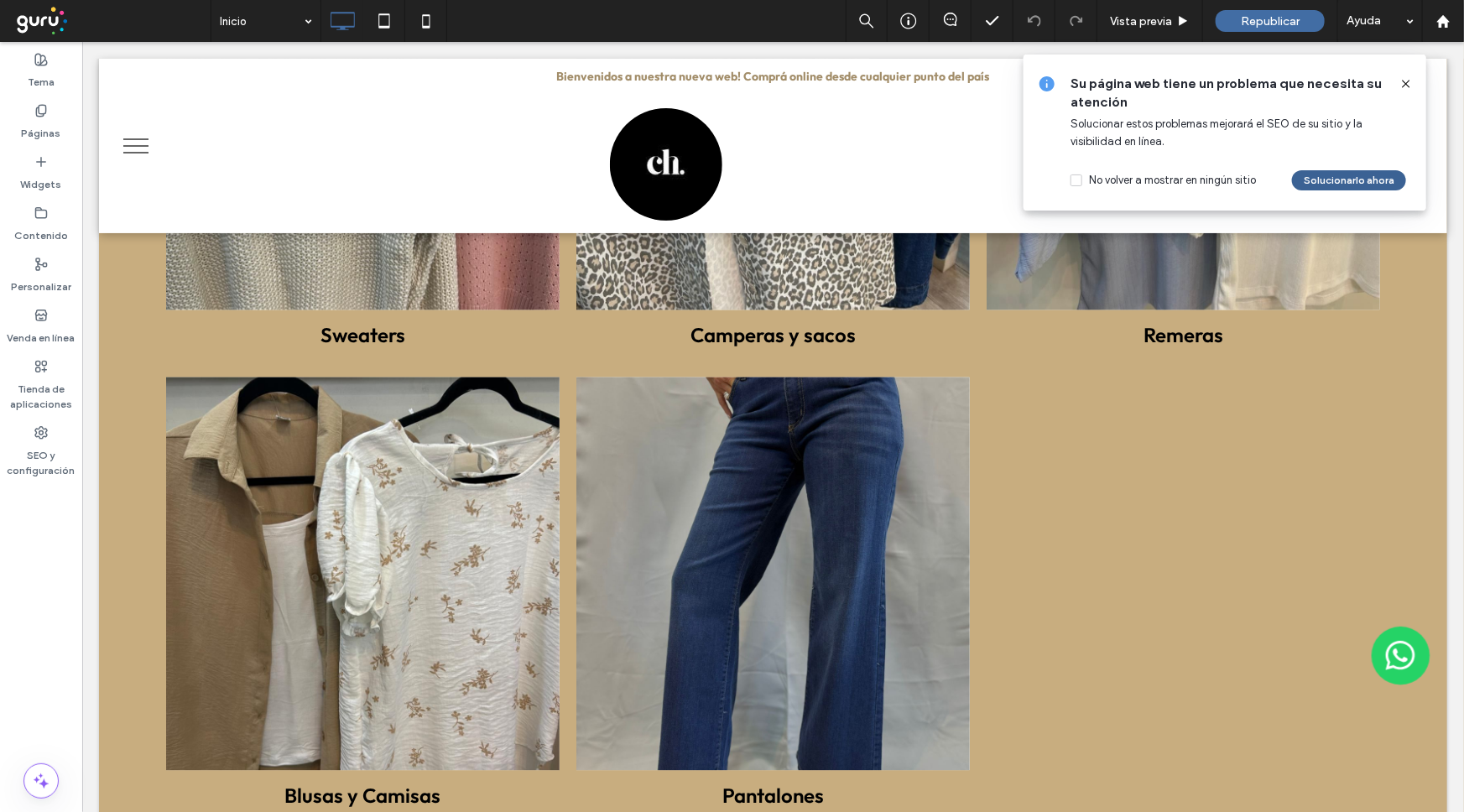
click at [1373, 180] on button "Solucionarlo ahora" at bounding box center [1349, 180] width 114 height 20
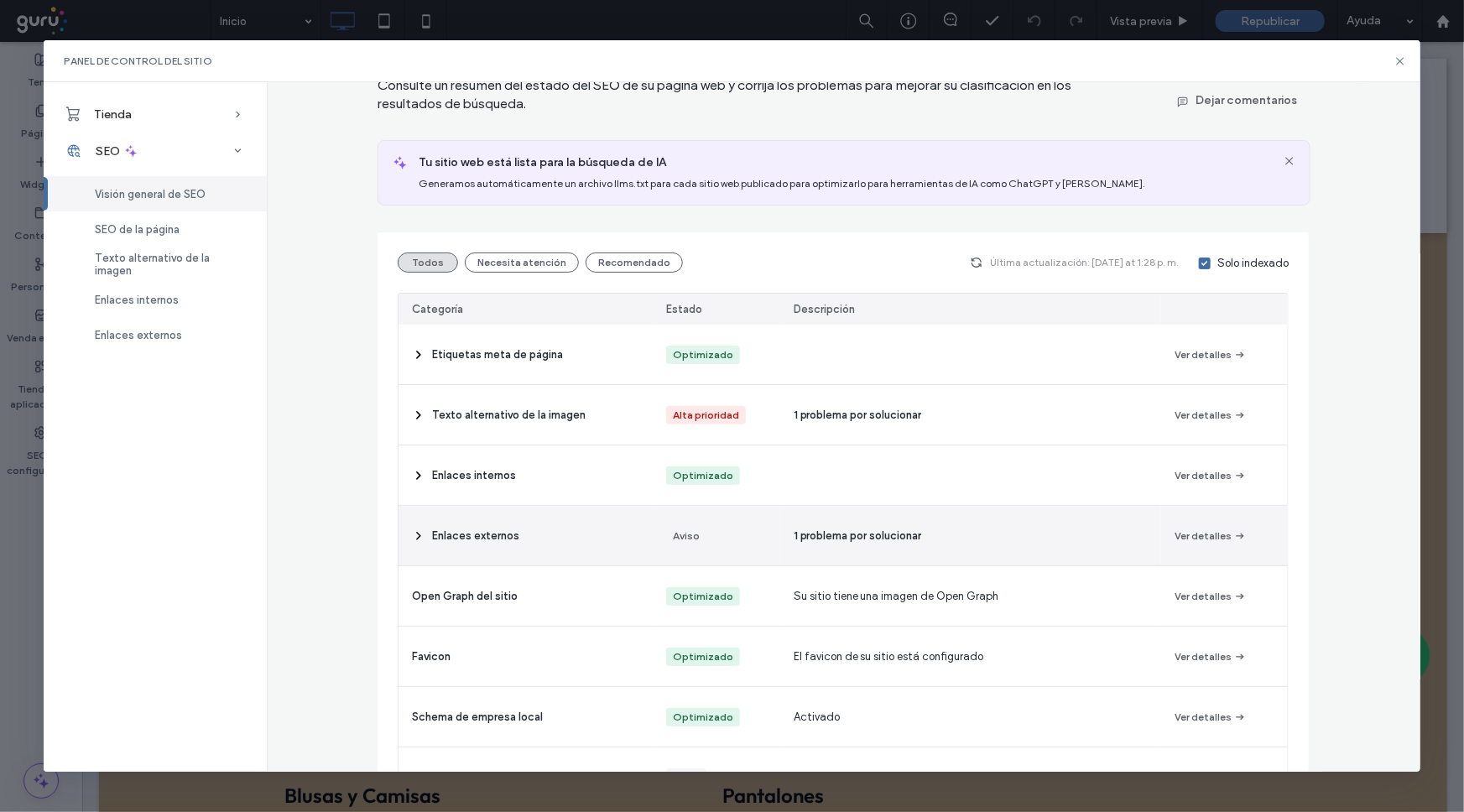
scroll to position [152, 0]
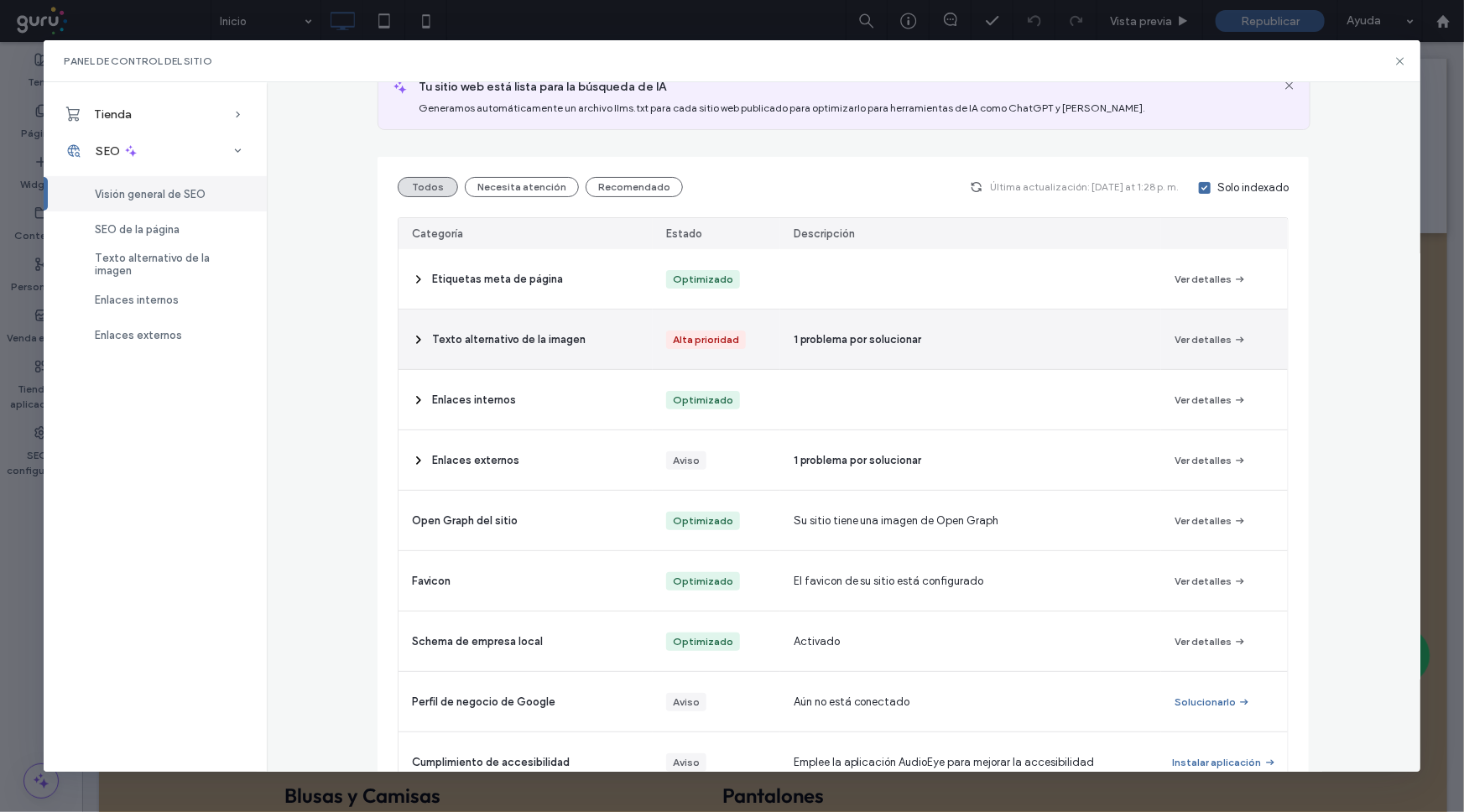
click at [908, 343] on span "1 problema por solucionar" at bounding box center [858, 339] width 128 height 17
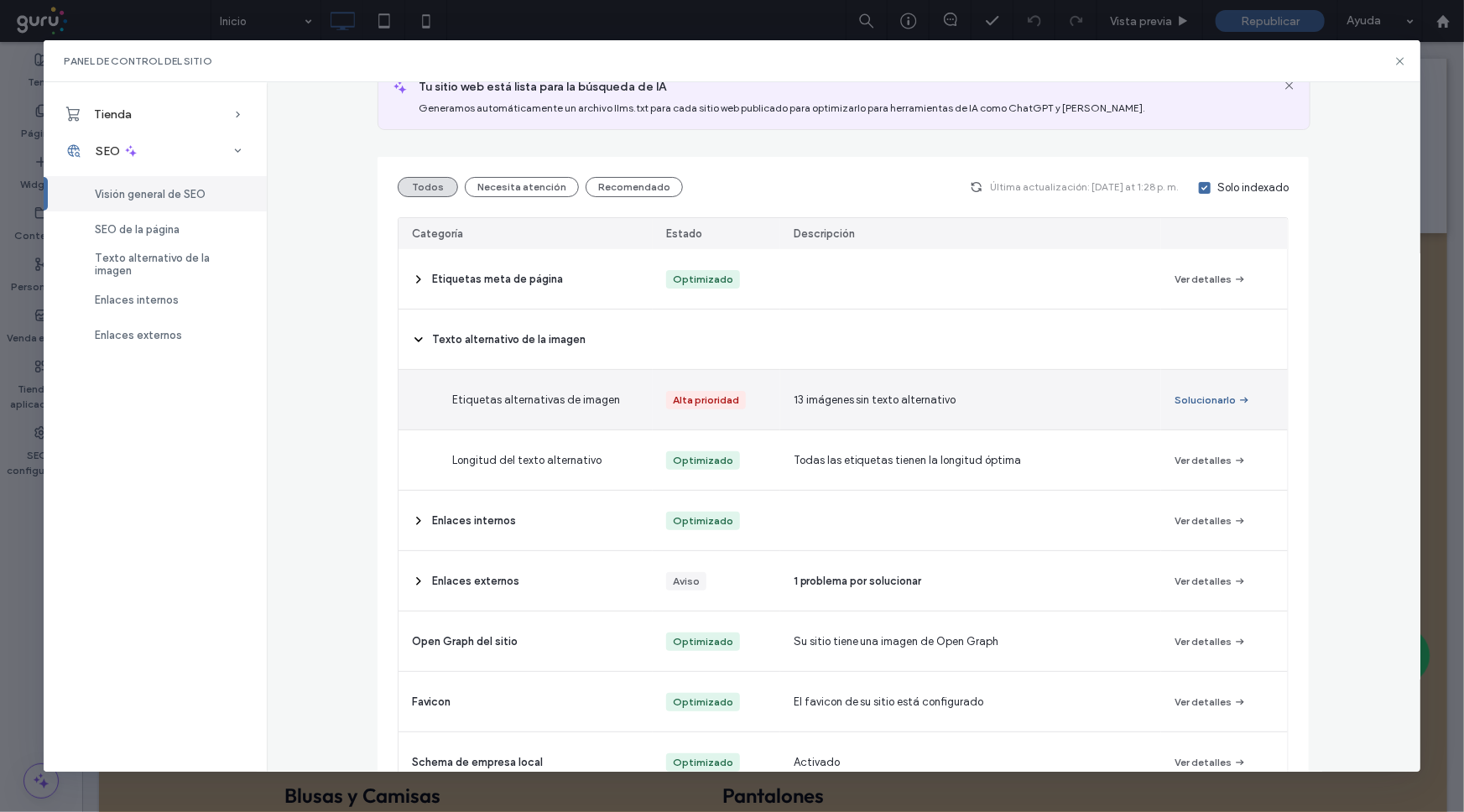
click at [1179, 394] on button "Solucionarlo" at bounding box center [1212, 399] width 76 height 20
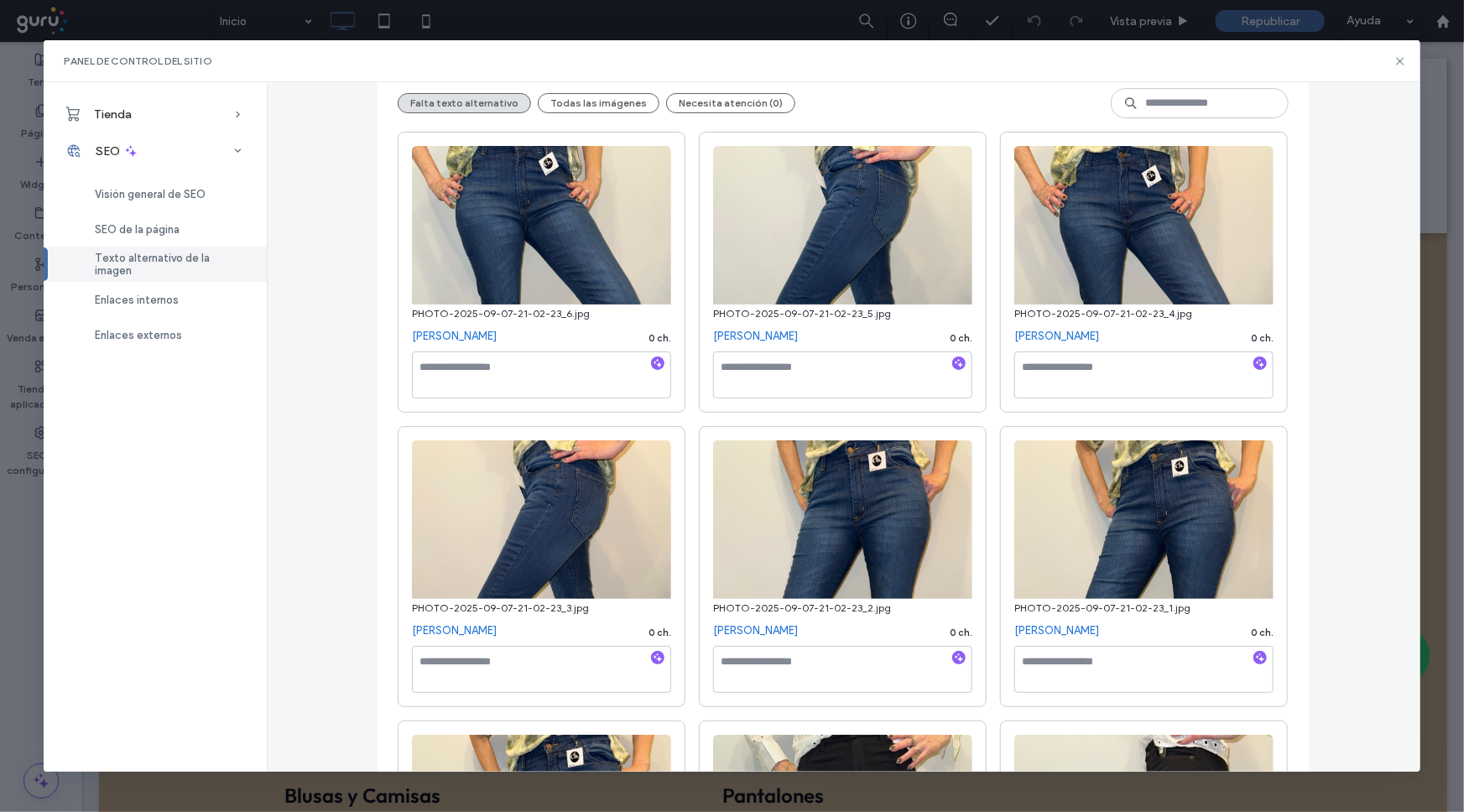
scroll to position [75, 0]
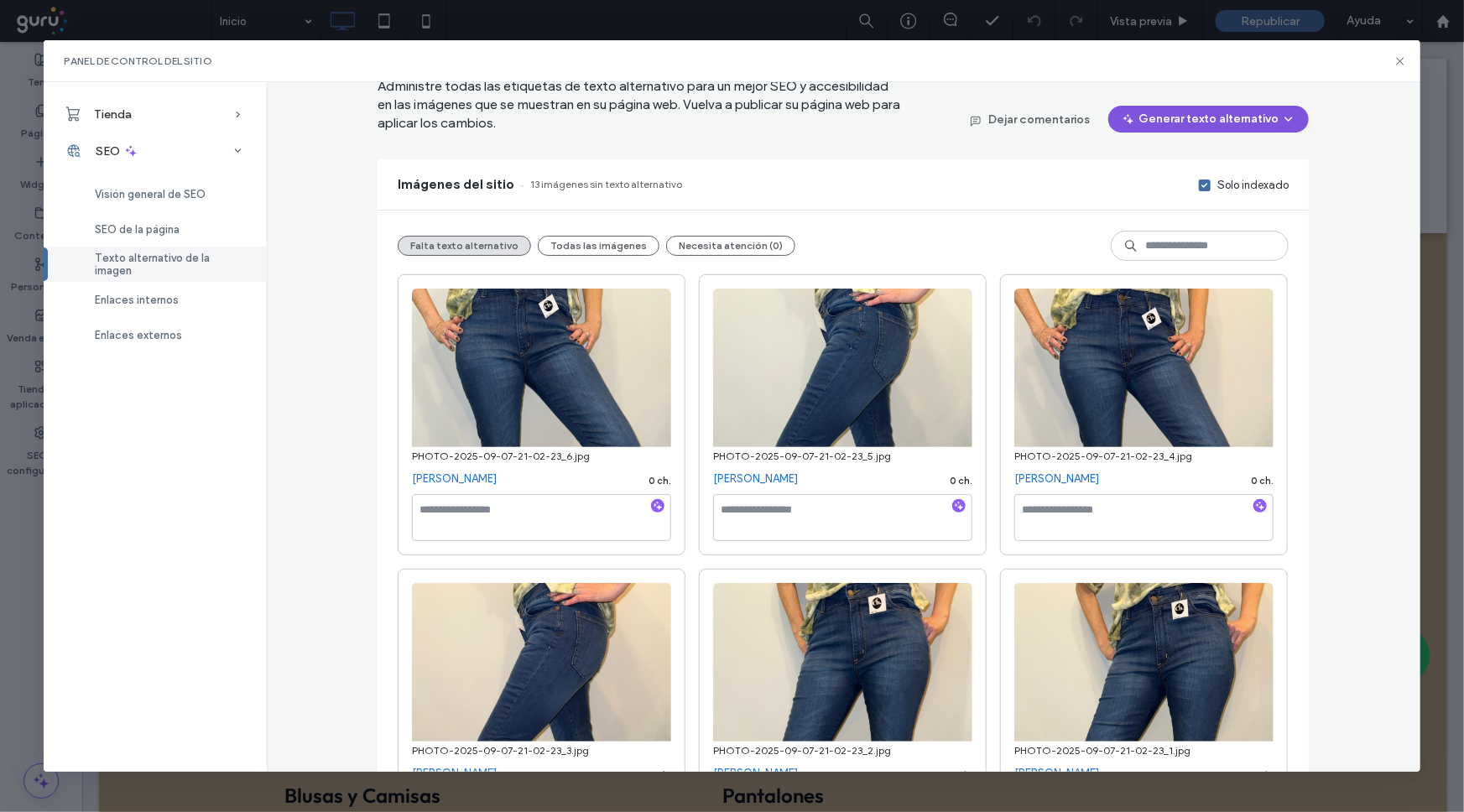
click at [1208, 114] on button "Generar texto alternativo" at bounding box center [1208, 119] width 200 height 27
click at [1182, 154] on span "Generar solo texto alternativo faltante" at bounding box center [1134, 162] width 194 height 17
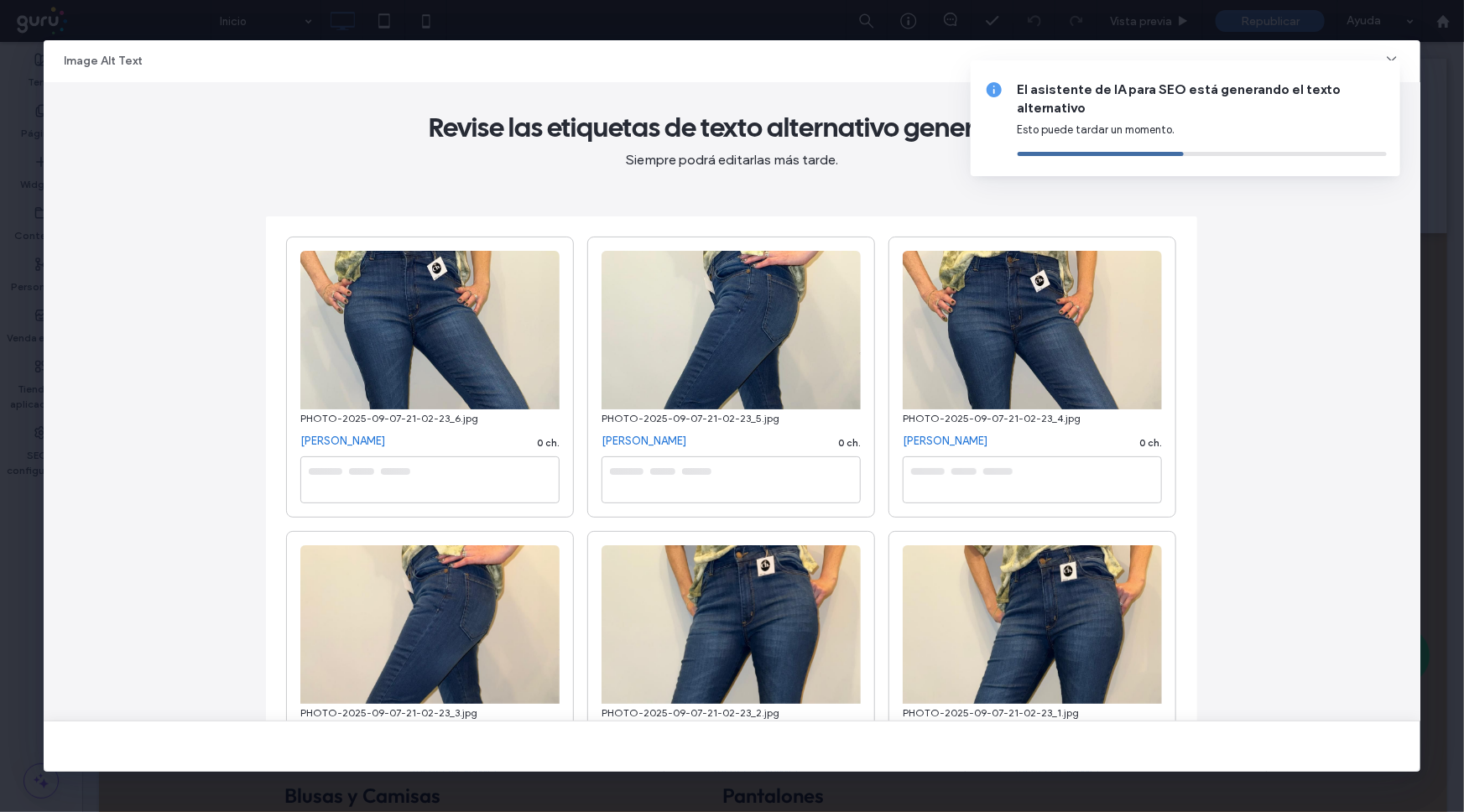
type textarea "**********"
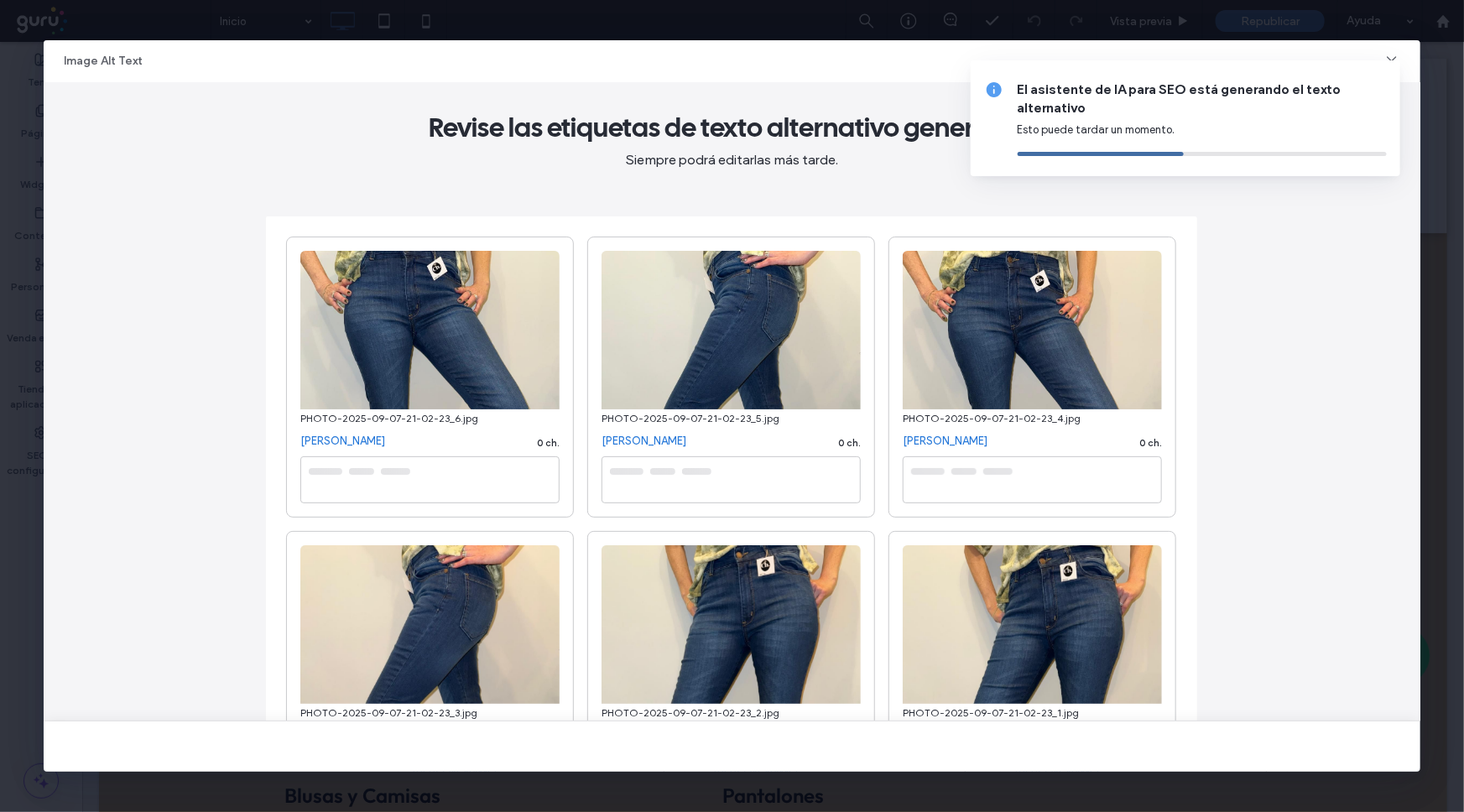
type textarea "**********"
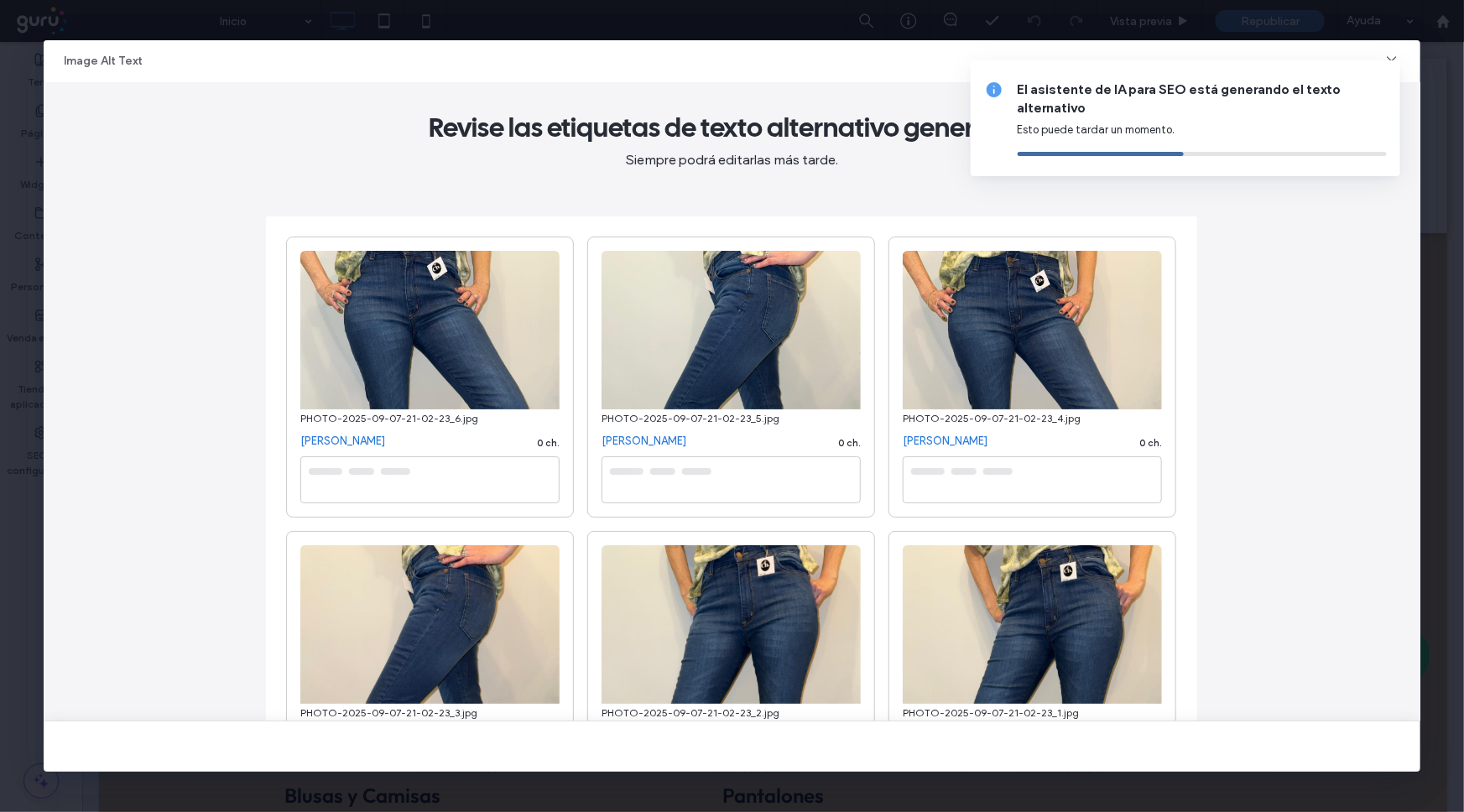
type textarea "**********"
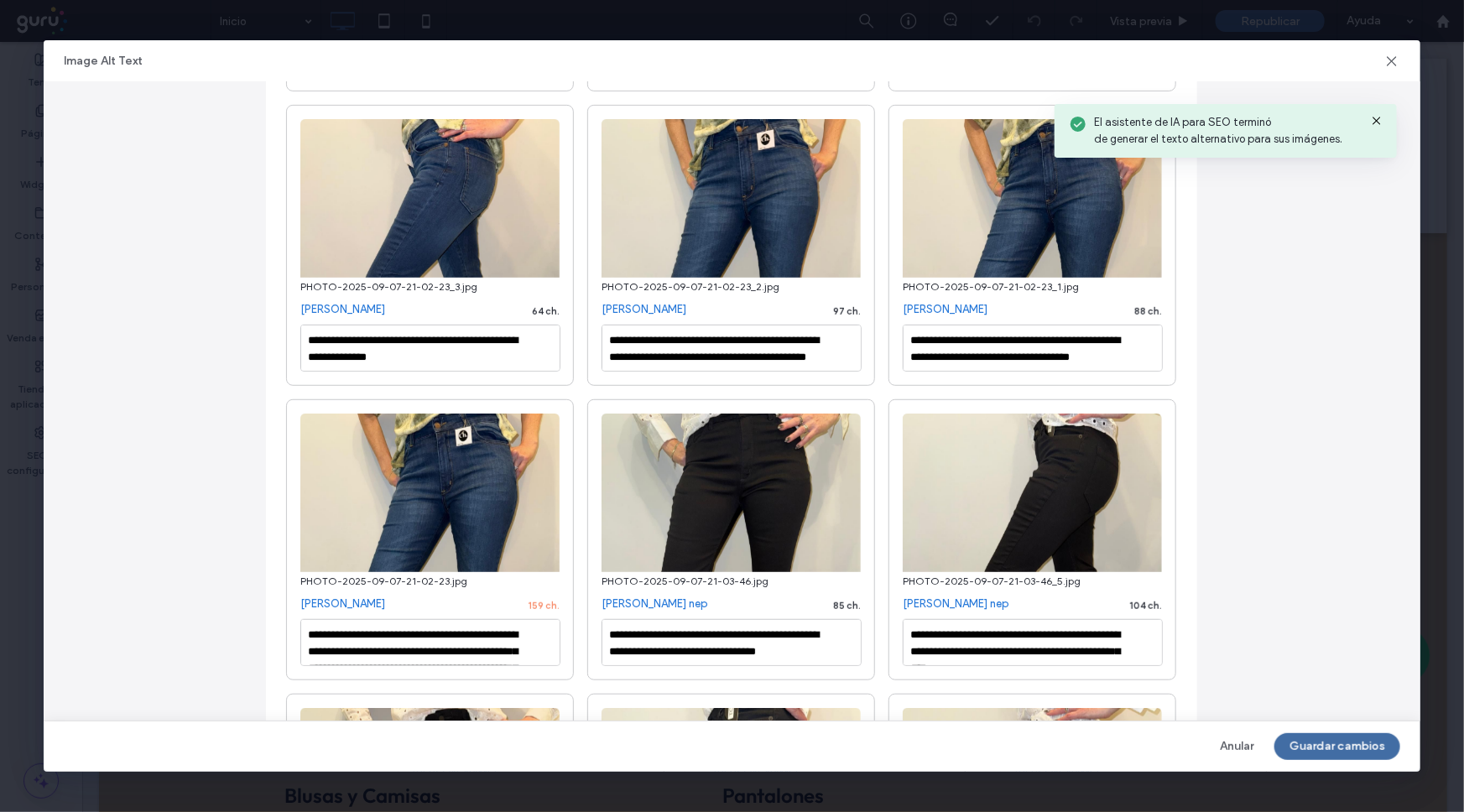
scroll to position [534, 0]
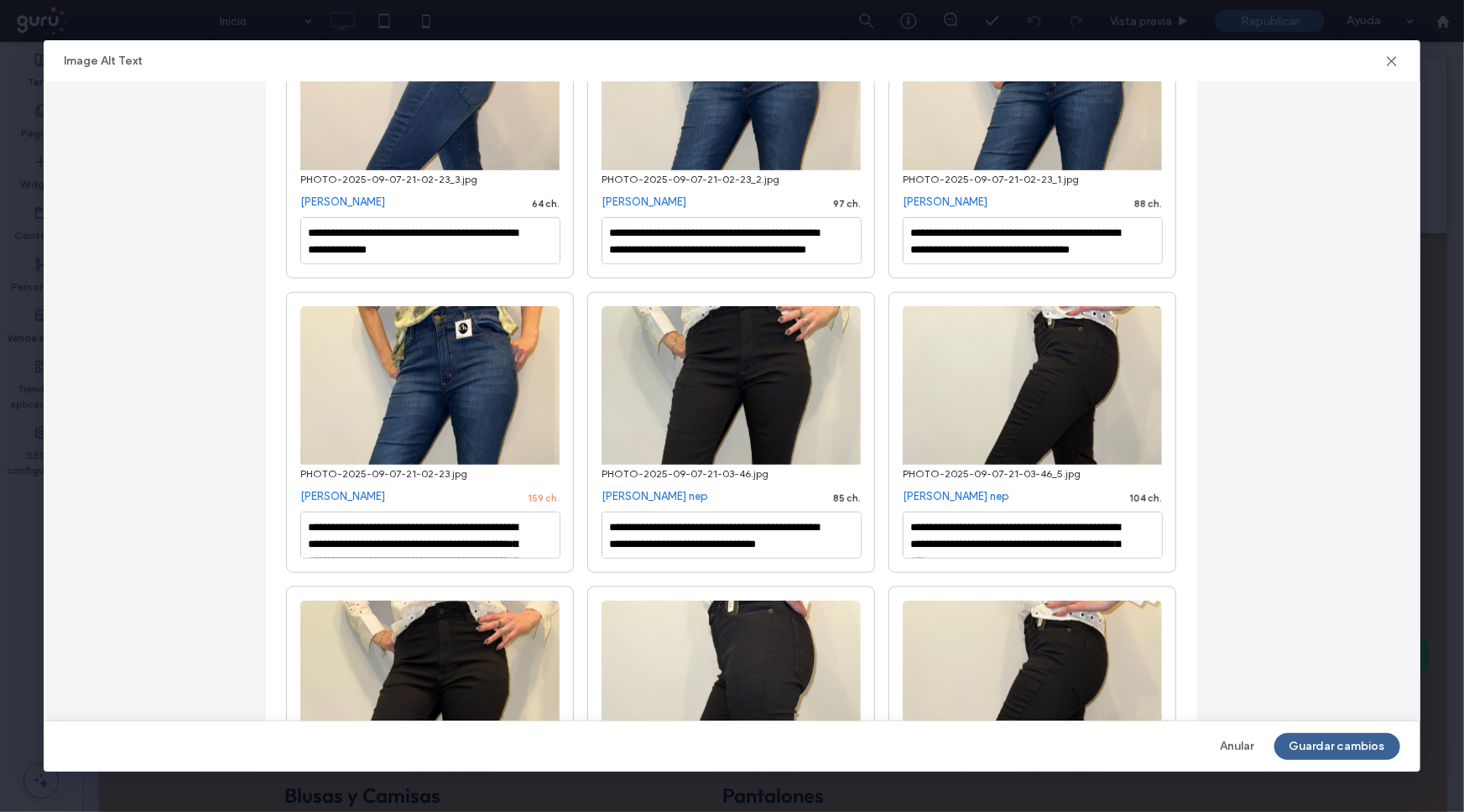
click at [1339, 752] on button "Guardar cambios" at bounding box center [1337, 746] width 126 height 27
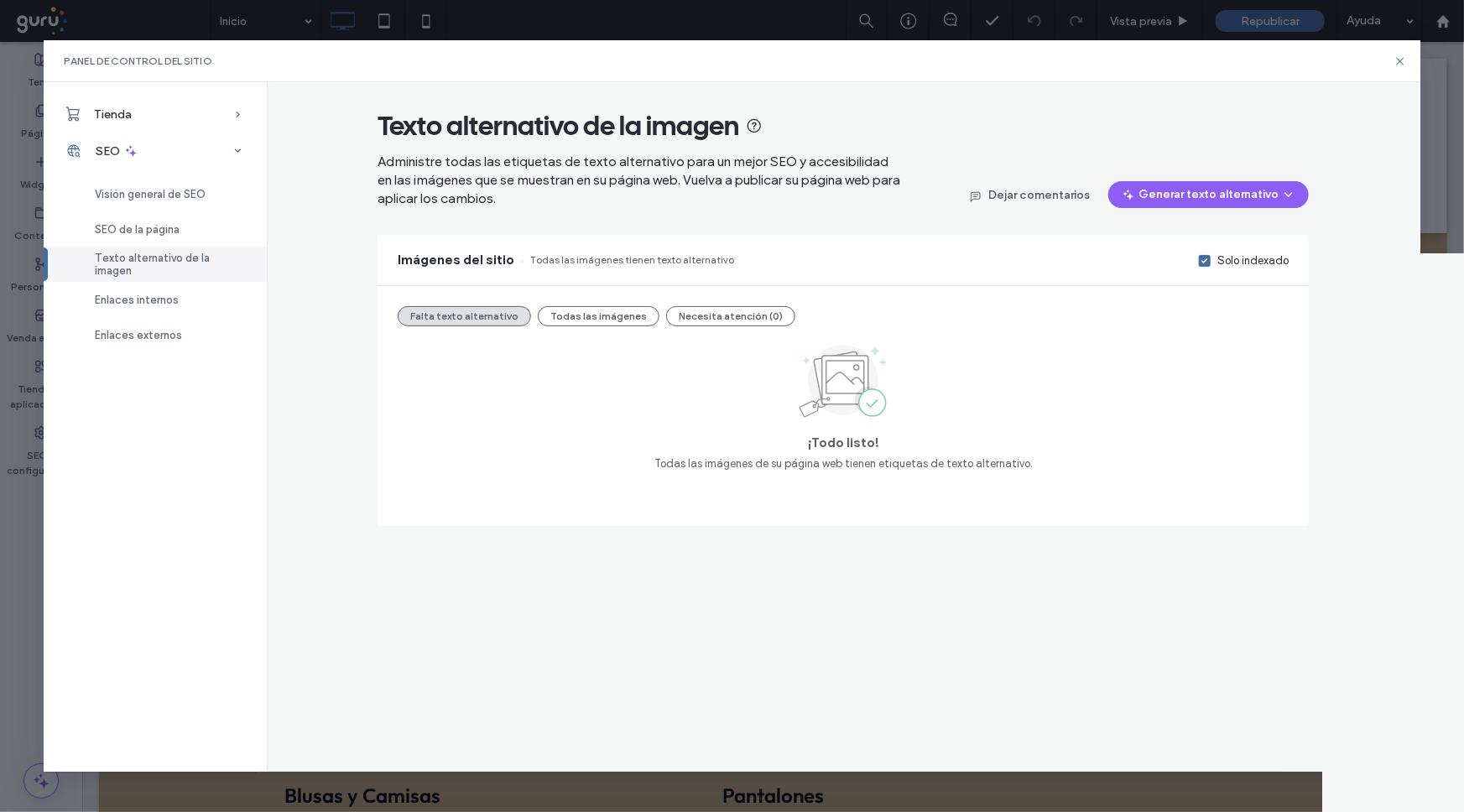
scroll to position [0, 0]
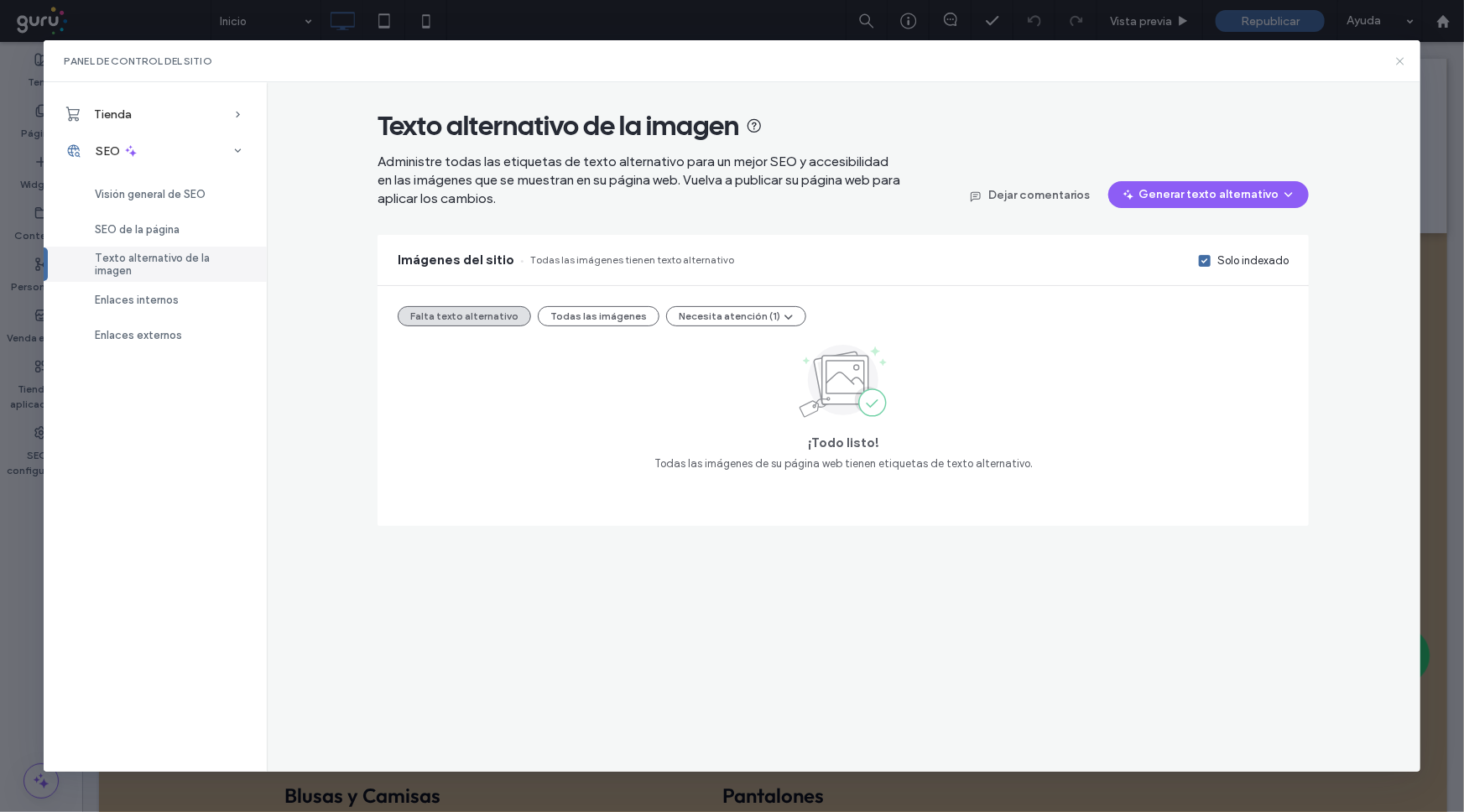
click at [1401, 62] on use at bounding box center [1400, 61] width 8 height 8
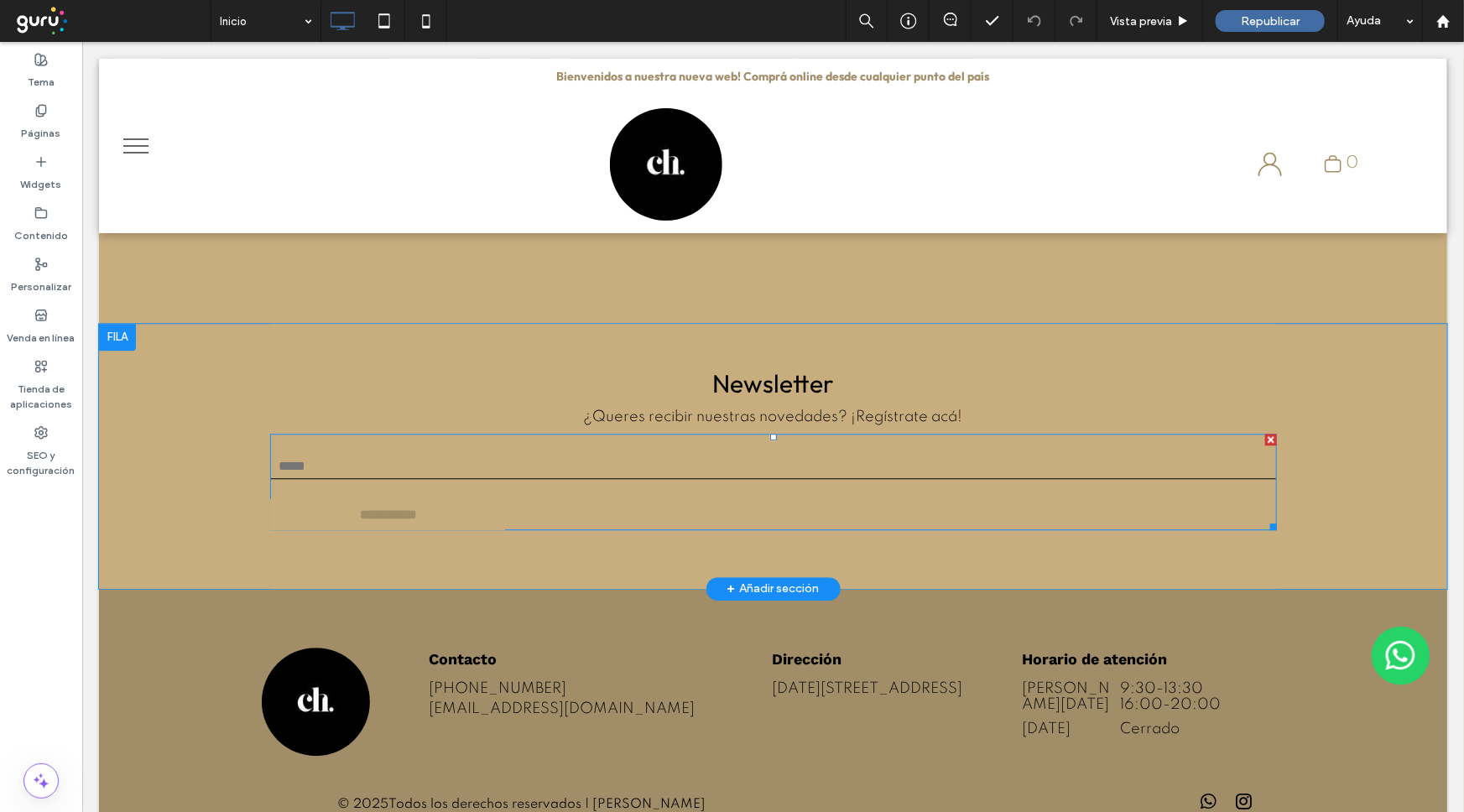
scroll to position [1981, 0]
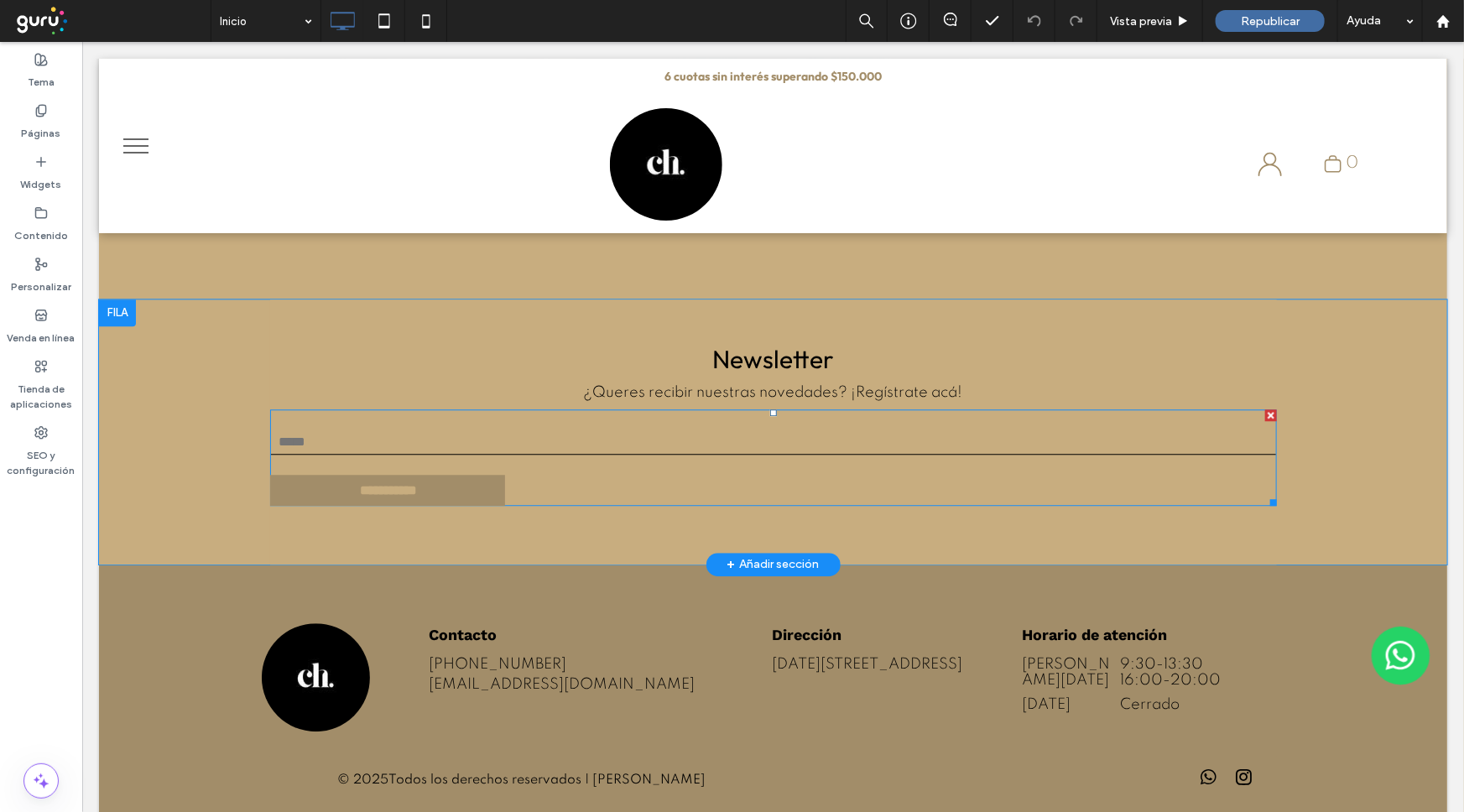
click at [459, 474] on input "**********" at bounding box center [387, 489] width 230 height 31
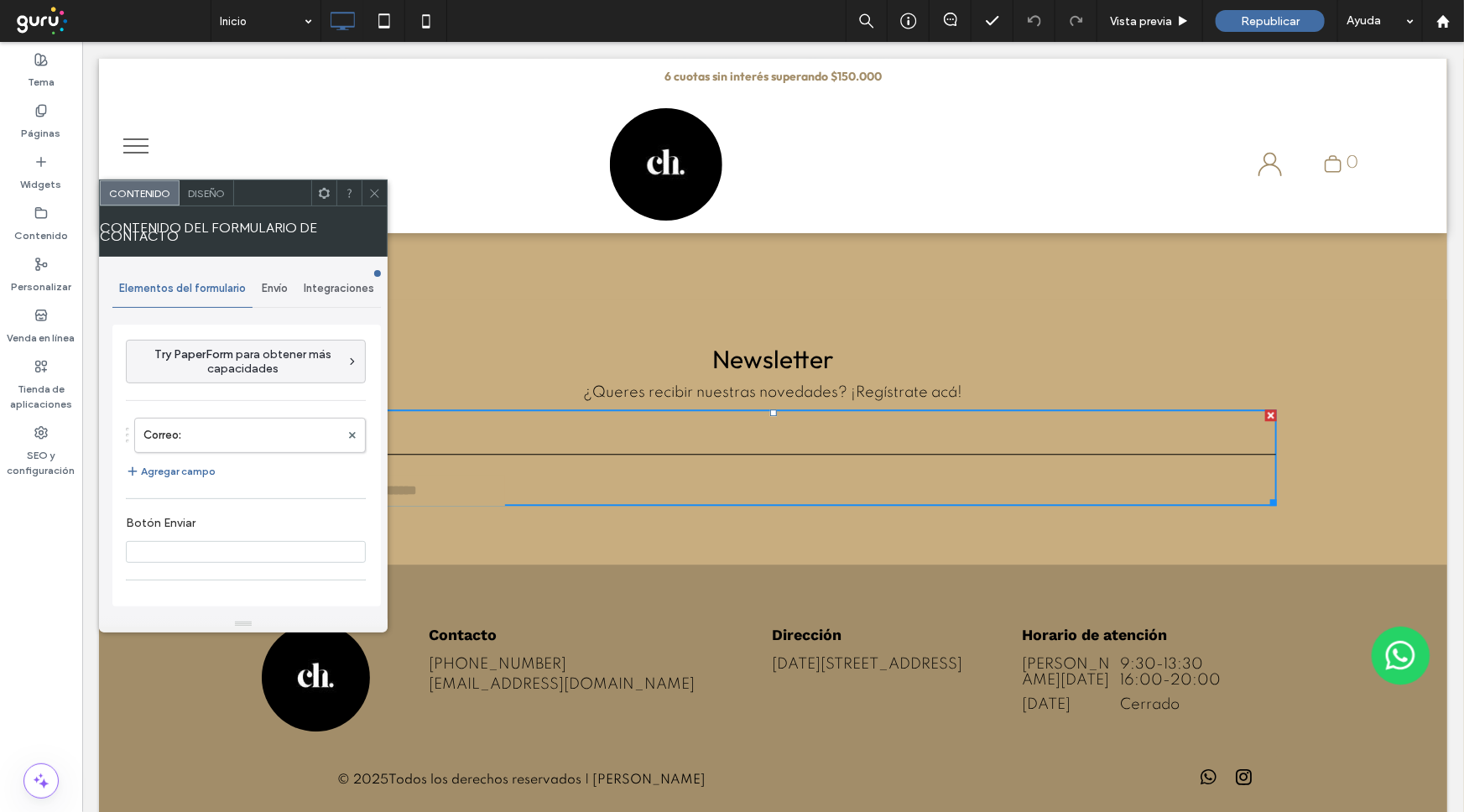
type input "**********"
click at [212, 190] on span "Diseño" at bounding box center [206, 193] width 37 height 12
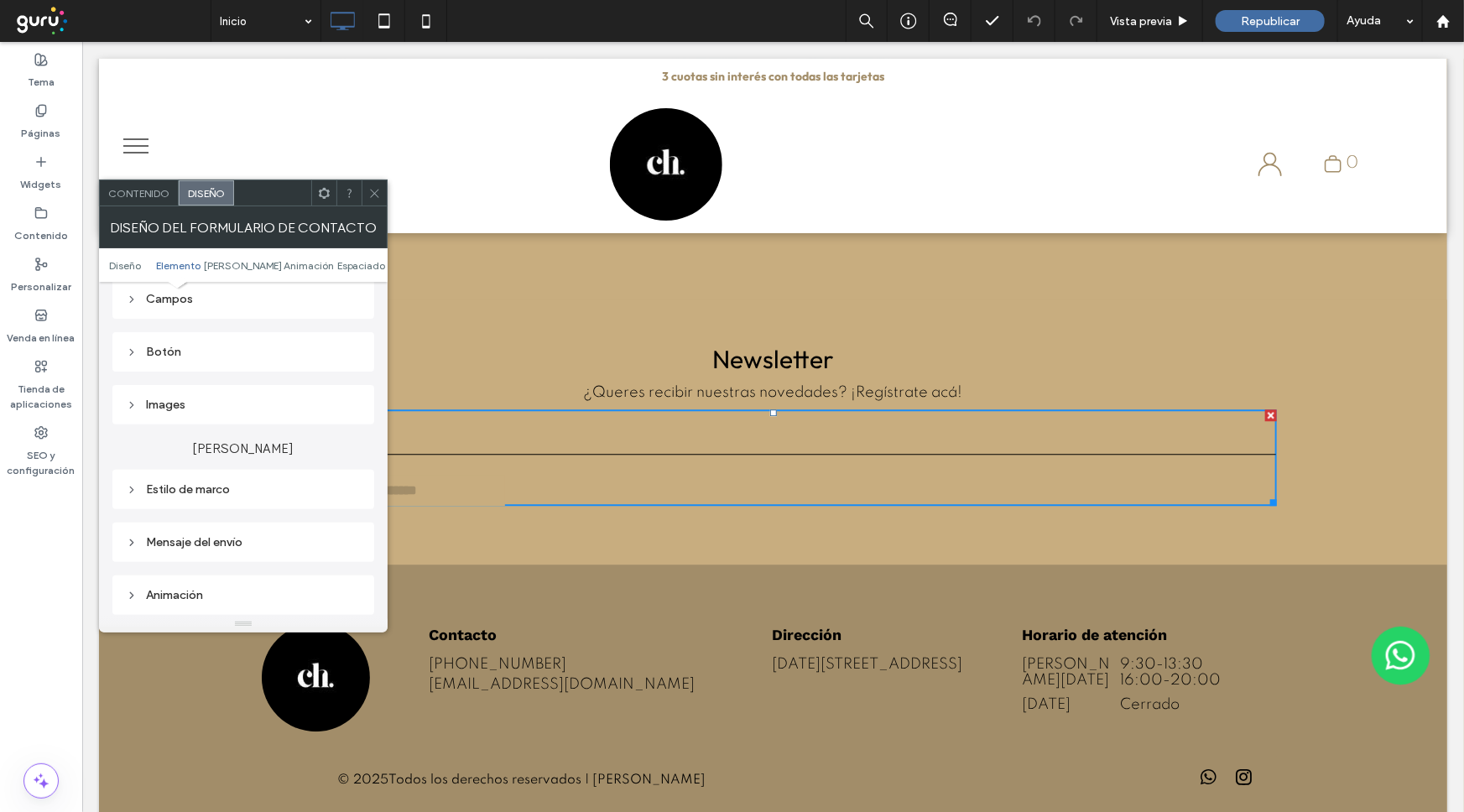
scroll to position [305, 0]
click at [170, 350] on div "Botón" at bounding box center [242, 349] width 234 height 14
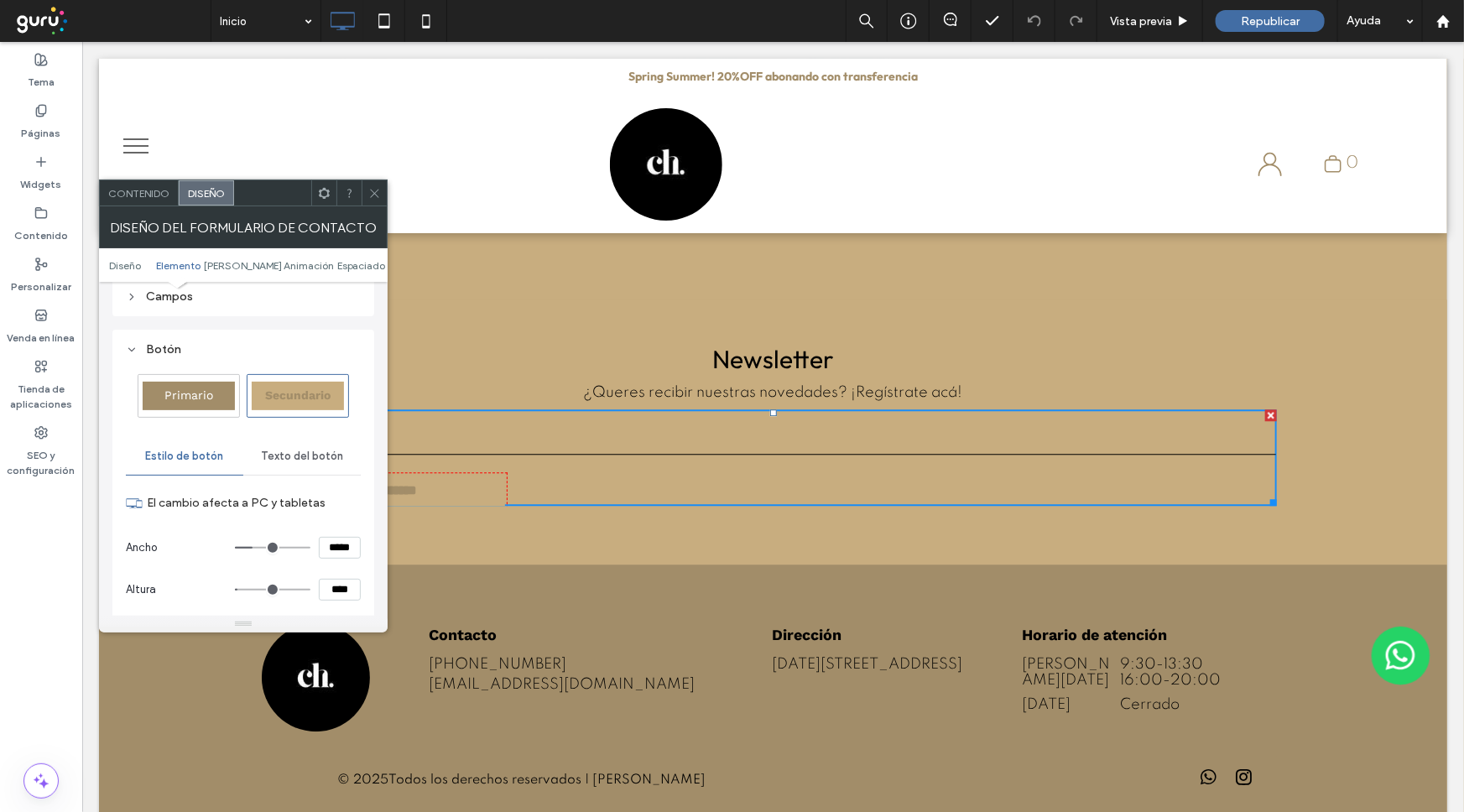
click at [215, 396] on div "Primario" at bounding box center [188, 396] width 92 height 28
click at [375, 209] on div "Diseño del formulario de contacto" at bounding box center [243, 227] width 289 height 42
click at [377, 198] on icon at bounding box center [374, 191] width 12 height 12
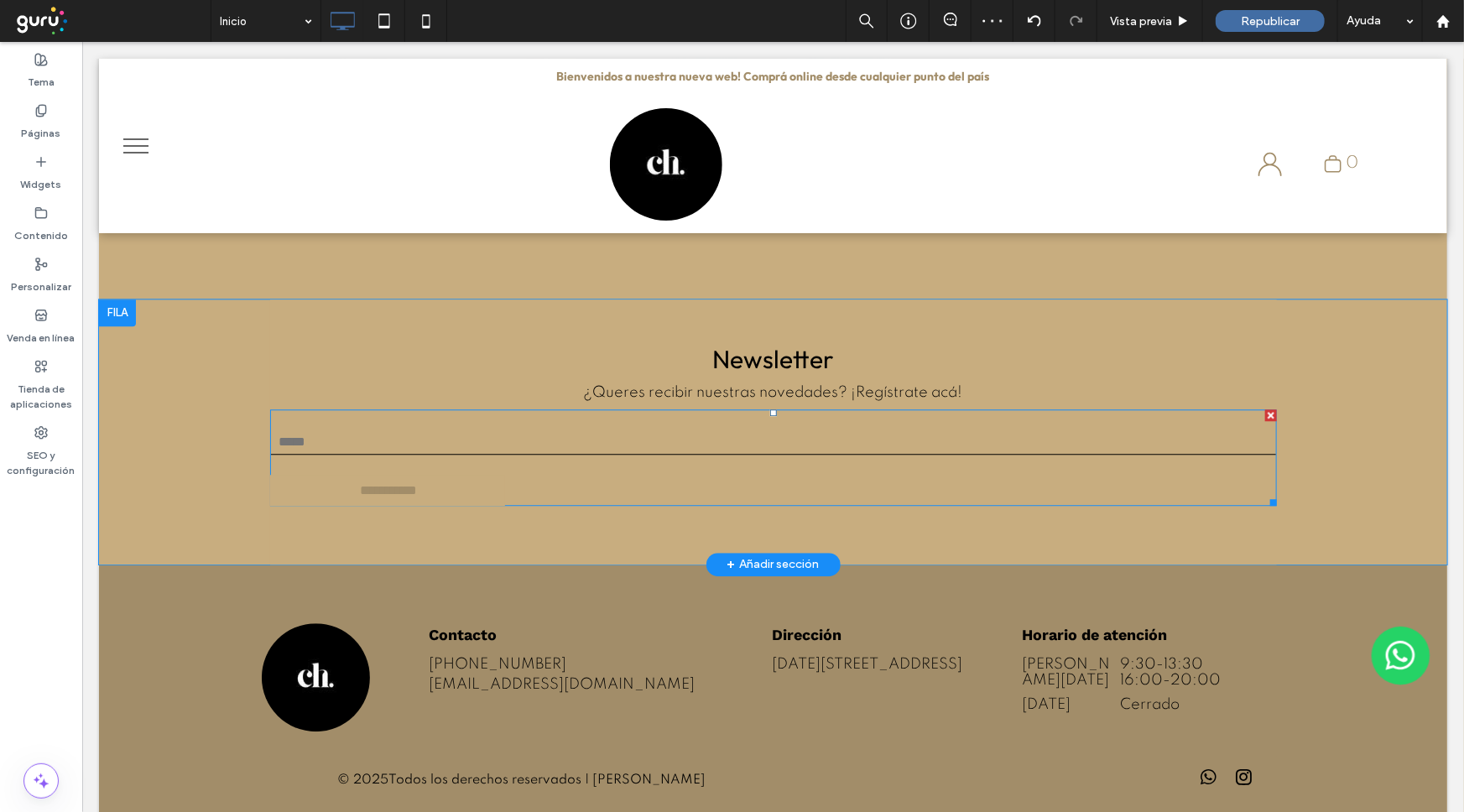
click at [451, 474] on input "**********" at bounding box center [387, 489] width 230 height 31
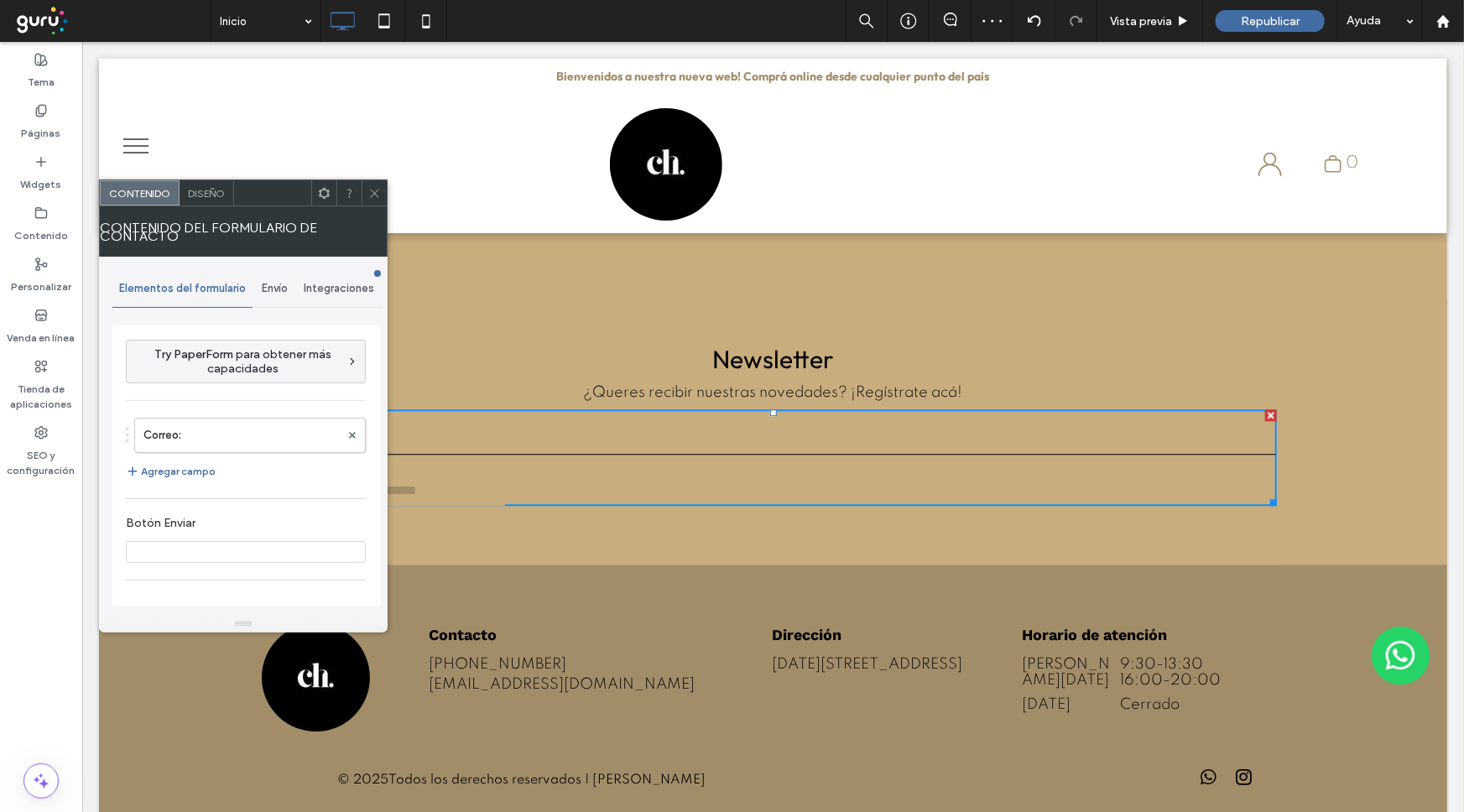
type input "**********"
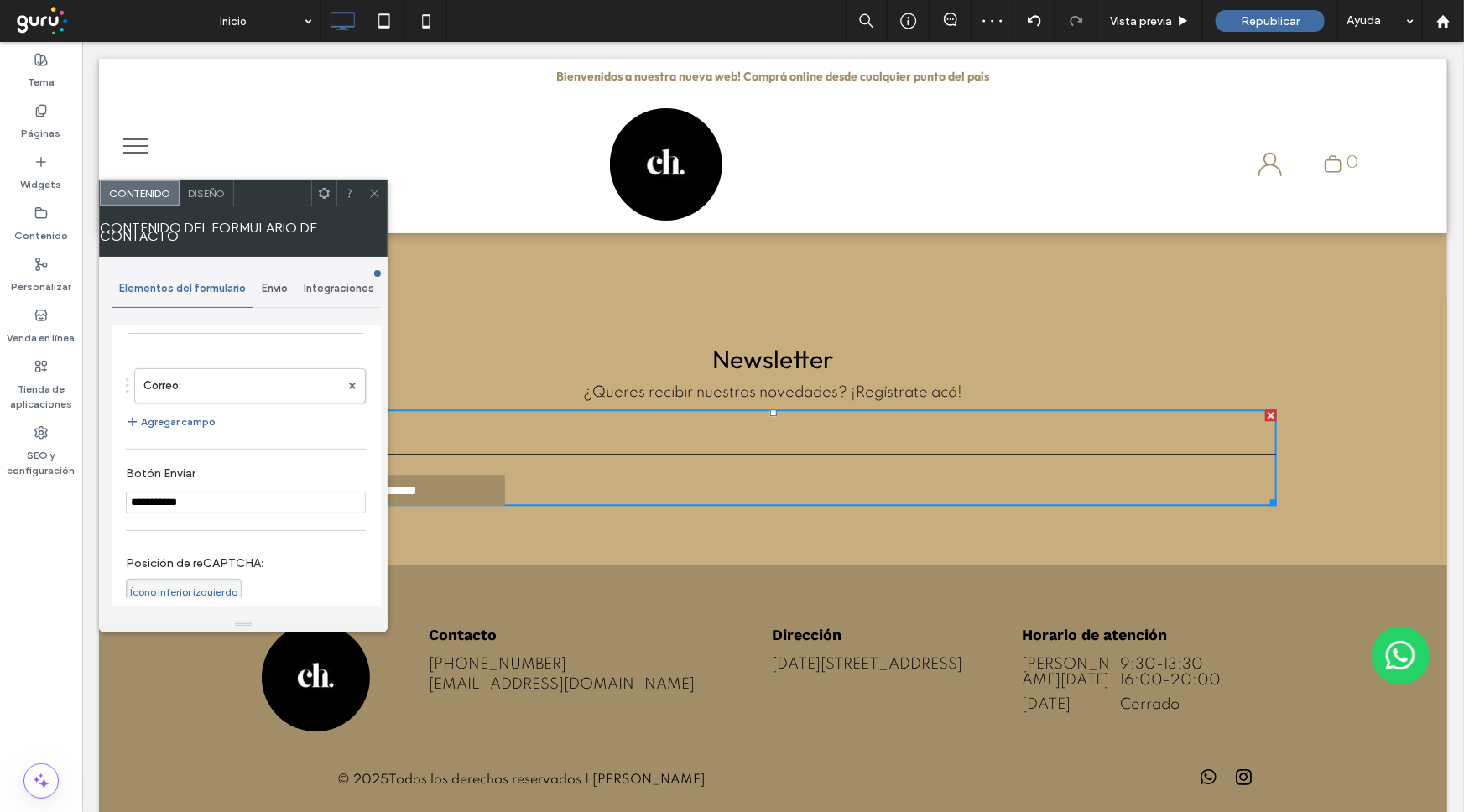
scroll to position [75, 0]
click at [205, 196] on span "Diseño" at bounding box center [206, 193] width 37 height 12
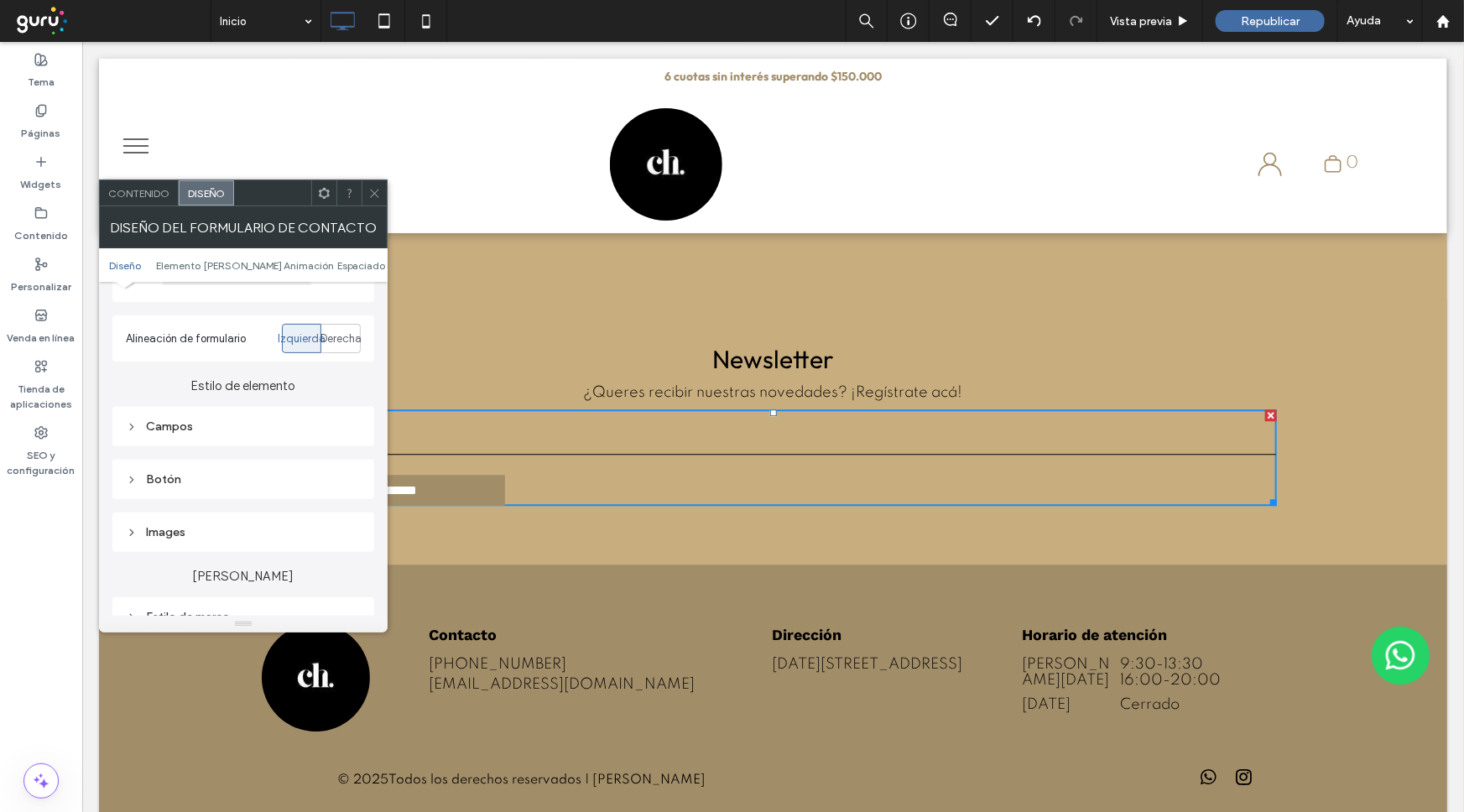
scroll to position [228, 0]
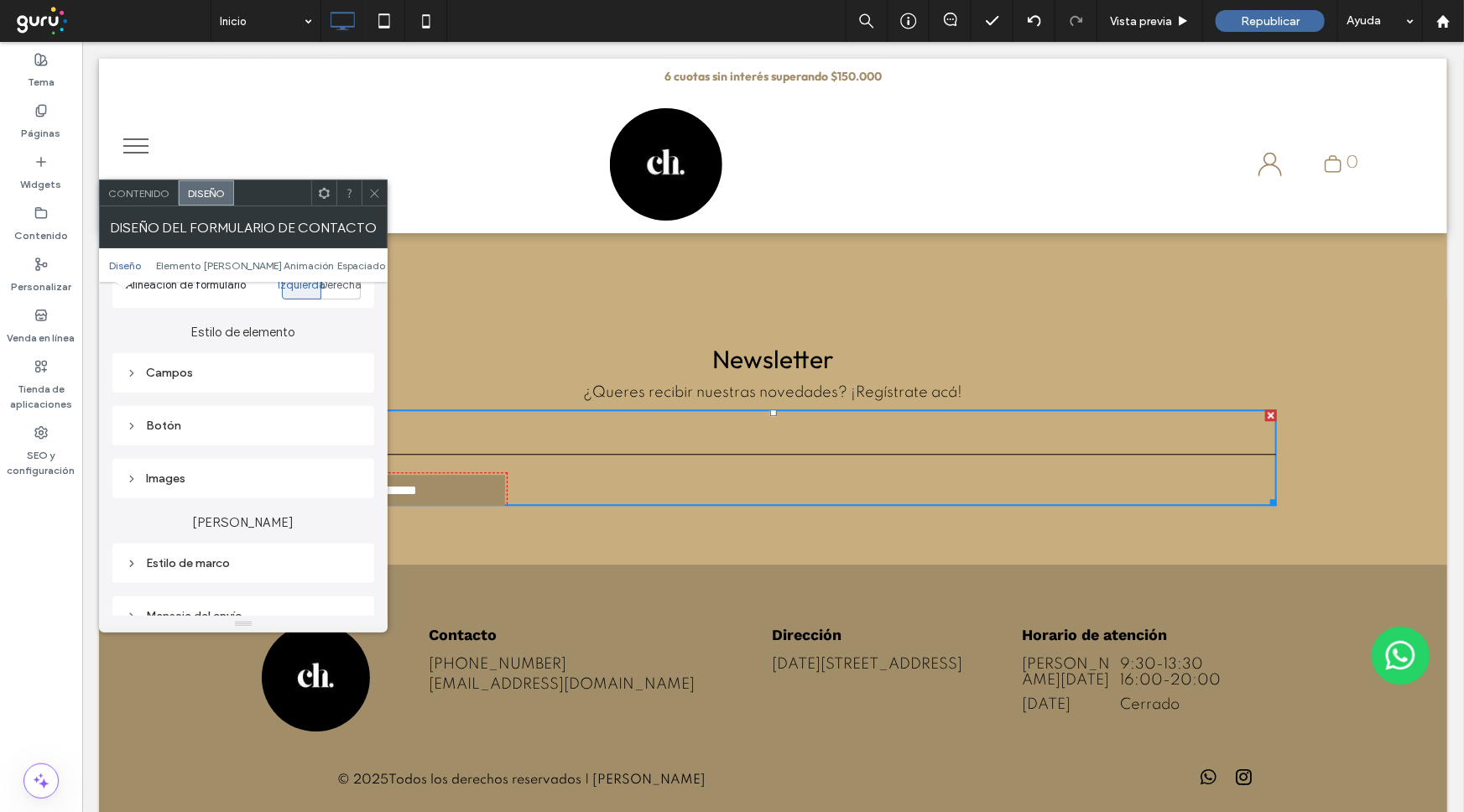
click at [170, 431] on div "Botón" at bounding box center [242, 426] width 234 height 14
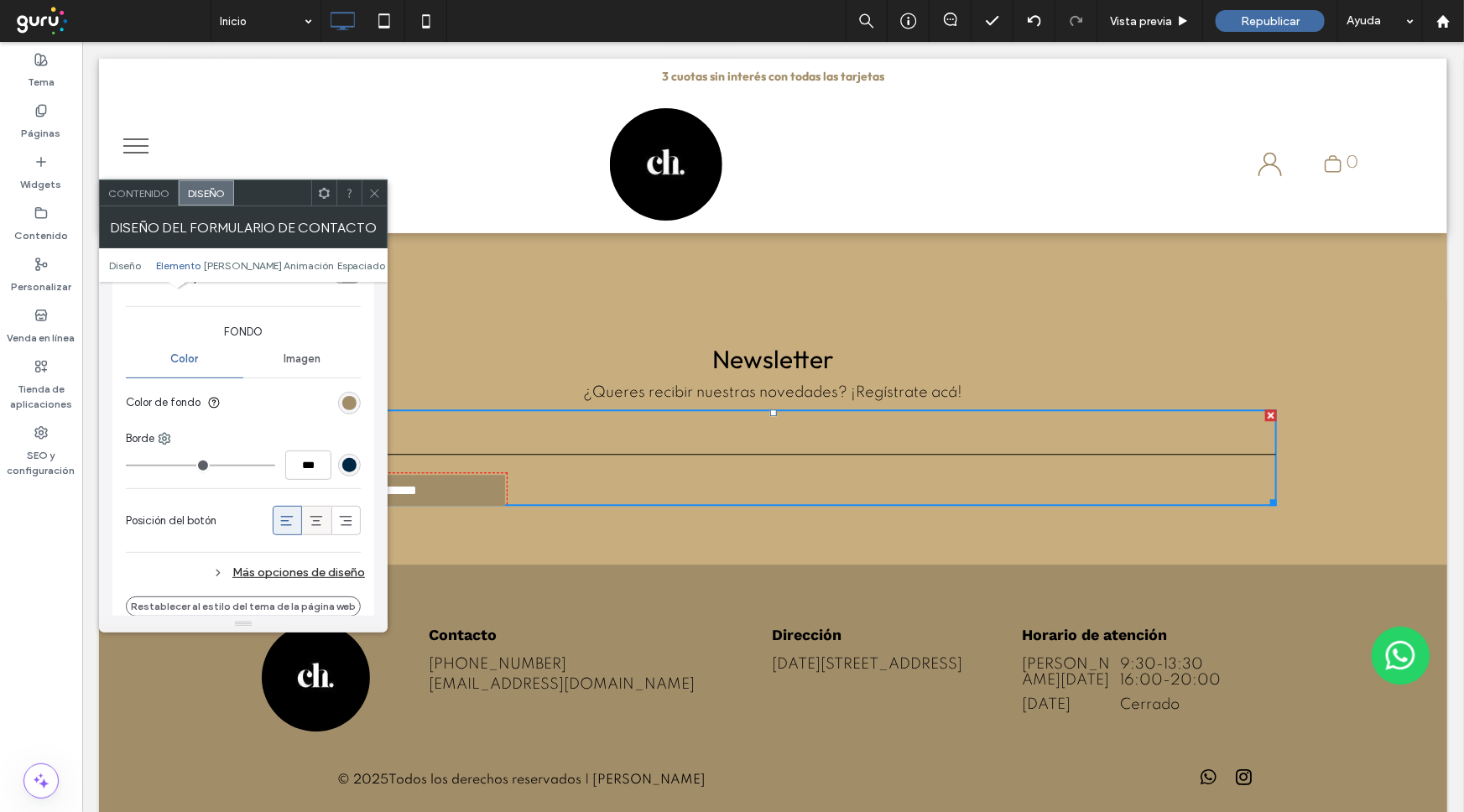
scroll to position [686, 0]
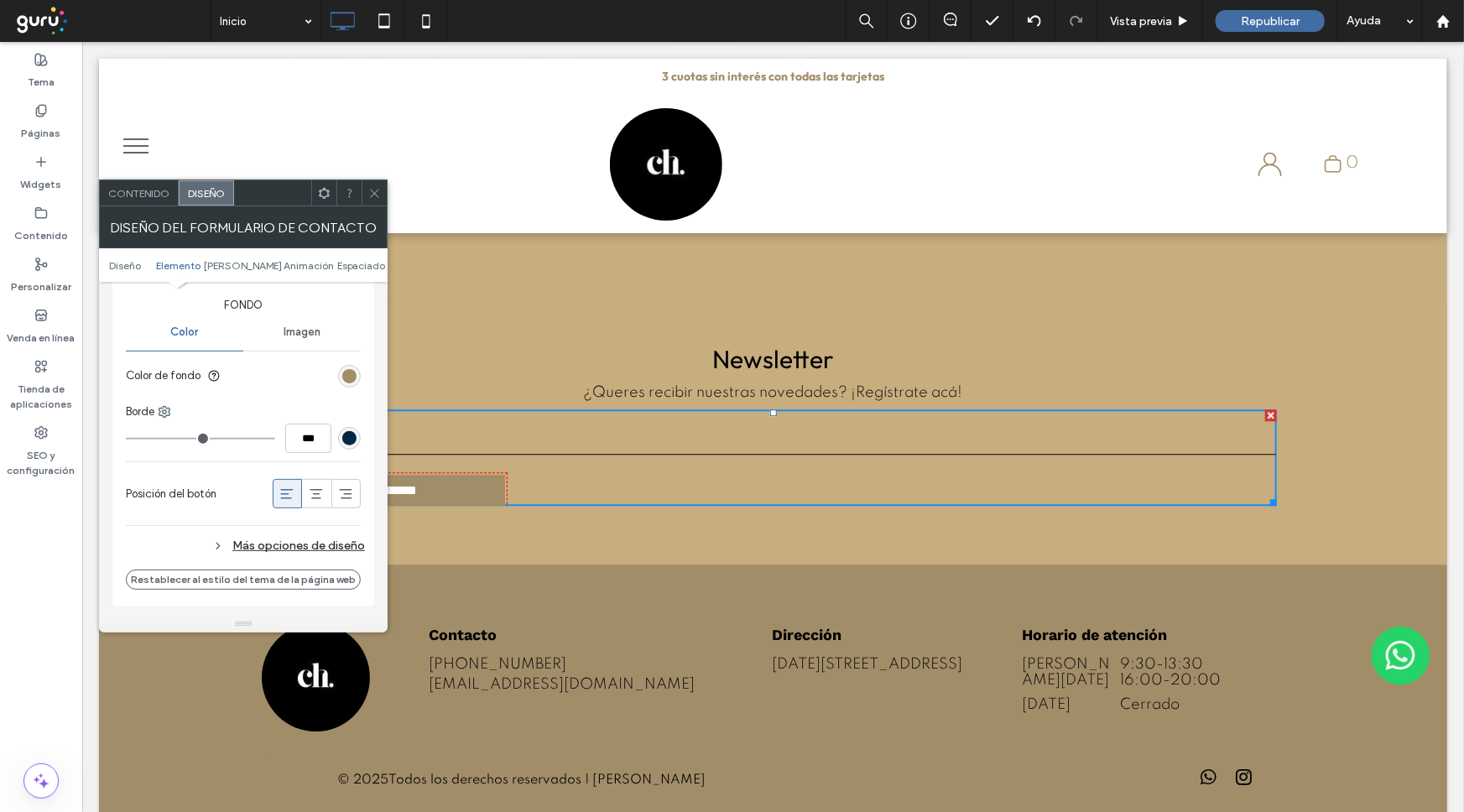
click at [302, 330] on span "Imagen" at bounding box center [302, 332] width 37 height 13
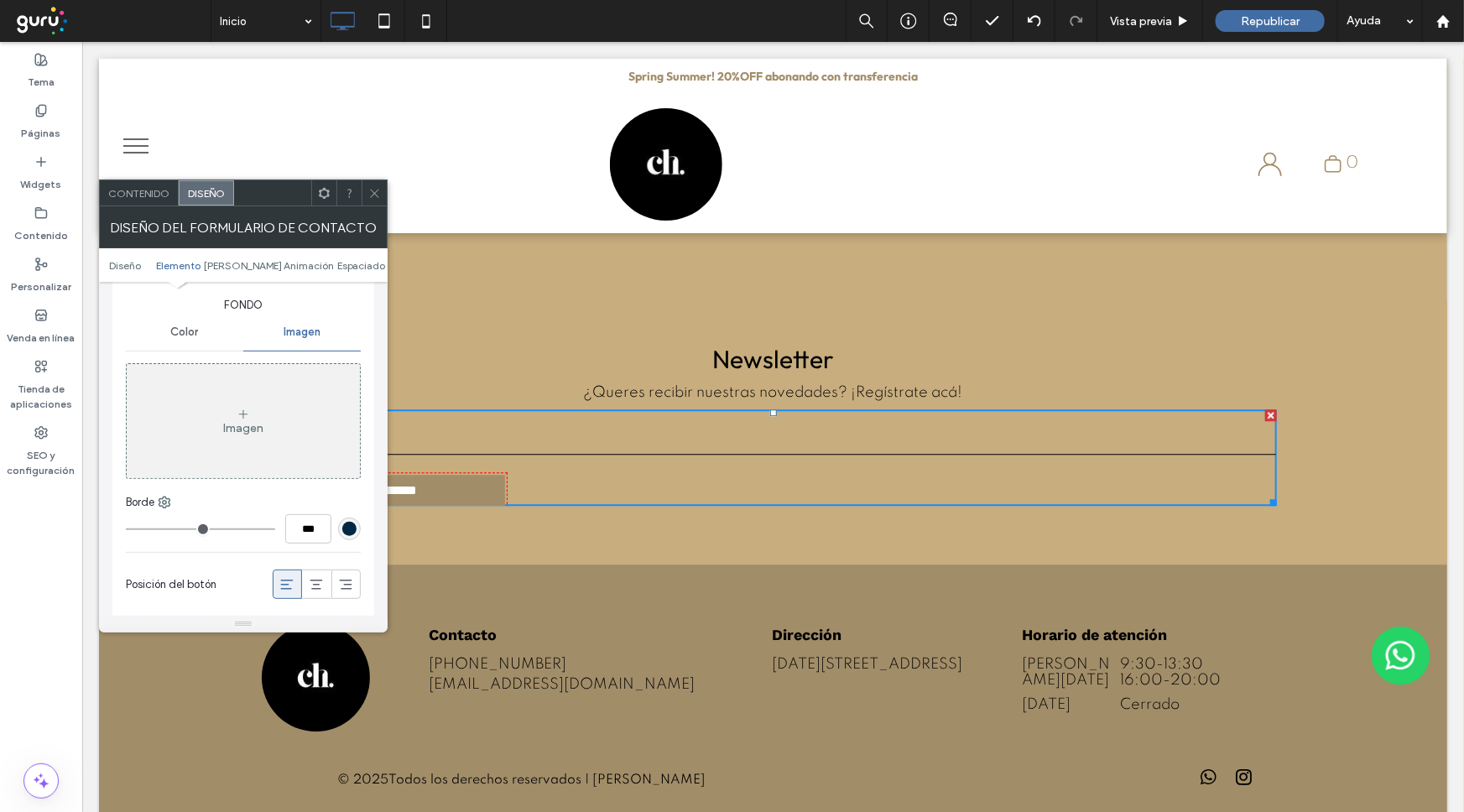
click at [174, 334] on span "Color" at bounding box center [184, 332] width 28 height 13
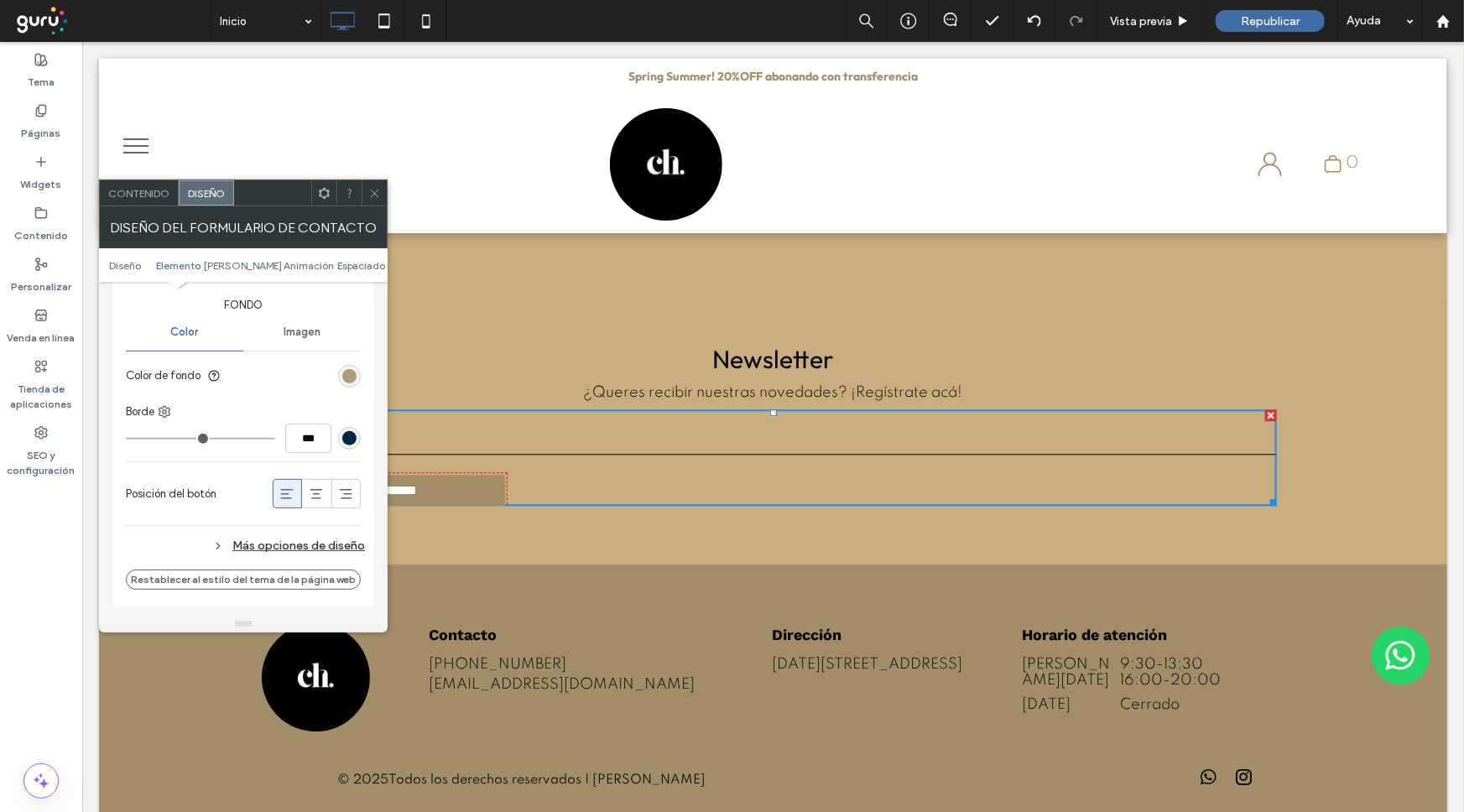
click at [350, 377] on div "rgb(162, 141, 105)" at bounding box center [350, 376] width 14 height 14
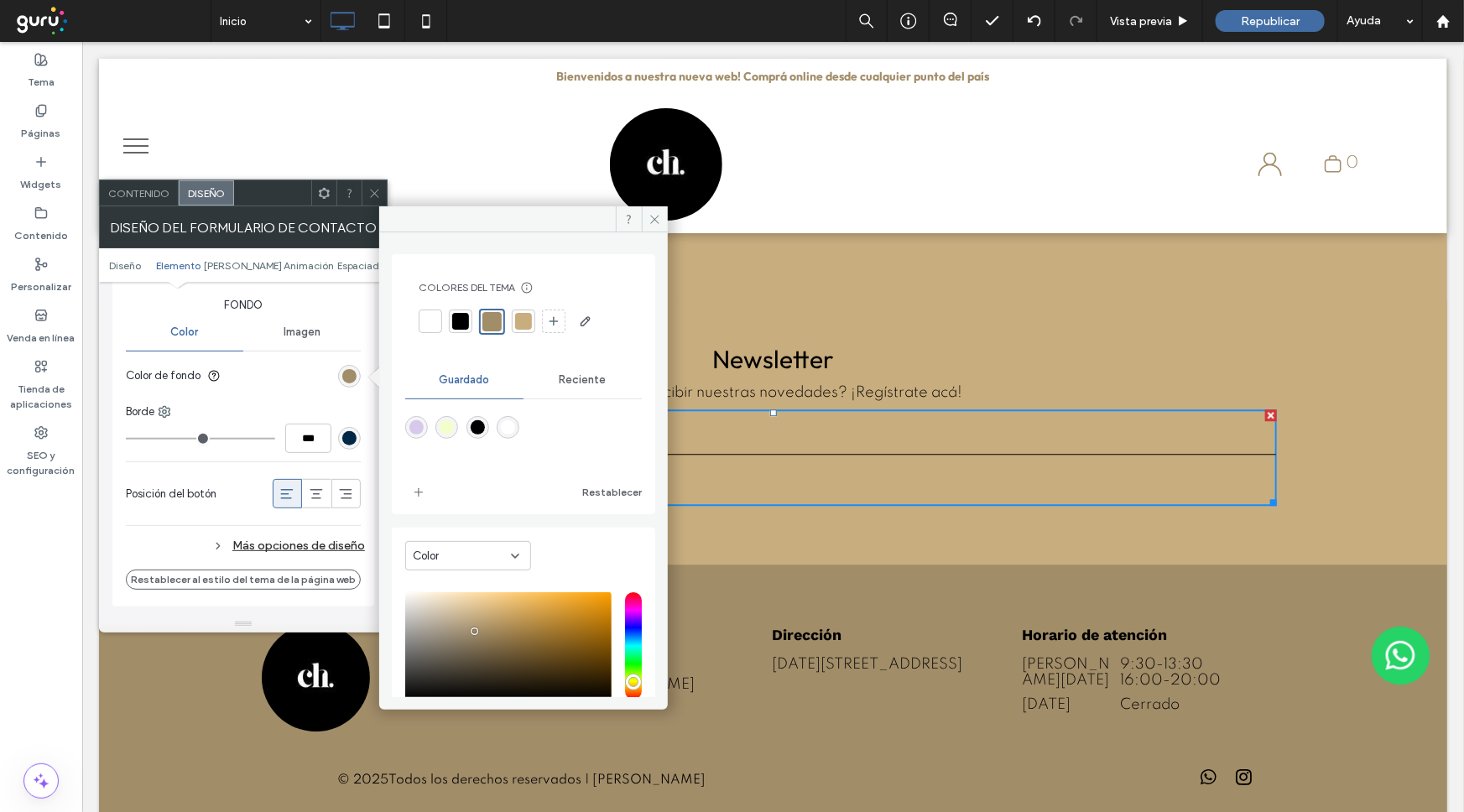
drag, startPoint x: 350, startPoint y: 379, endPoint x: 291, endPoint y: 475, distance: 112.7
click at [353, 379] on div "rgb(162, 141, 105)" at bounding box center [350, 376] width 14 height 14
click at [220, 552] on div "Más opciones de diseño" at bounding box center [245, 545] width 239 height 23
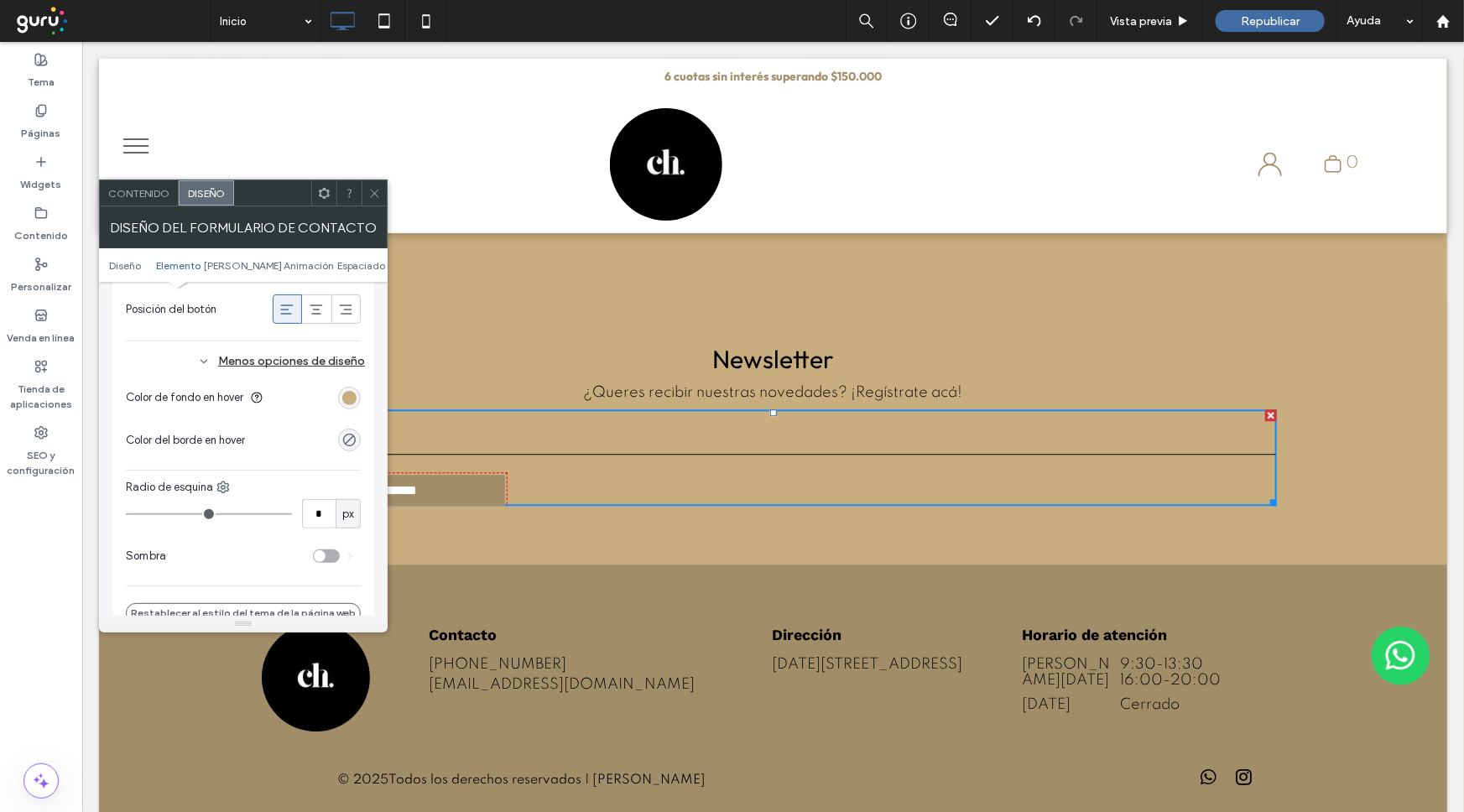
scroll to position [914, 0]
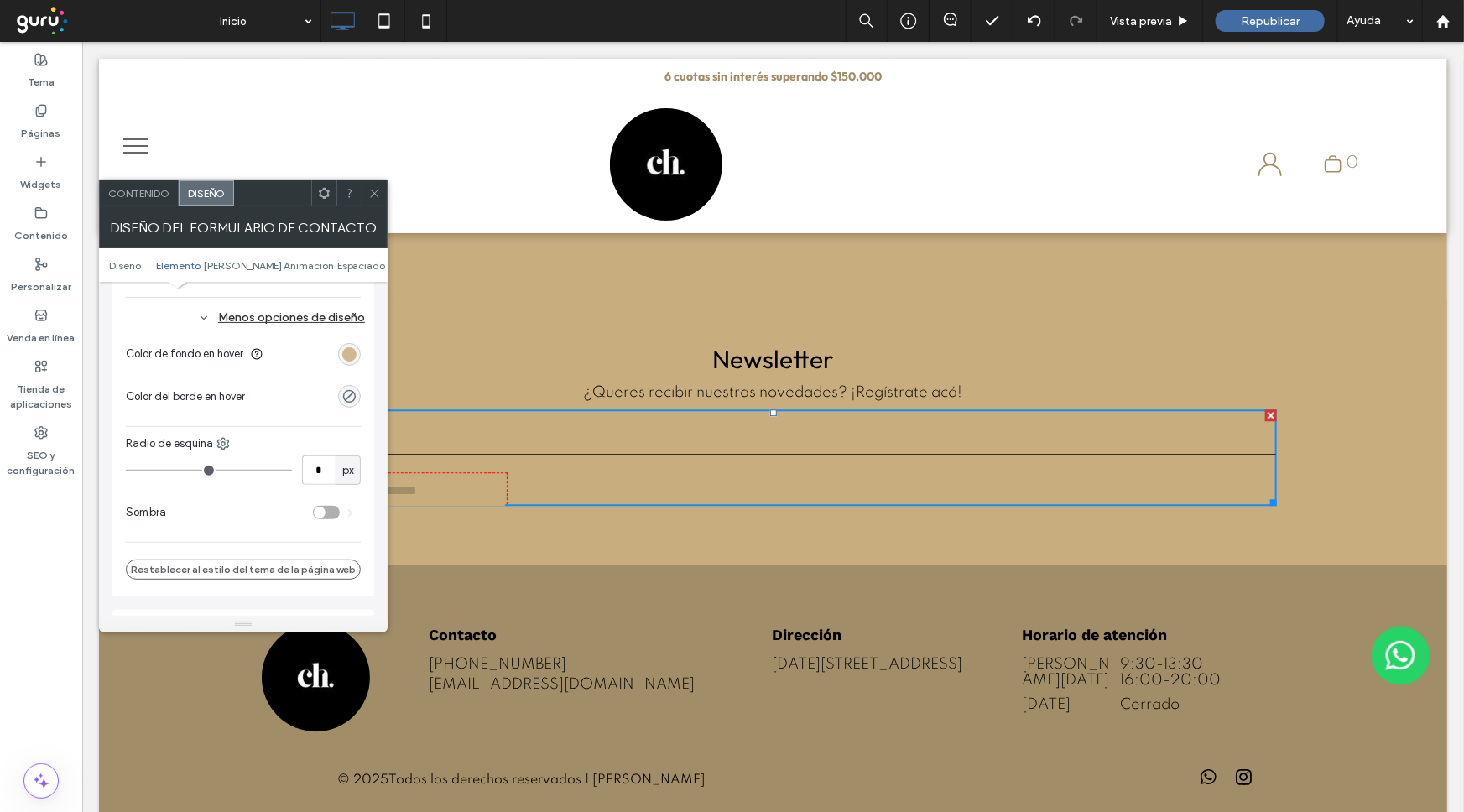
click at [346, 349] on div "rgb(200, 173, 127)" at bounding box center [350, 354] width 14 height 14
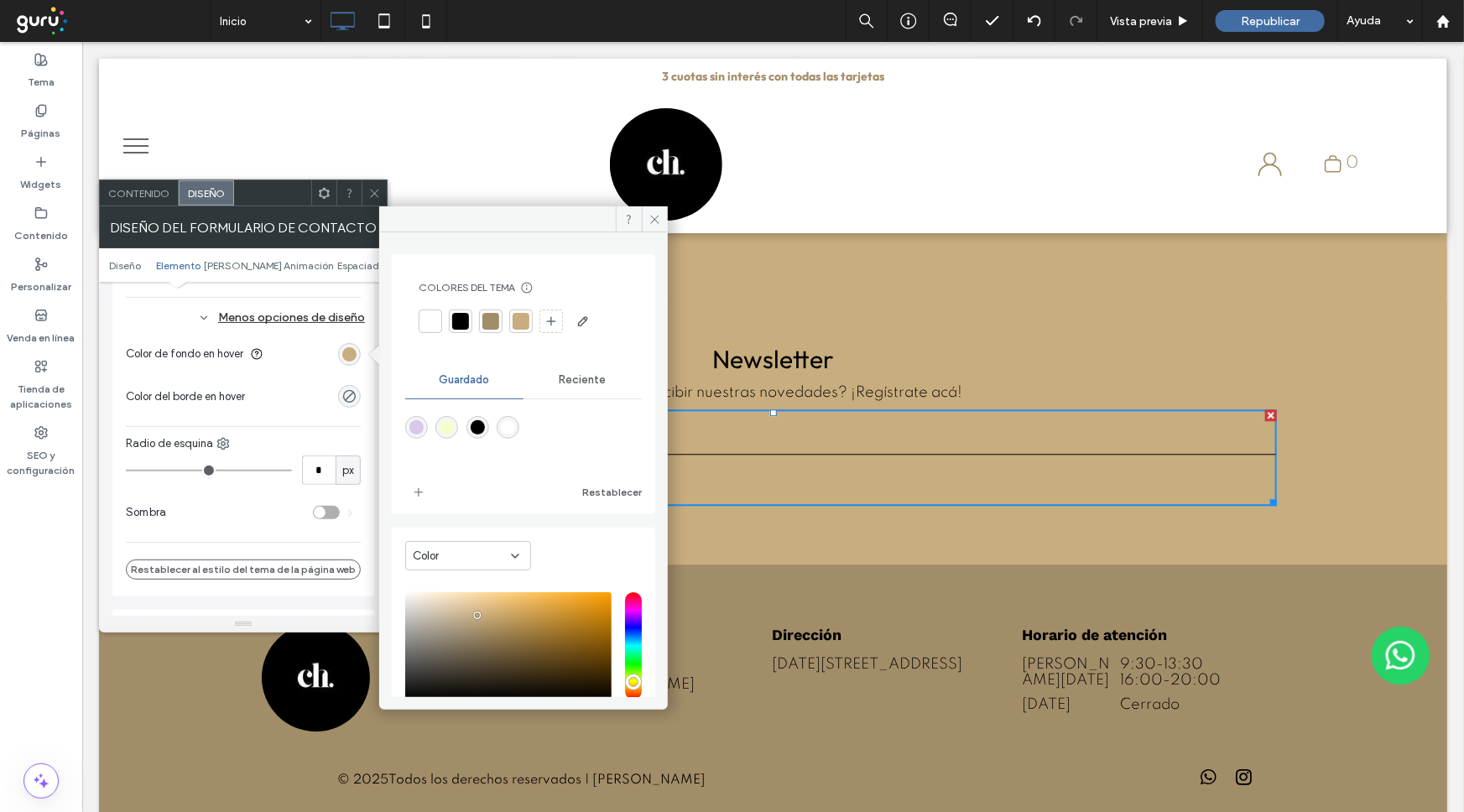
click at [585, 385] on div "Reciente" at bounding box center [582, 380] width 119 height 37
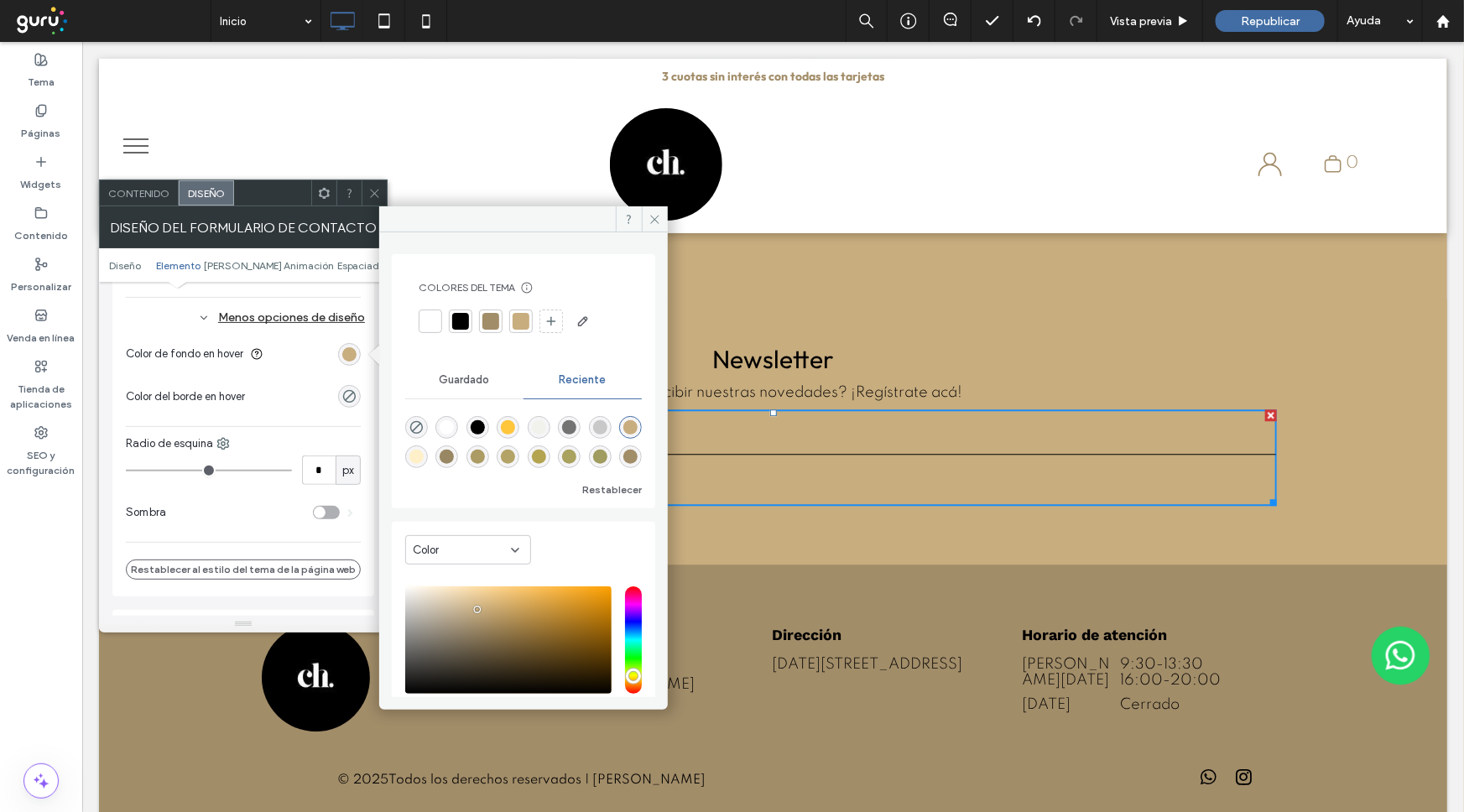
click at [605, 427] on div "rgba(200, 200, 200, 1)" at bounding box center [600, 428] width 14 height 14
type input "*******"
click at [654, 226] on span at bounding box center [655, 219] width 26 height 25
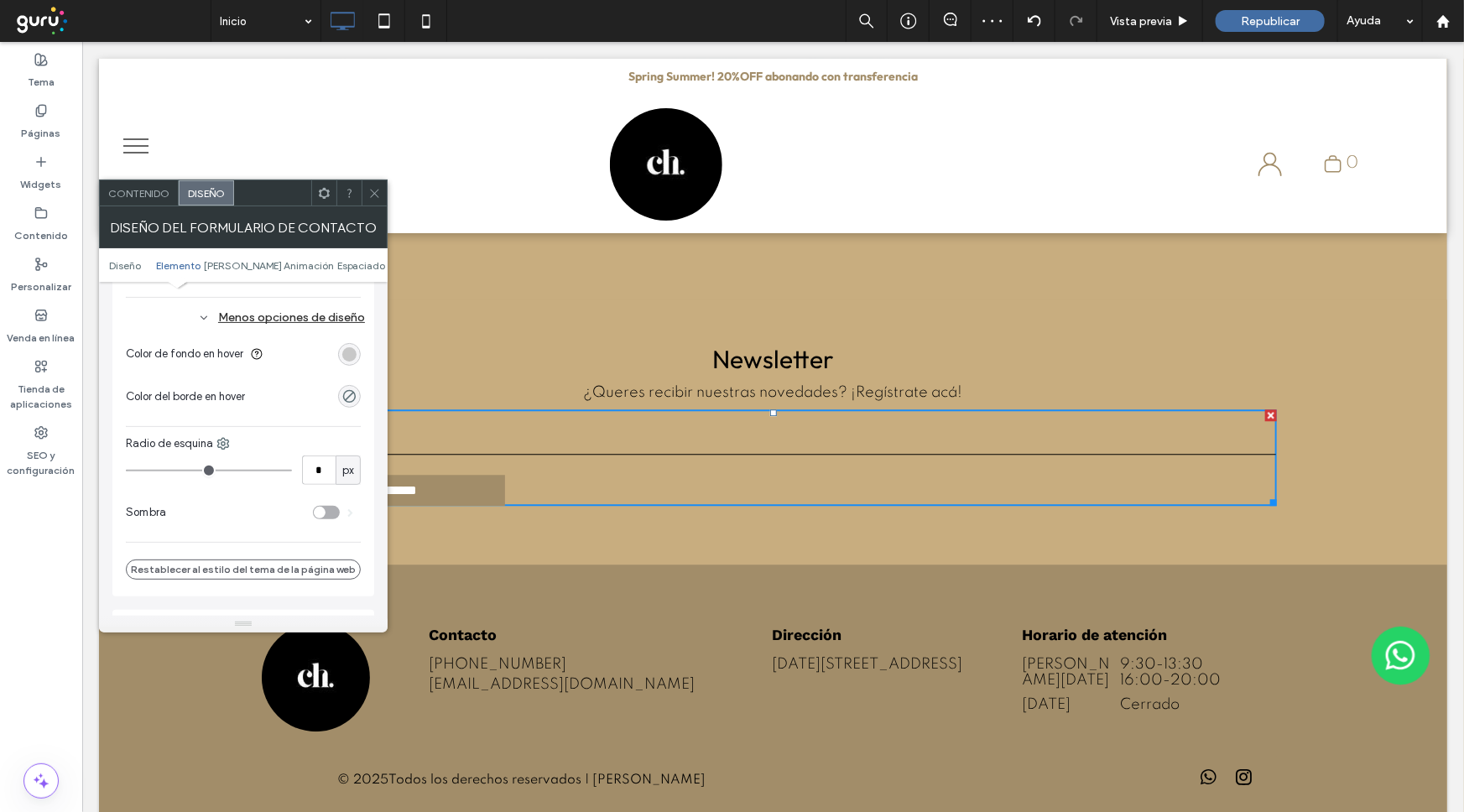
click at [378, 196] on icon at bounding box center [374, 193] width 12 height 12
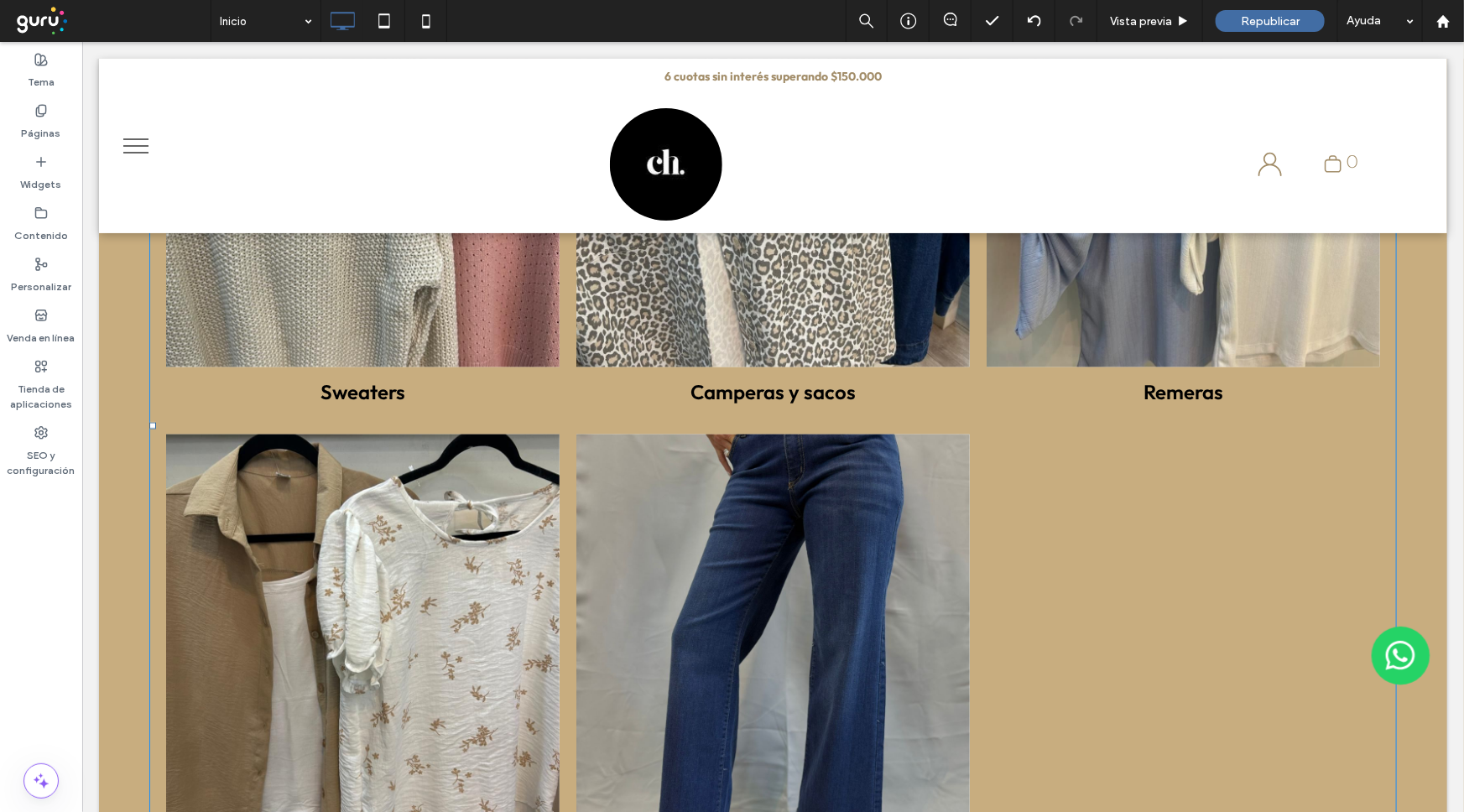
scroll to position [1067, 0]
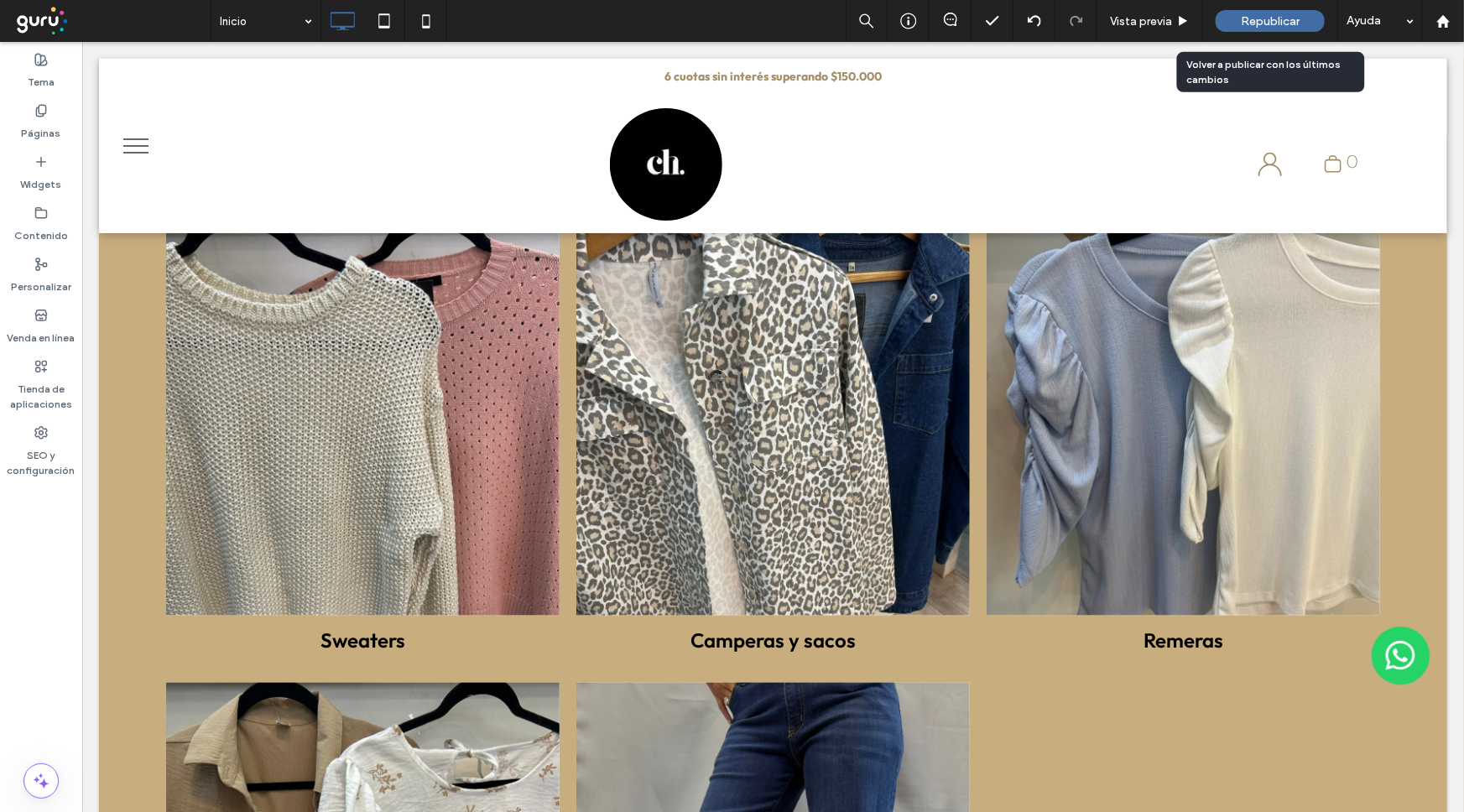
click at [1263, 15] on span "Republicar" at bounding box center [1270, 21] width 59 height 14
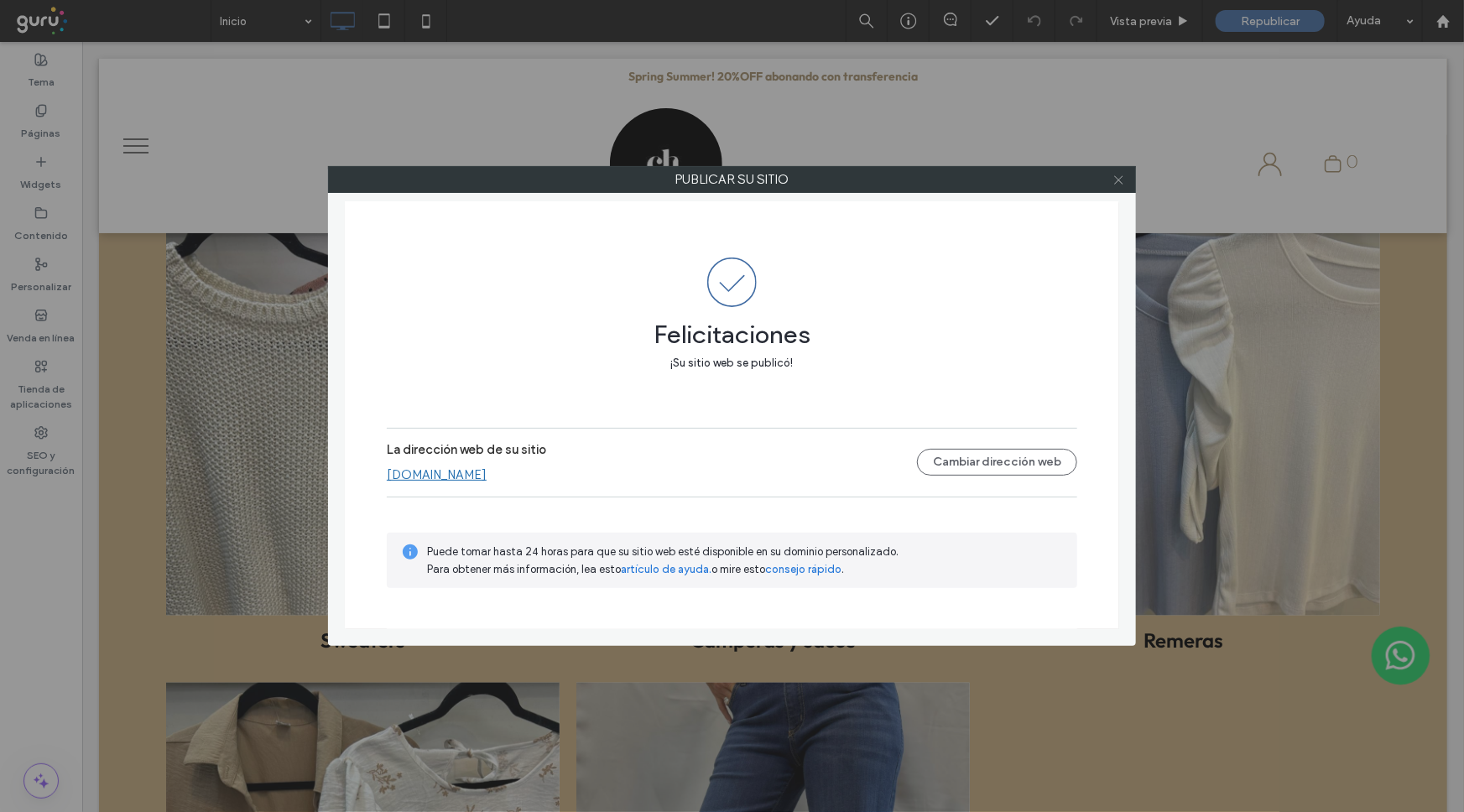
click at [1115, 176] on icon at bounding box center [1119, 180] width 12 height 12
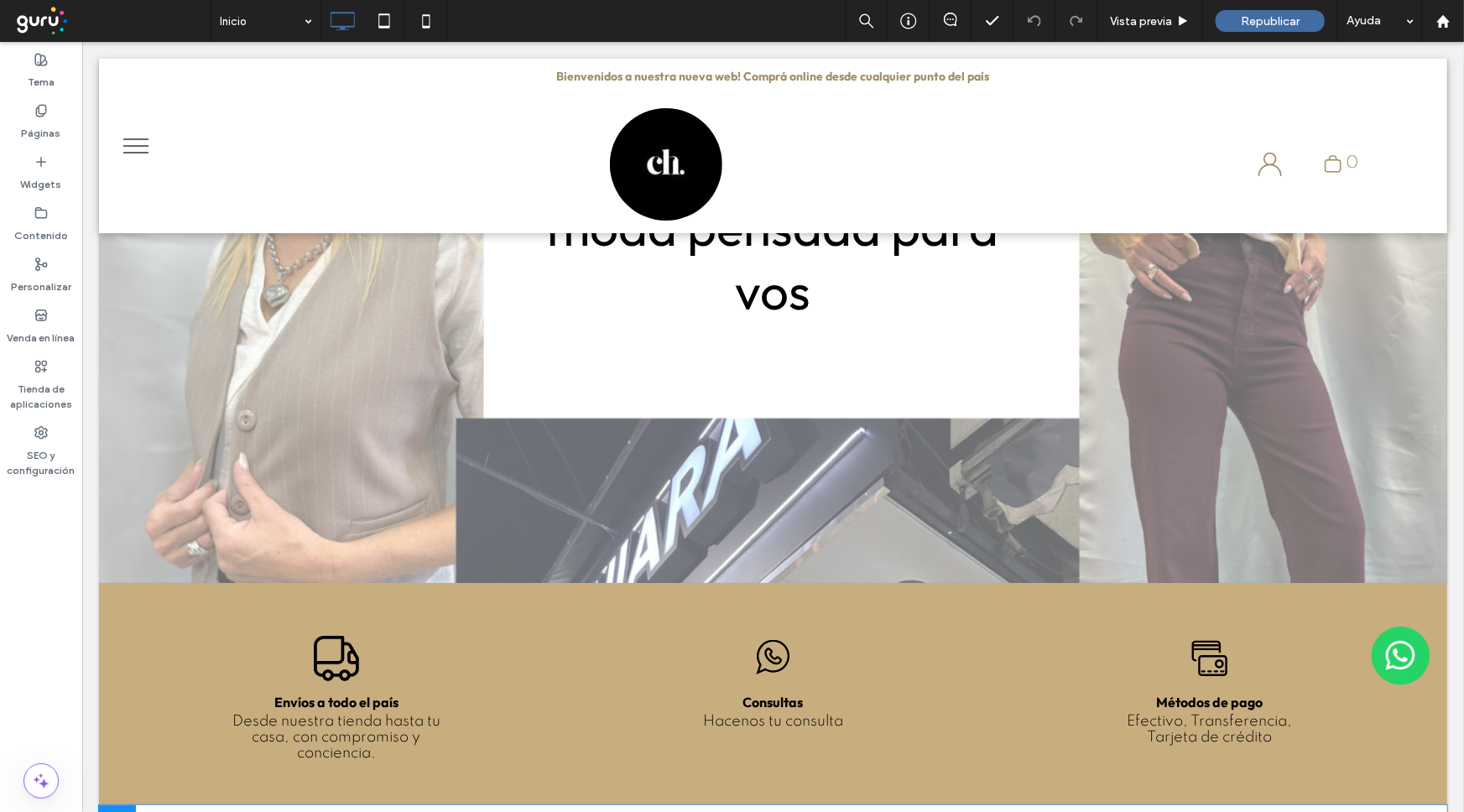
scroll to position [0, 0]
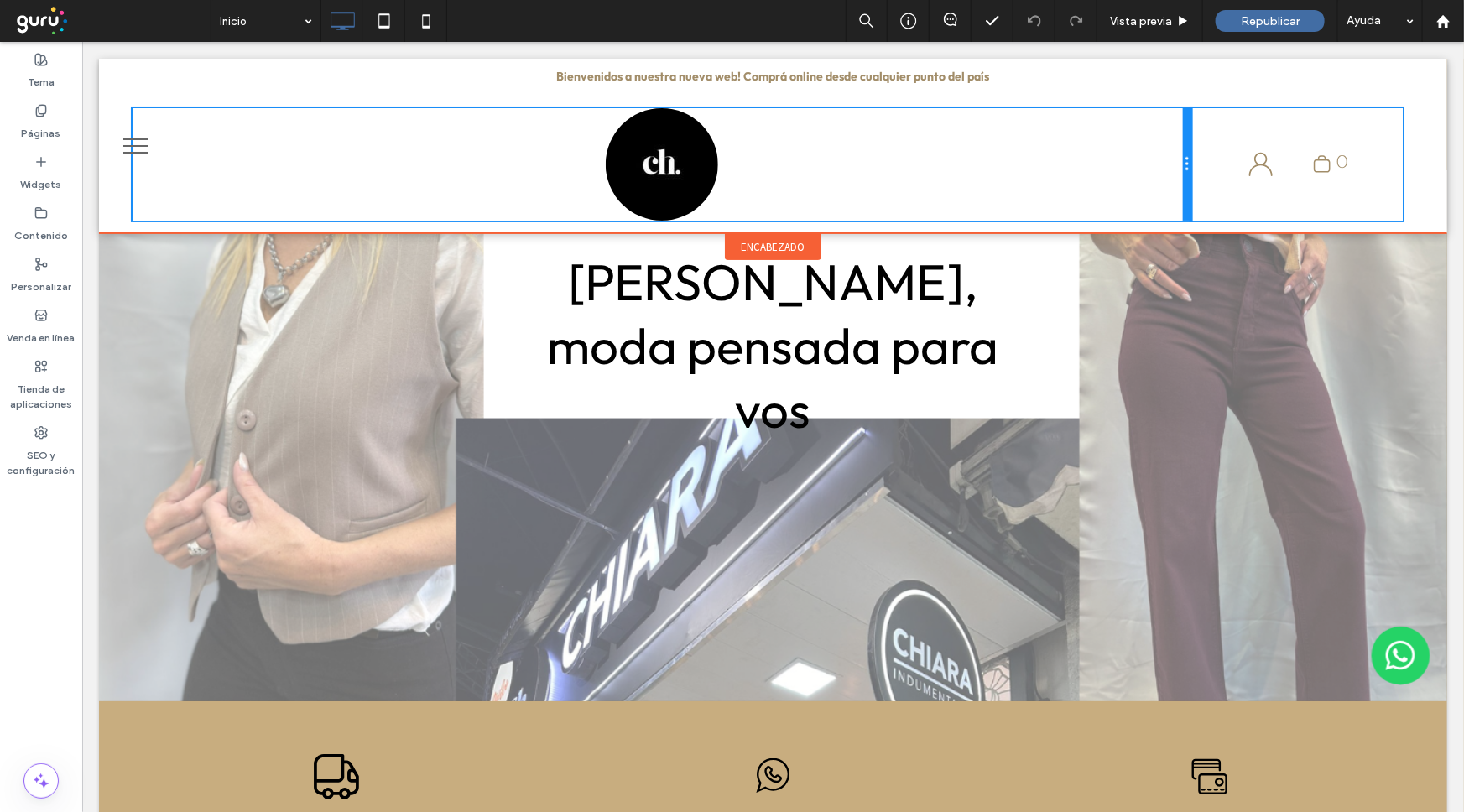
drag, startPoint x: 1188, startPoint y: 183, endPoint x: 1223, endPoint y: 179, distance: 35.2
click at [1223, 179] on div "Click To Paste Símbolo de corazón negro. Click To Paste 0 Click To Paste Click …" at bounding box center [772, 163] width 1281 height 112
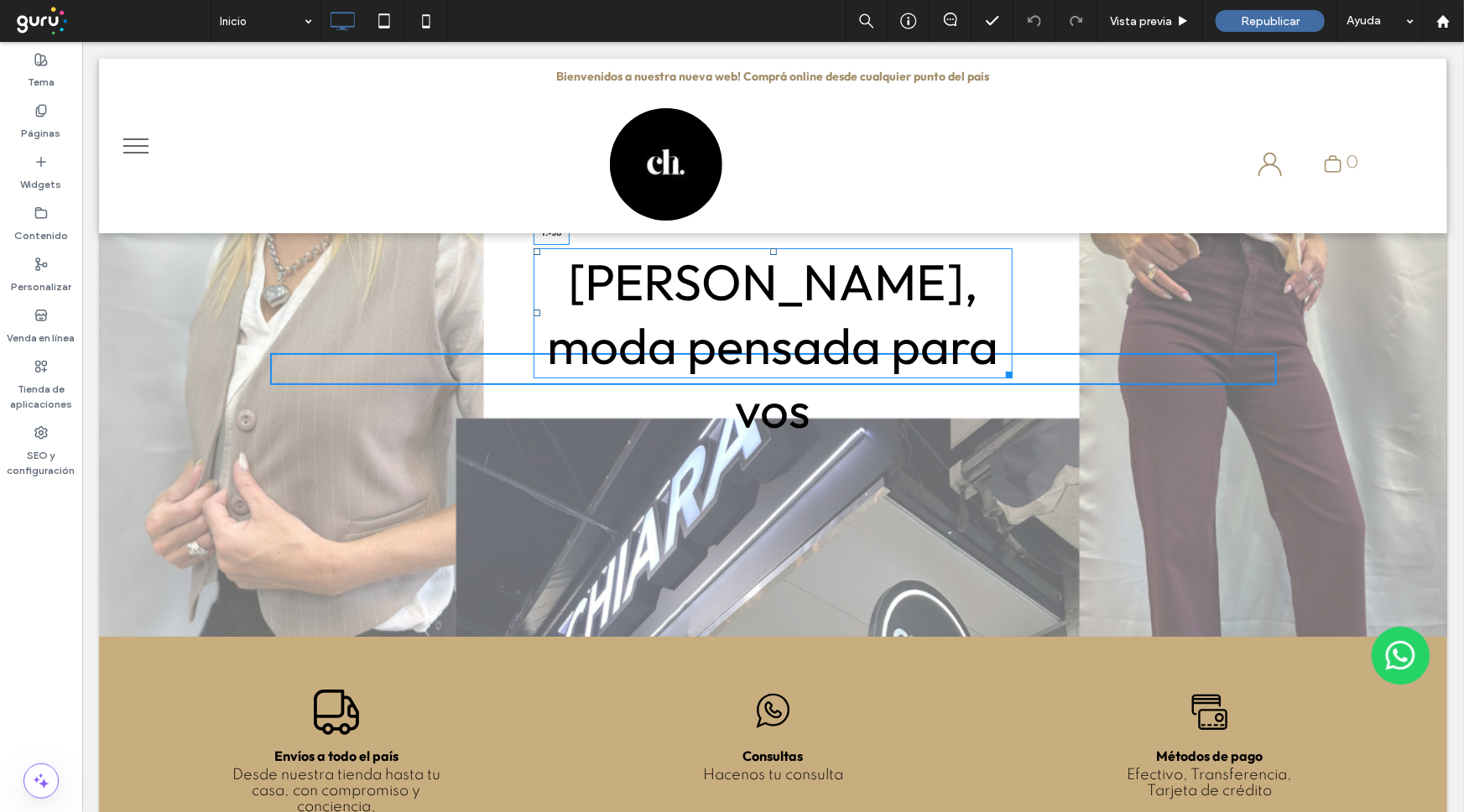
drag, startPoint x: 766, startPoint y: 249, endPoint x: 767, endPoint y: 272, distance: 23.0
click at [769, 254] on div at bounding box center [773, 251] width 7 height 7
